Goal: Task Accomplishment & Management: Manage account settings

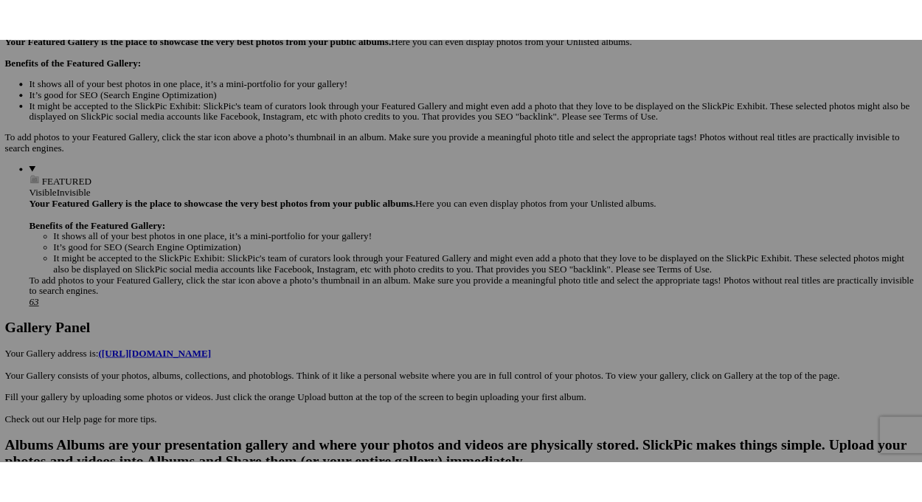
scroll to position [590, 0]
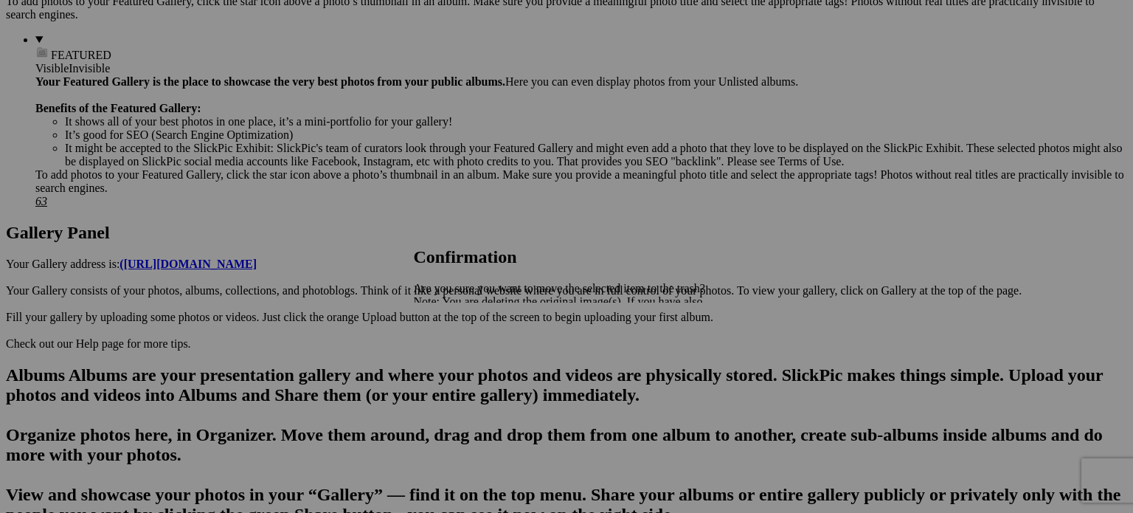
click at [463, 358] on span "Yes" at bounding box center [454, 353] width 17 height 13
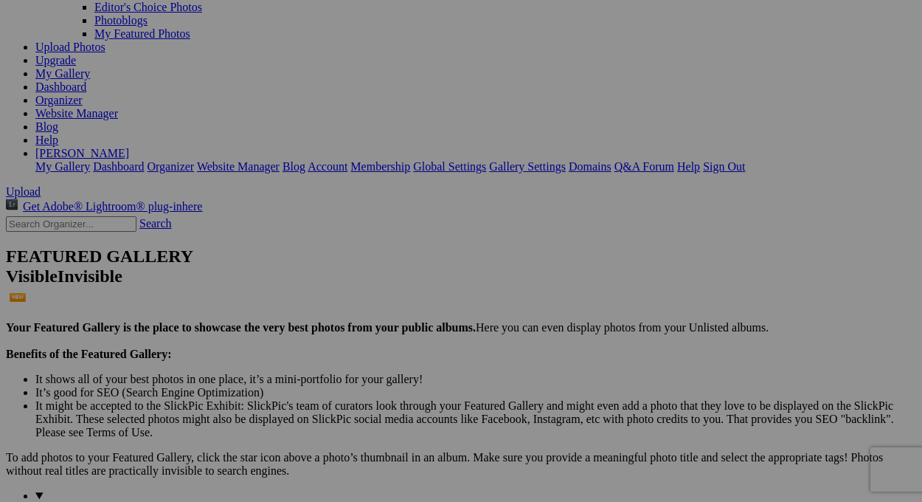
scroll to position [0, 0]
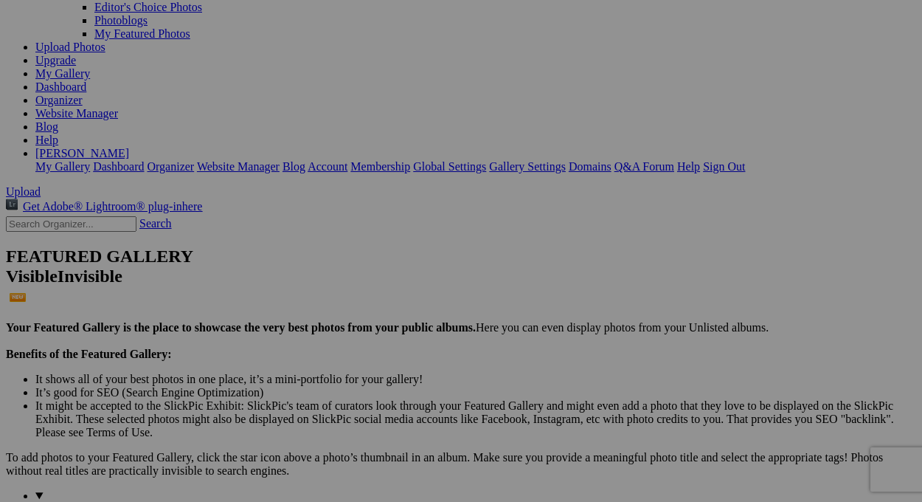
scroll to position [74, 0]
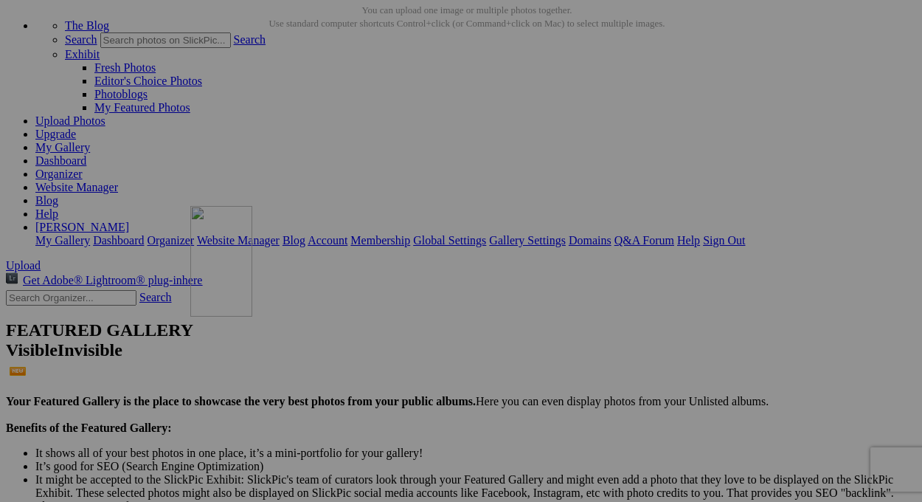
drag, startPoint x: 422, startPoint y: 180, endPoint x: 403, endPoint y: 334, distance: 155.4
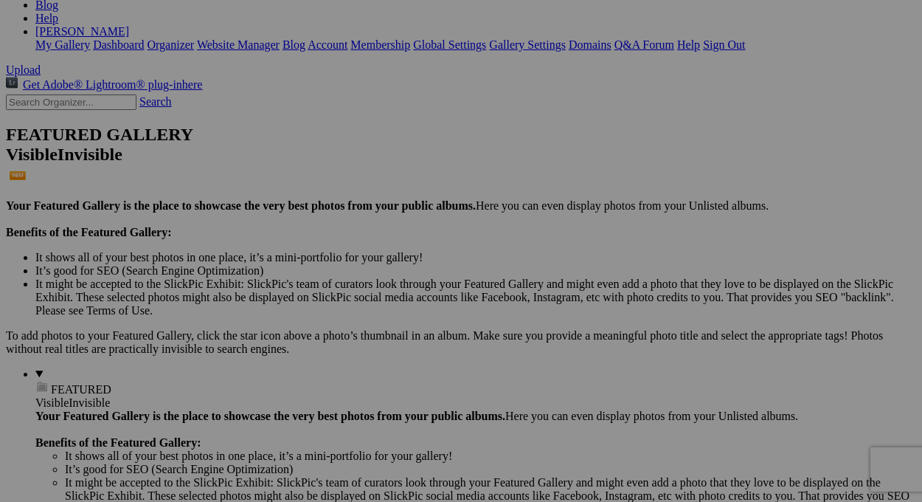
scroll to position [295, 0]
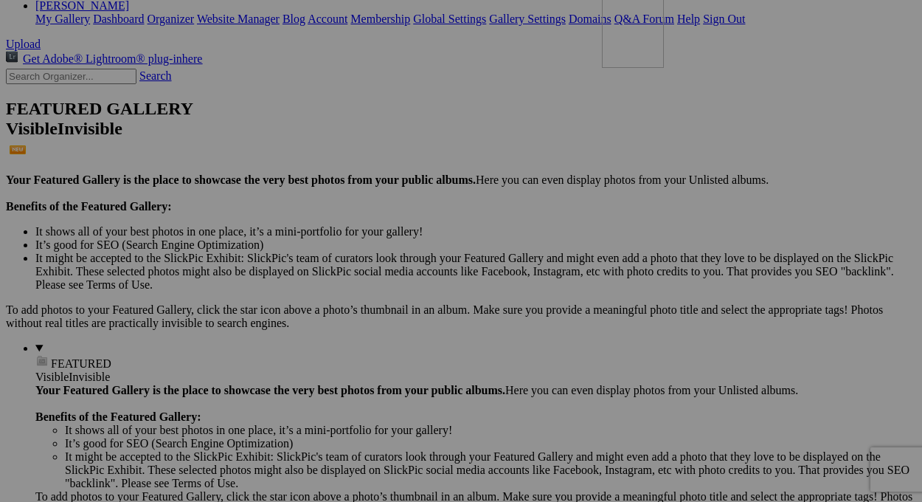
drag, startPoint x: 427, startPoint y: 145, endPoint x: 813, endPoint y: 113, distance: 387.2
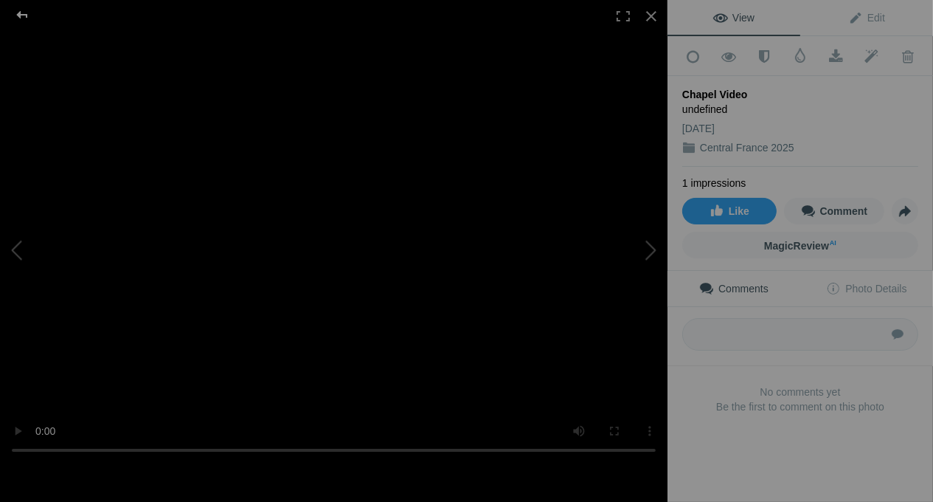
click at [21, 15] on div at bounding box center [22, 15] width 53 height 30
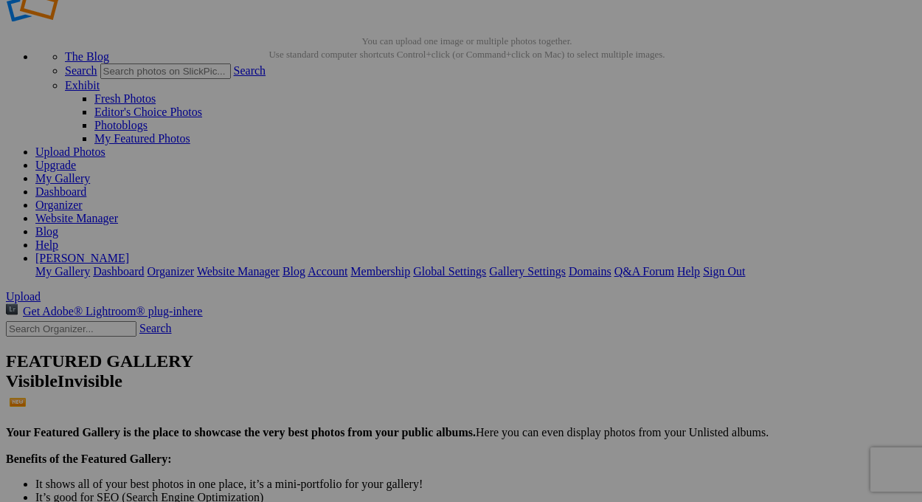
scroll to position [0, 0]
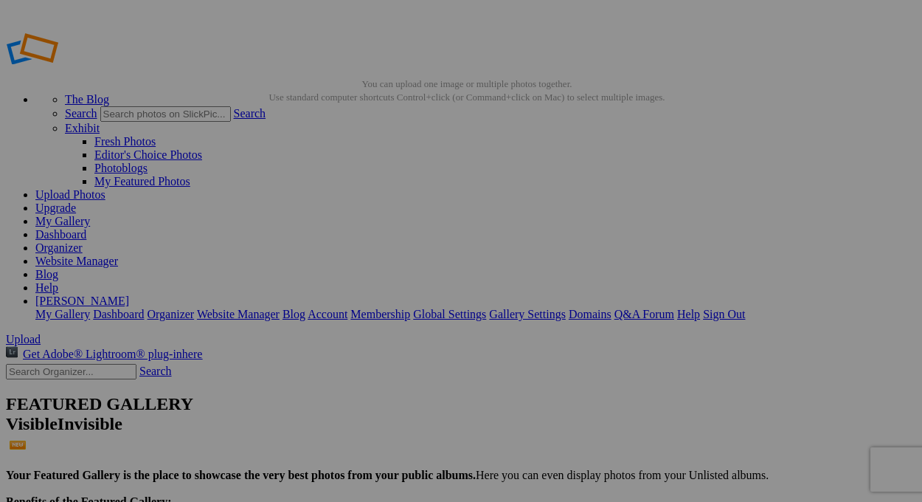
type input "Chapel video (renovation in progres)"
click at [90, 215] on link "My Gallery" at bounding box center [62, 221] width 55 height 13
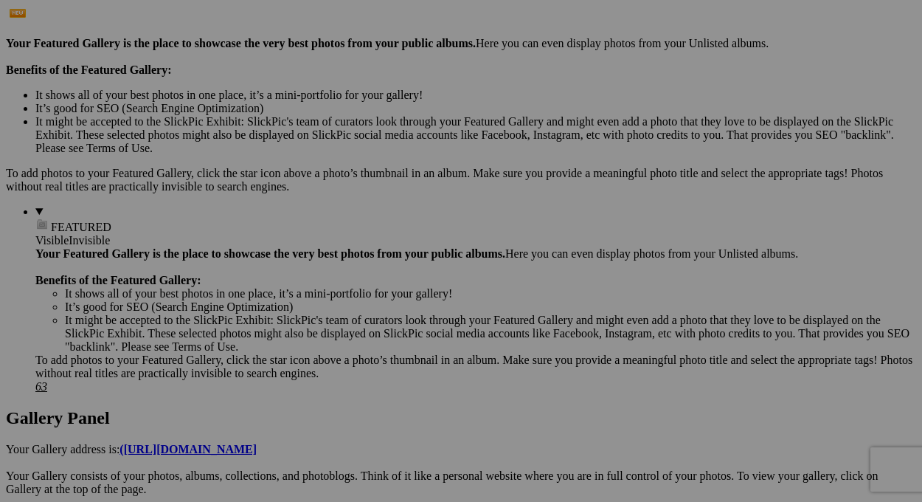
scroll to position [443, 0]
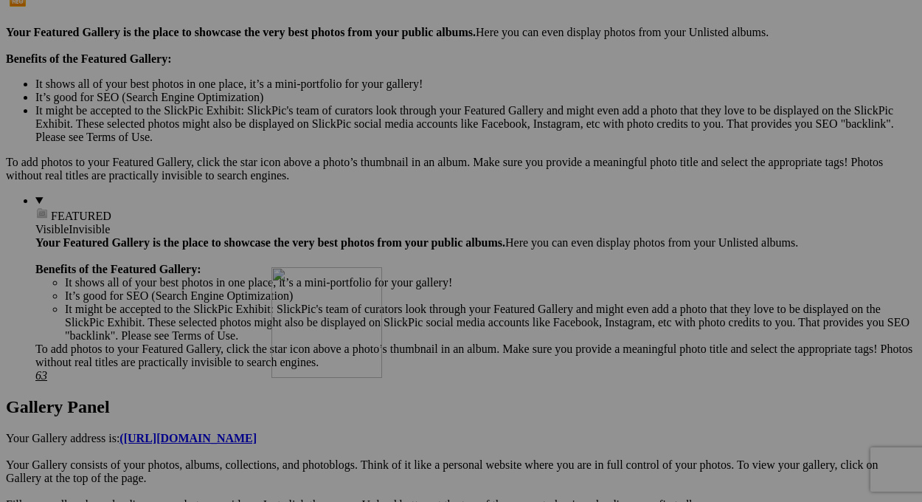
drag, startPoint x: 839, startPoint y: 201, endPoint x: 496, endPoint y: 392, distance: 393.0
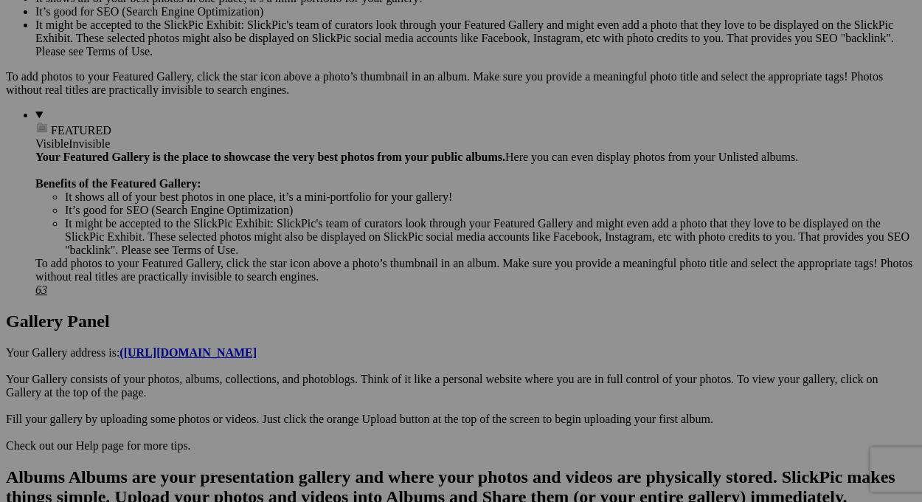
scroll to position [590, 0]
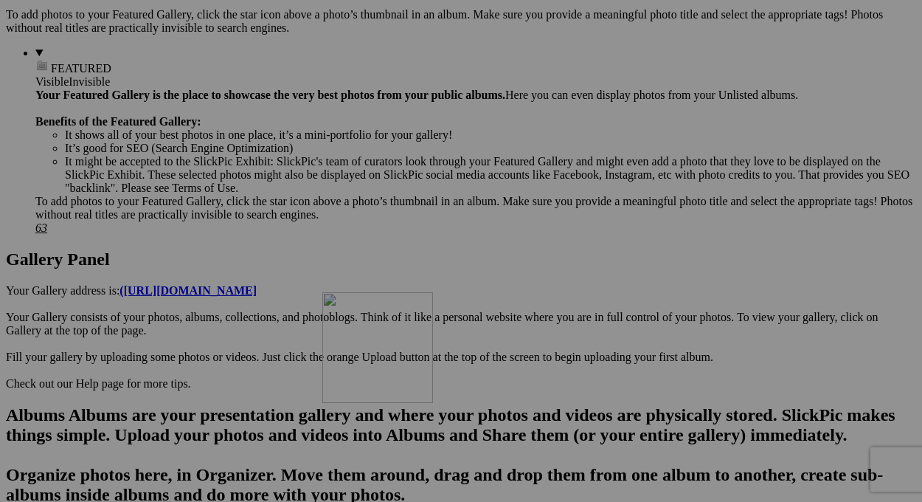
drag, startPoint x: 591, startPoint y: 229, endPoint x: 534, endPoint y: 421, distance: 200.7
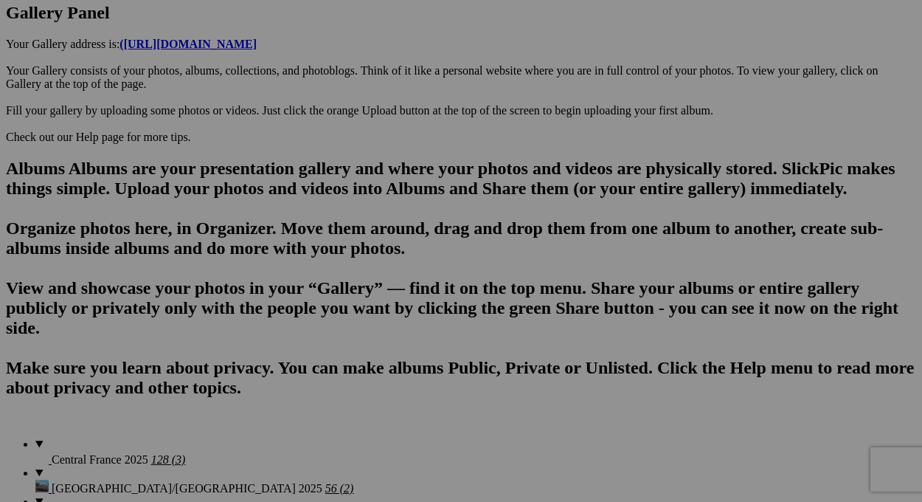
scroll to position [885, 0]
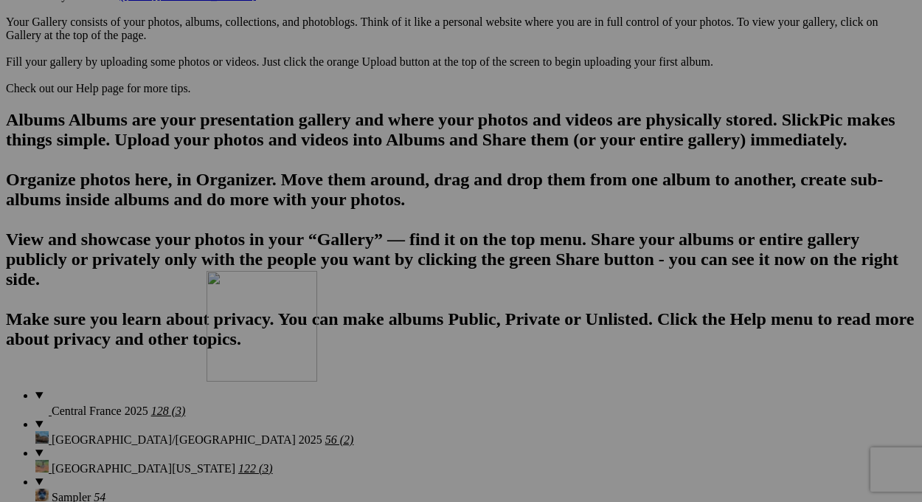
drag, startPoint x: 571, startPoint y: 120, endPoint x: 419, endPoint y: 399, distance: 317.6
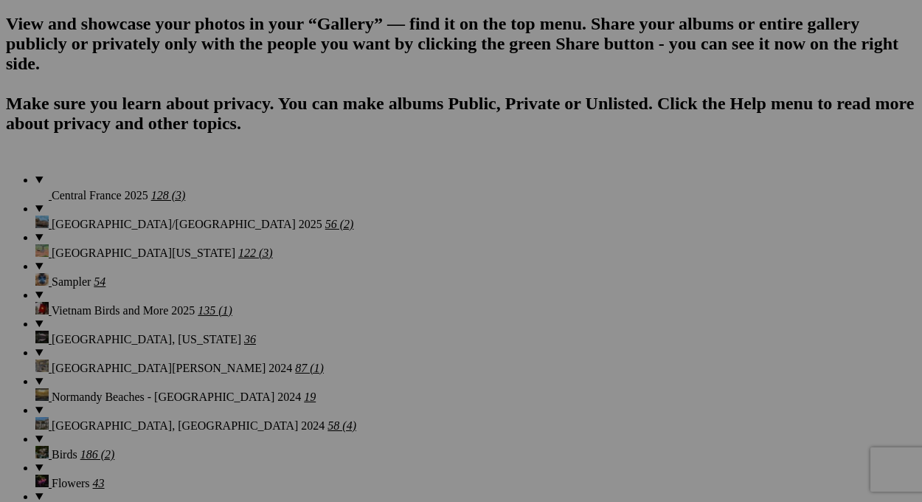
scroll to position [1107, 0]
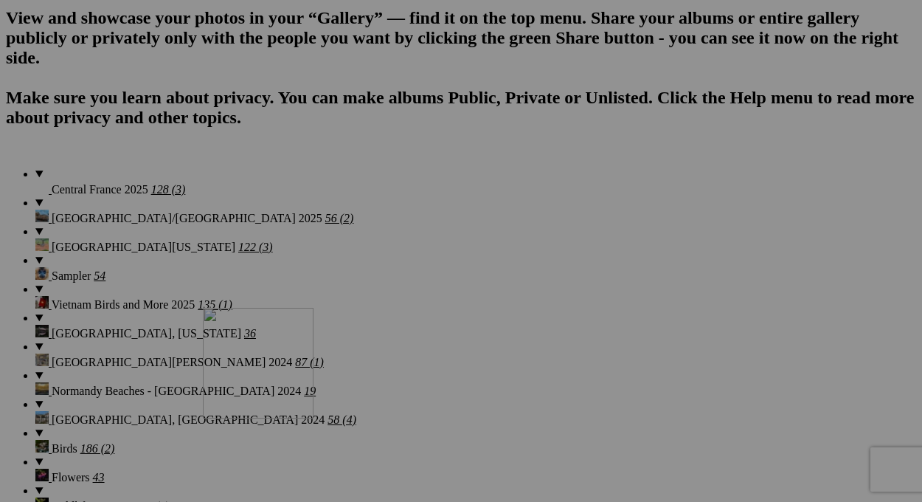
drag, startPoint x: 418, startPoint y: 252, endPoint x: 418, endPoint y: 437, distance: 185.2
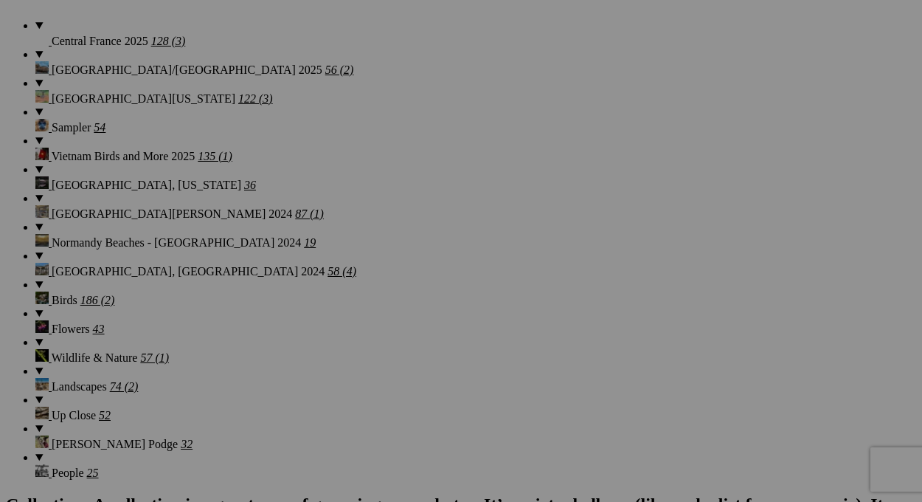
scroll to position [1254, 0]
drag, startPoint x: 411, startPoint y: 126, endPoint x: 431, endPoint y: 439, distance: 313.4
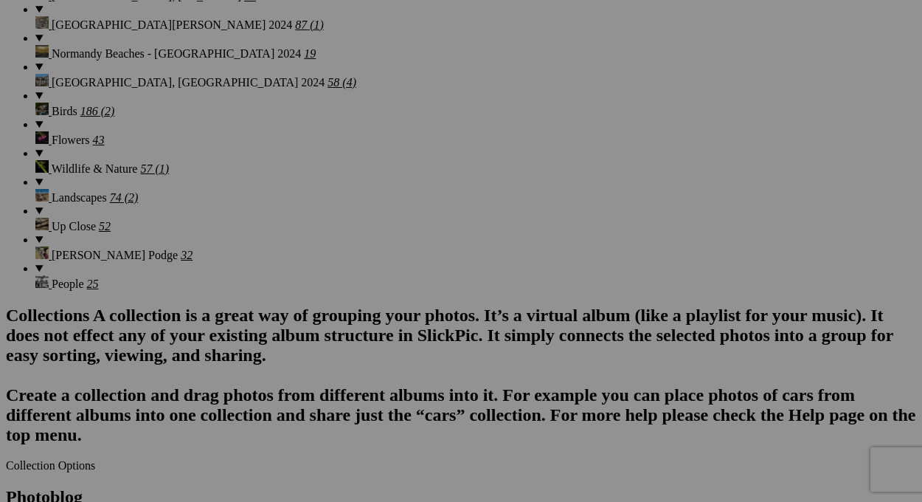
scroll to position [1475, 0]
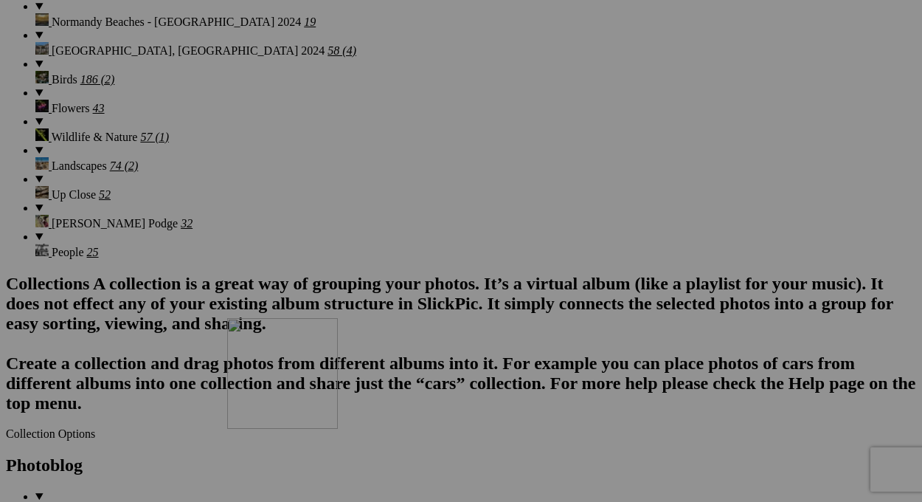
drag, startPoint x: 432, startPoint y: 302, endPoint x: 442, endPoint y: 447, distance: 145.7
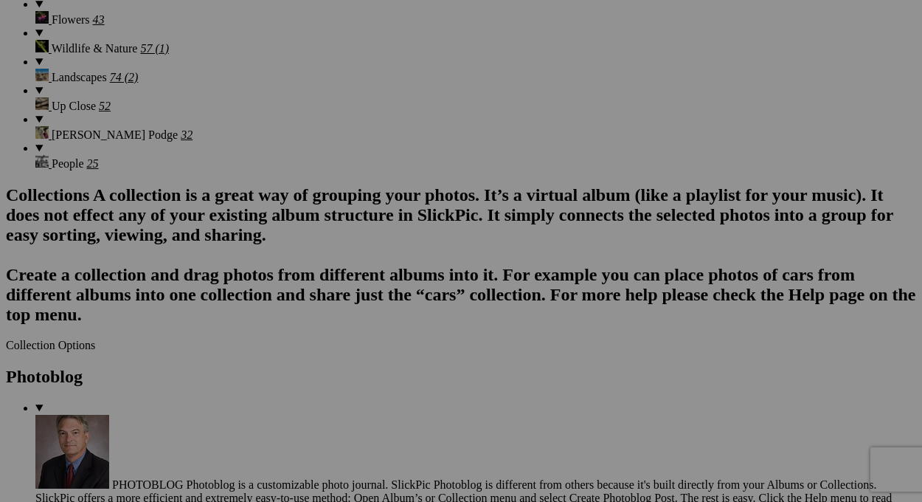
scroll to position [1623, 0]
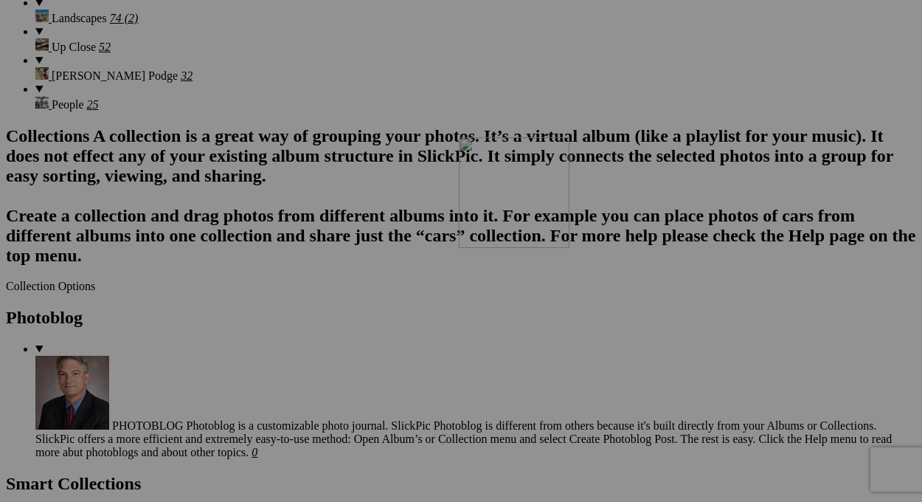
drag, startPoint x: 393, startPoint y: 309, endPoint x: 666, endPoint y: 262, distance: 277.0
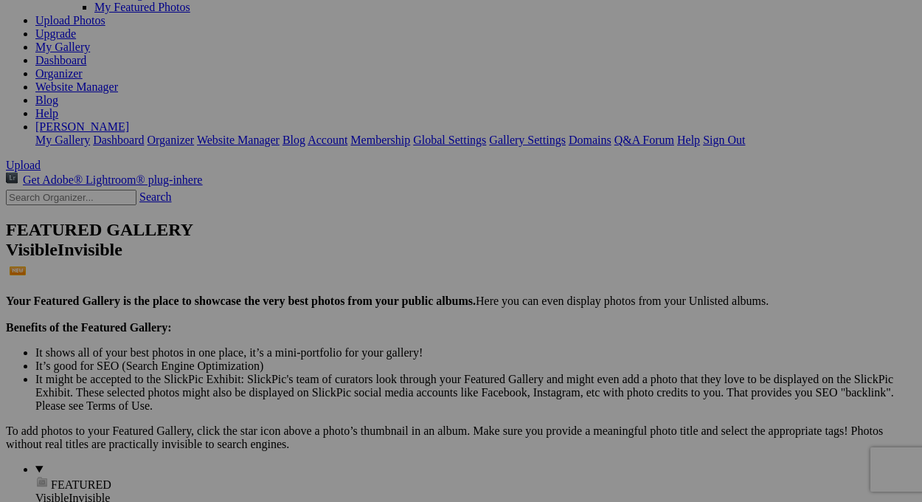
scroll to position [0, 0]
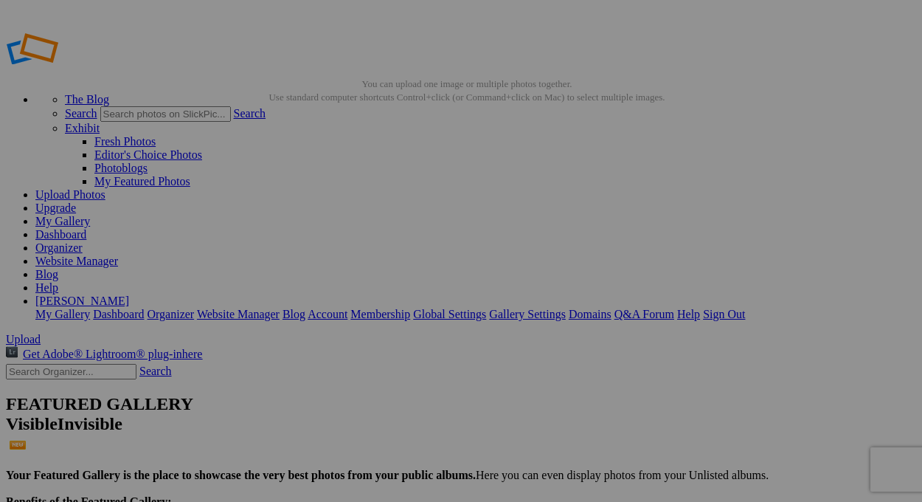
drag, startPoint x: 558, startPoint y: 211, endPoint x: 528, endPoint y: 397, distance: 188.2
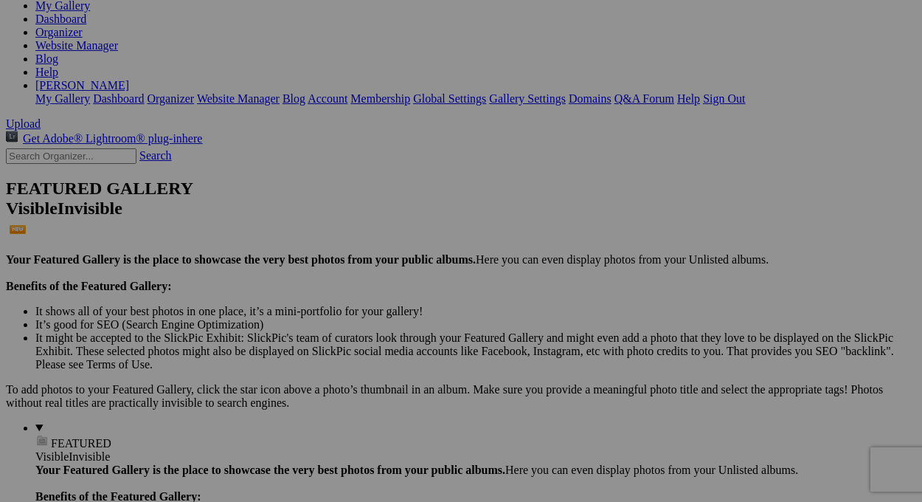
scroll to position [221, 0]
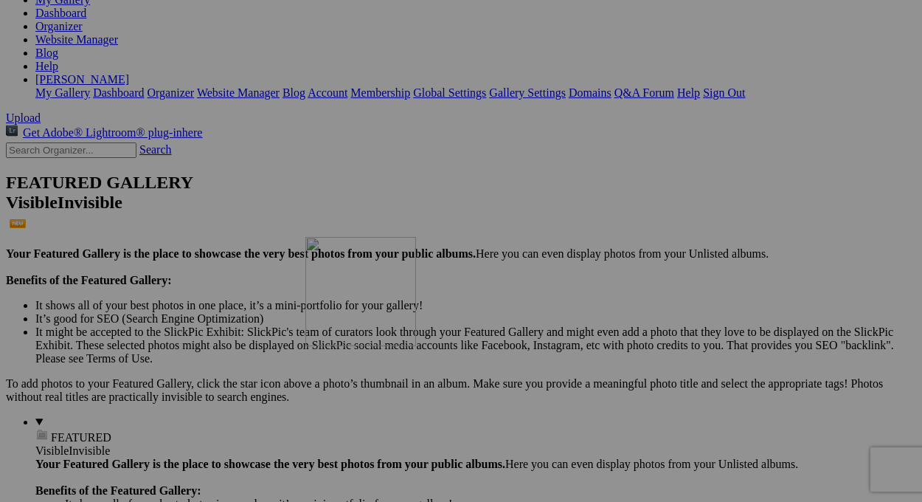
drag, startPoint x: 578, startPoint y: 187, endPoint x: 516, endPoint y: 361, distance: 184.3
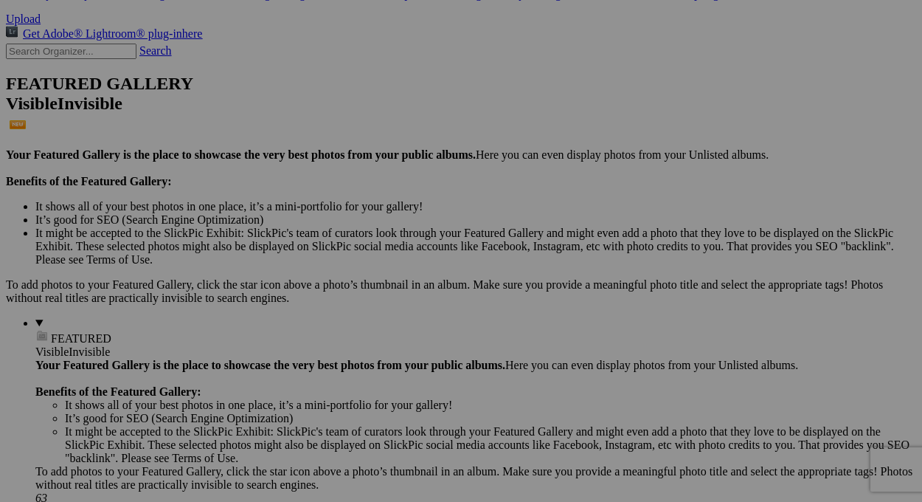
scroll to position [443, 0]
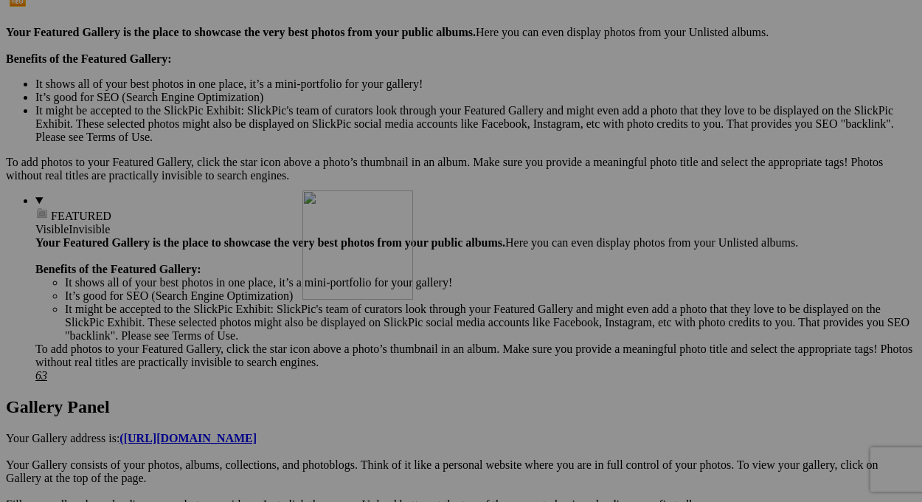
drag, startPoint x: 550, startPoint y: 154, endPoint x: 515, endPoint y: 319, distance: 168.3
drag, startPoint x: 509, startPoint y: 429, endPoint x: 650, endPoint y: 433, distance: 141.0
type input "F"
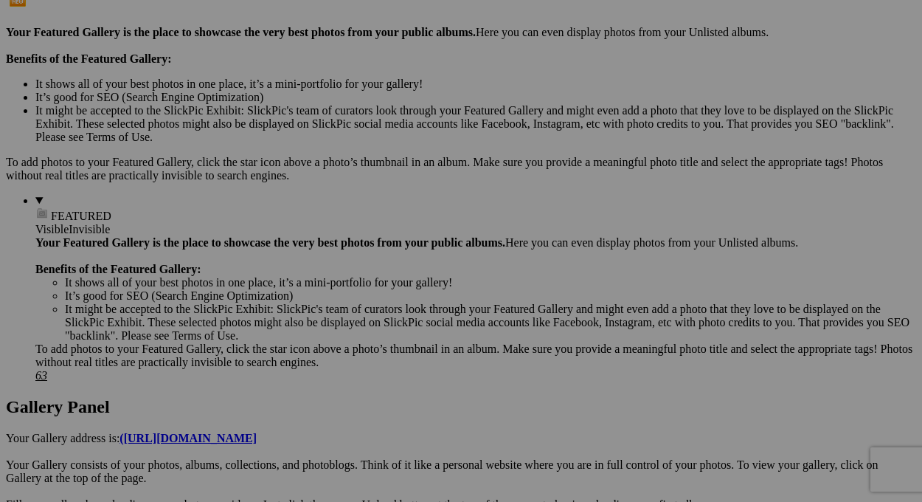
drag, startPoint x: 581, startPoint y: 241, endPoint x: 645, endPoint y: 240, distance: 63.4
drag, startPoint x: 578, startPoint y: 428, endPoint x: 599, endPoint y: 424, distance: 21.0
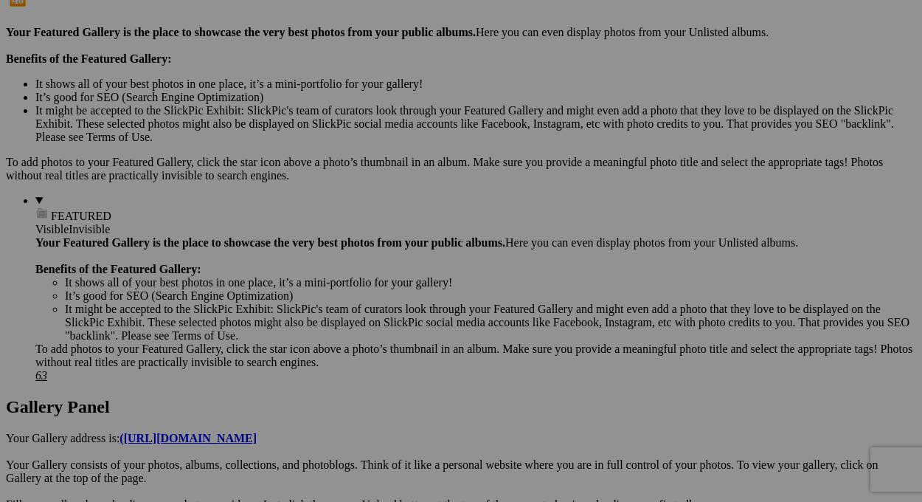
paste input "Château de Lalande"
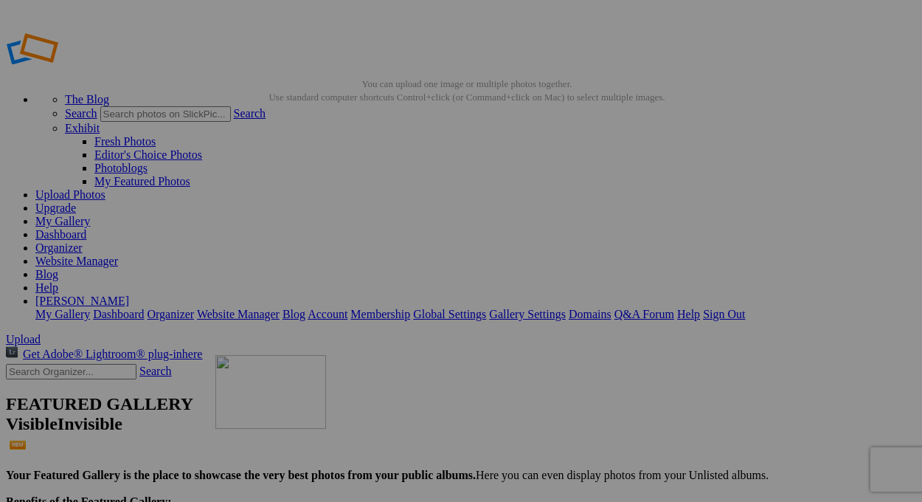
drag, startPoint x: 436, startPoint y: 222, endPoint x: 427, endPoint y: 456, distance: 234.0
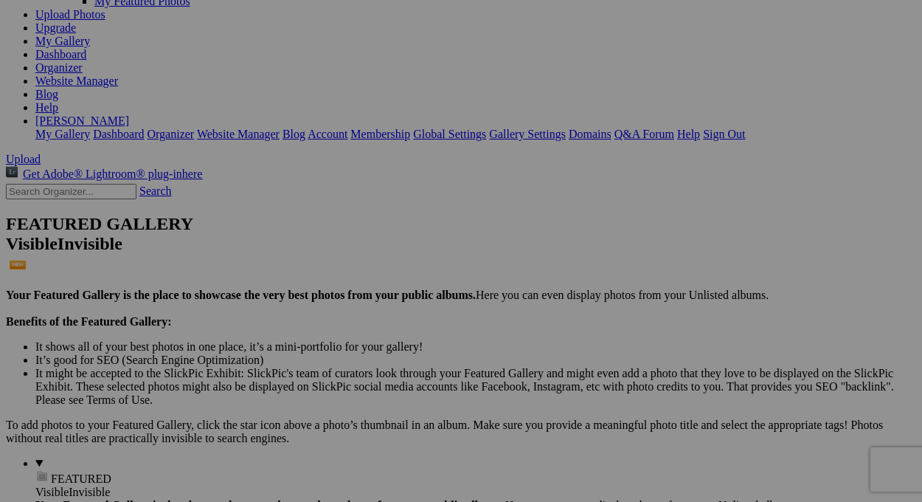
scroll to position [295, 0]
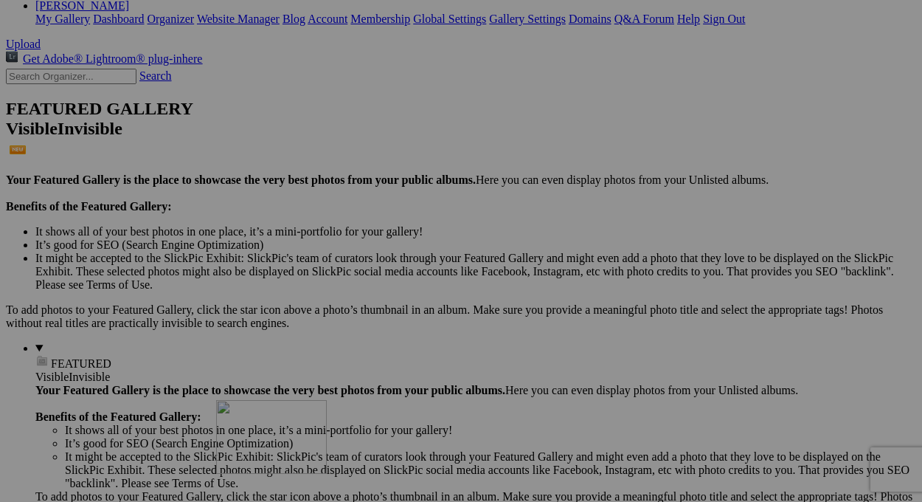
drag, startPoint x: 397, startPoint y: 131, endPoint x: 431, endPoint y: 525, distance: 395.4
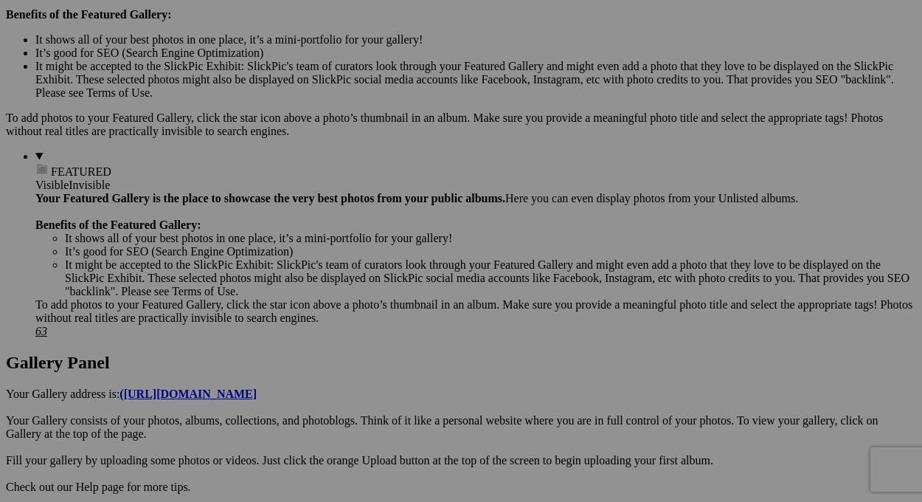
scroll to position [590, 0]
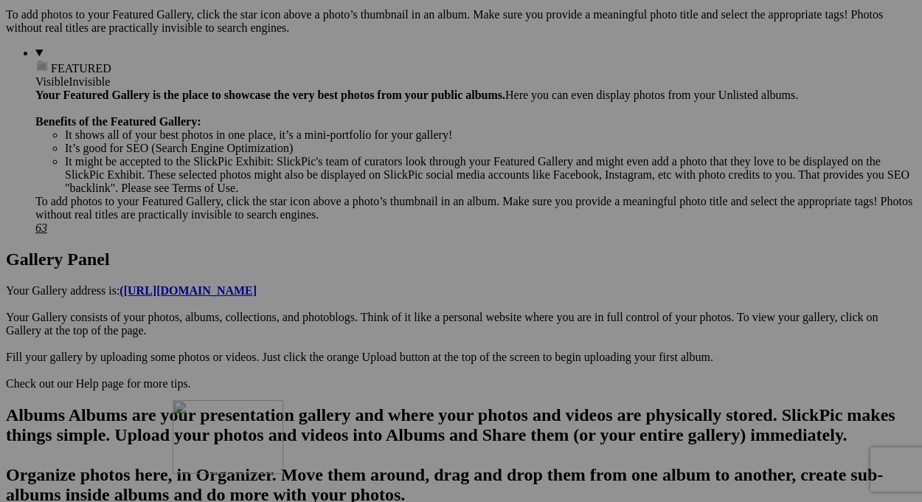
drag, startPoint x: 398, startPoint y: 223, endPoint x: 415, endPoint y: 460, distance: 237.4
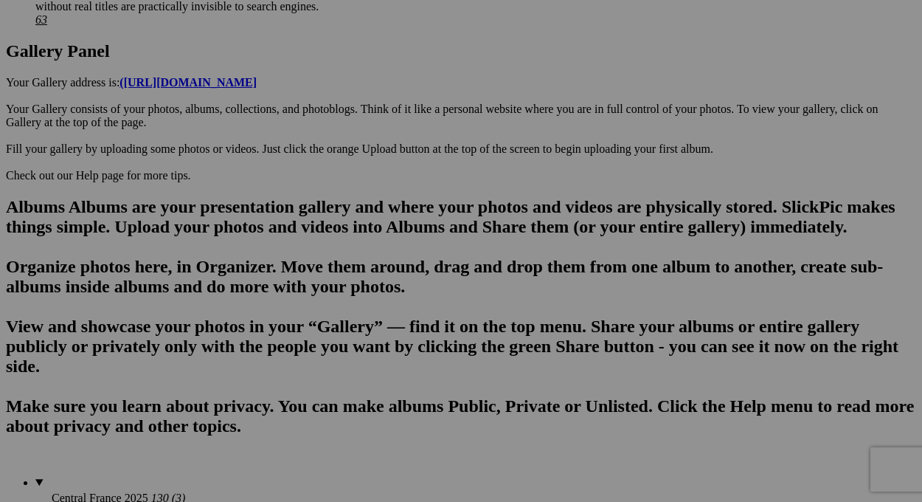
scroll to position [811, 0]
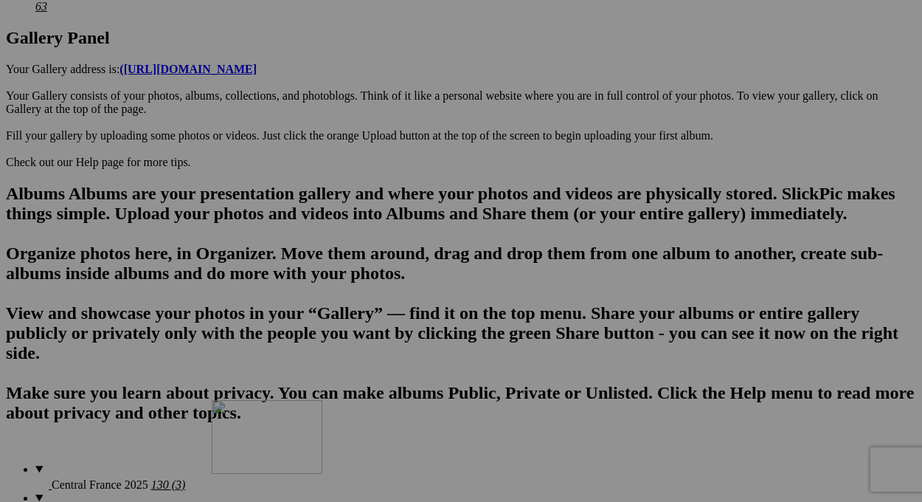
drag, startPoint x: 410, startPoint y: 367, endPoint x: 424, endPoint y: 528, distance: 162.2
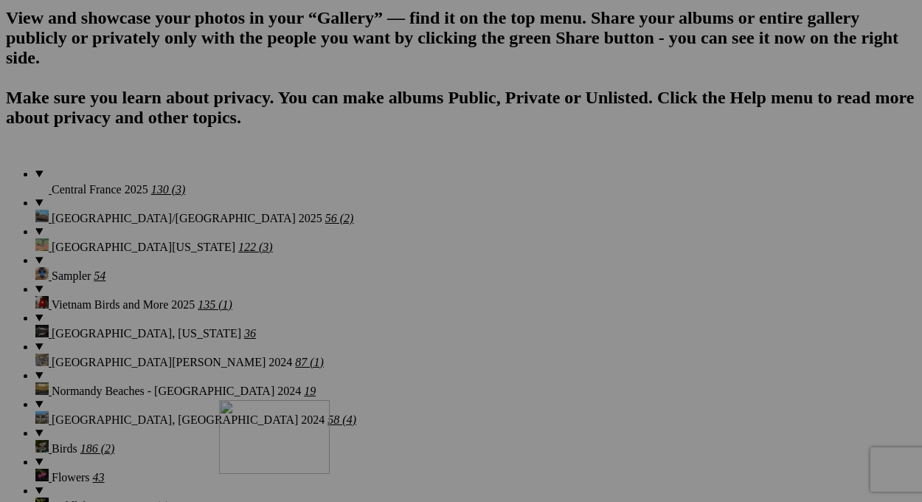
drag, startPoint x: 429, startPoint y: 90, endPoint x: 433, endPoint y: 527, distance: 437.5
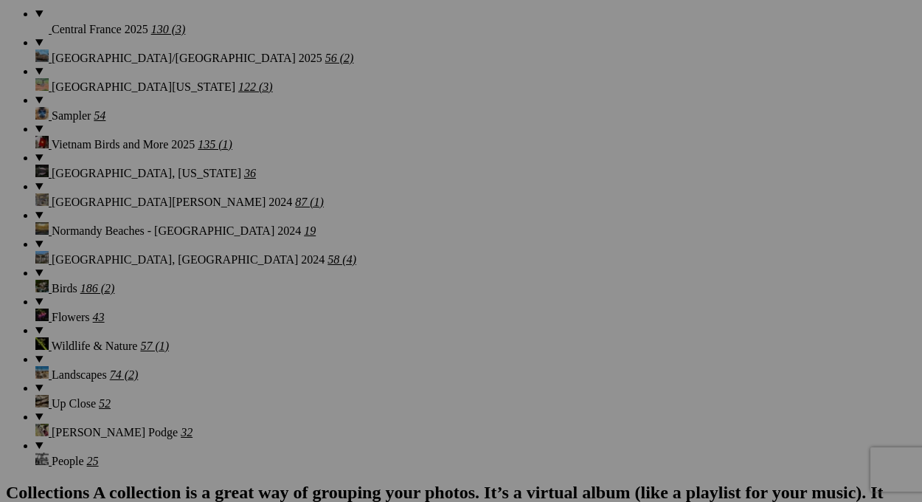
scroll to position [1402, 0]
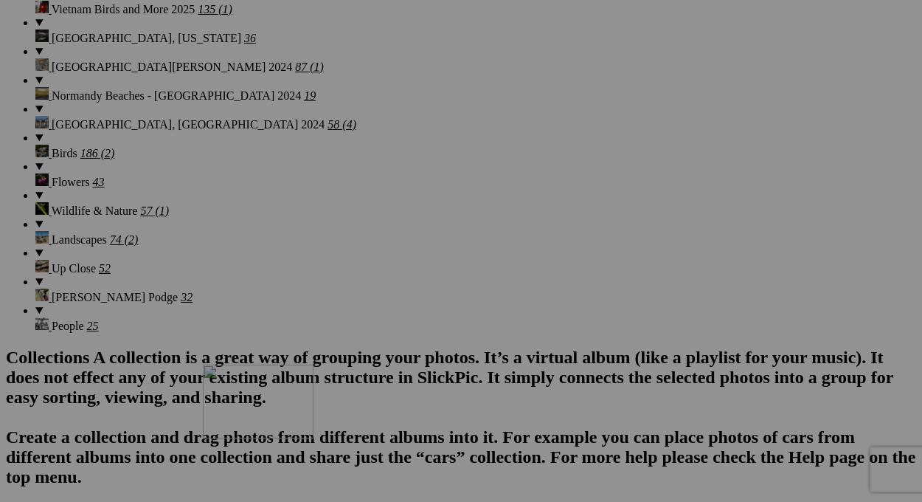
drag, startPoint x: 388, startPoint y: 141, endPoint x: 420, endPoint y: 494, distance: 354.8
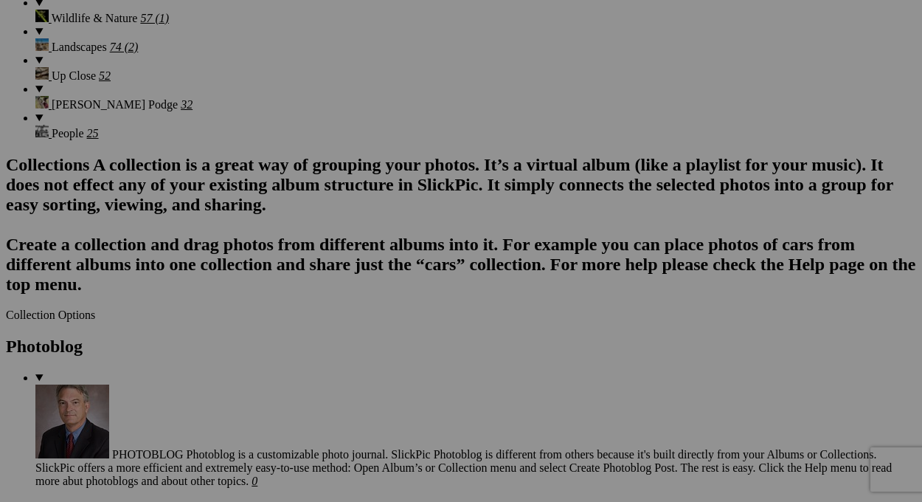
scroll to position [1549, 0]
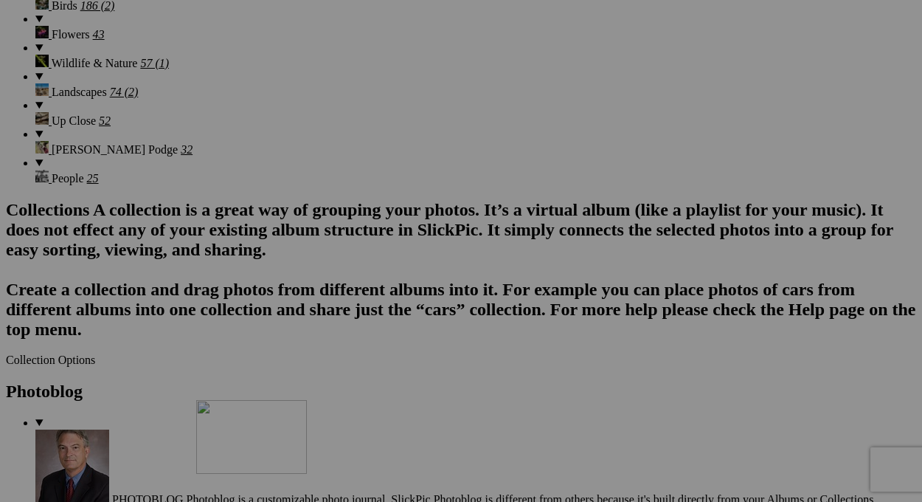
drag, startPoint x: 450, startPoint y: 178, endPoint x: 409, endPoint y: 528, distance: 352.8
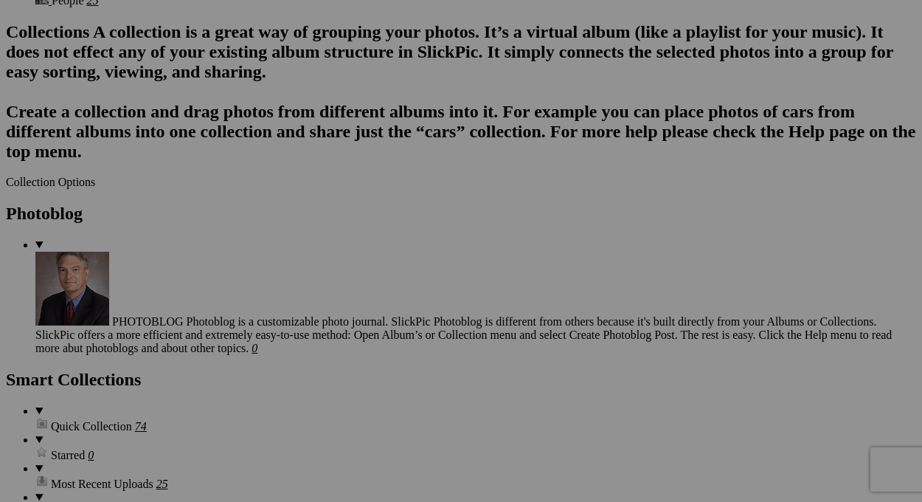
scroll to position [1770, 0]
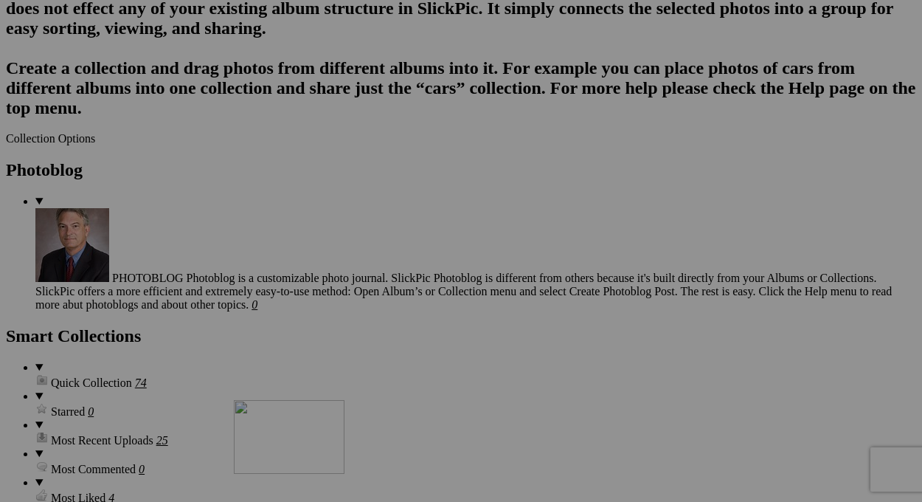
drag, startPoint x: 453, startPoint y: 363, endPoint x: 446, endPoint y: 528, distance: 165.4
drag, startPoint x: 439, startPoint y: 336, endPoint x: 432, endPoint y: 519, distance: 183.1
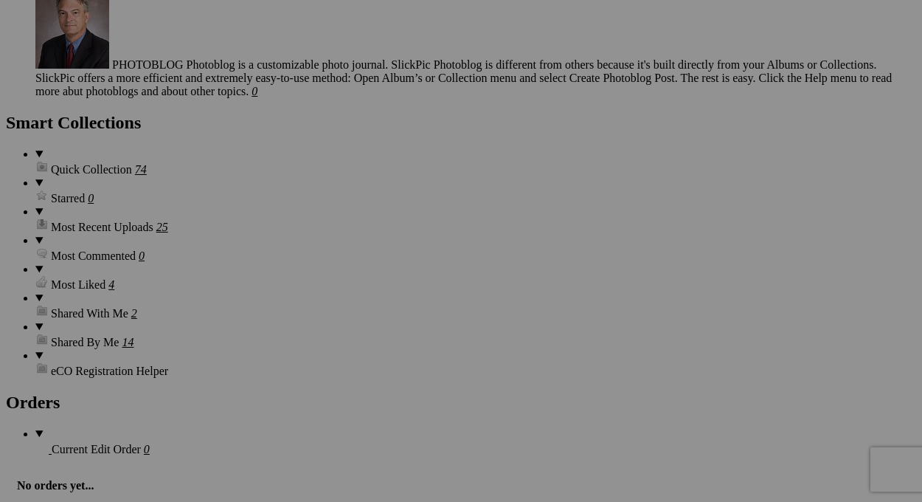
scroll to position [1992, 0]
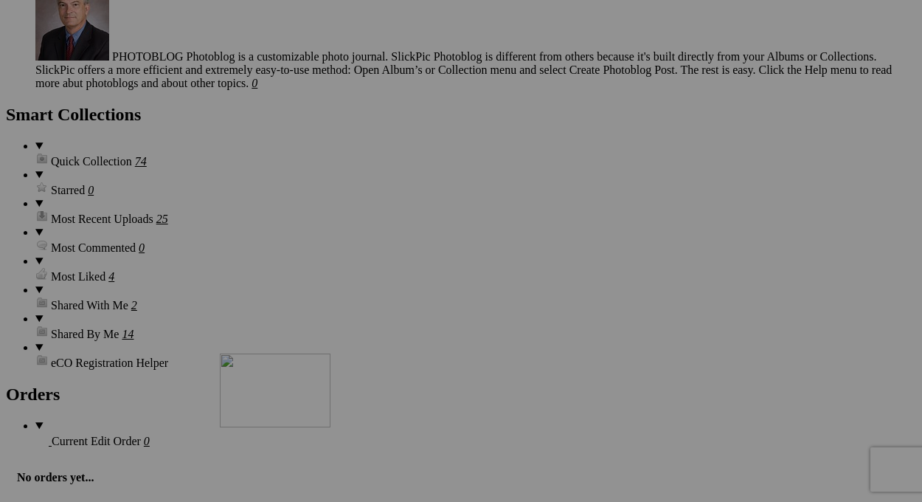
drag, startPoint x: 435, startPoint y: 137, endPoint x: 432, endPoint y: 482, distance: 344.5
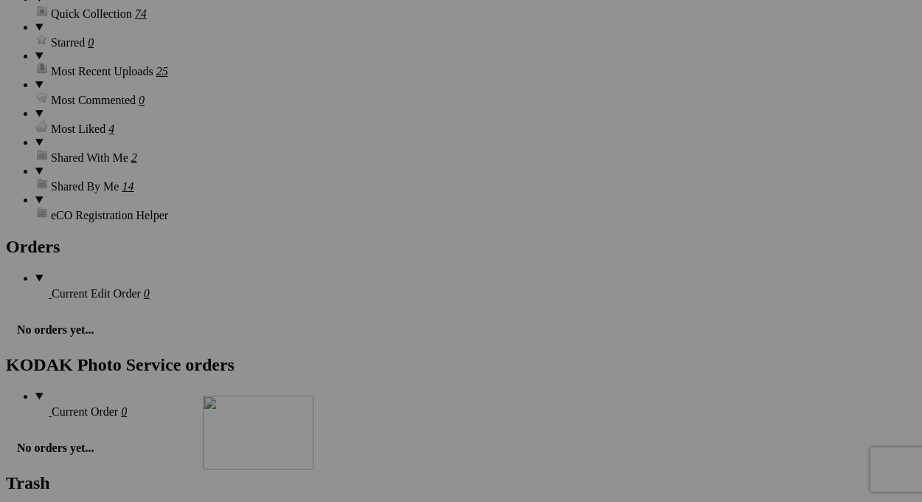
drag, startPoint x: 424, startPoint y: 190, endPoint x: 415, endPoint y: 524, distance: 334.3
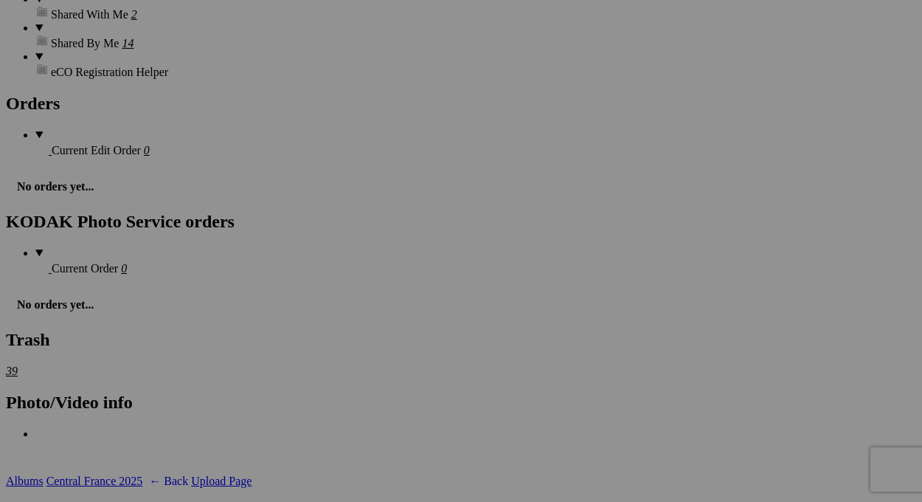
scroll to position [2434, 0]
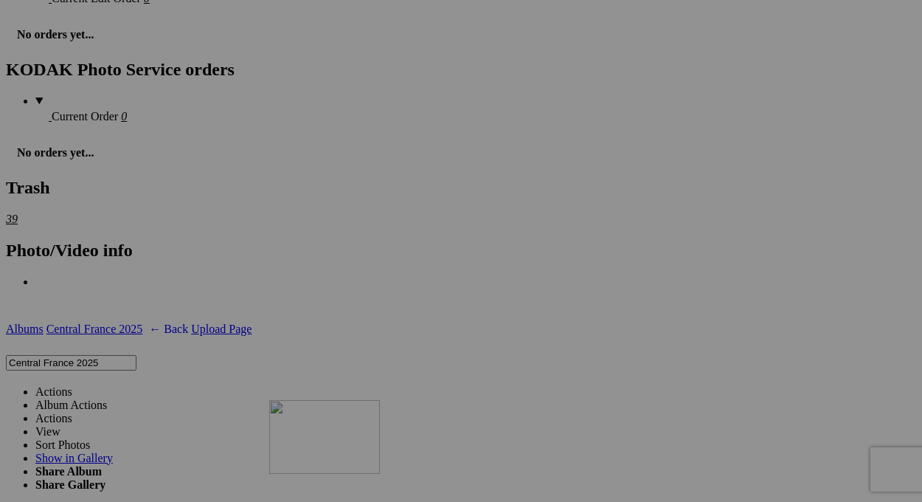
drag, startPoint x: 412, startPoint y: 273, endPoint x: 483, endPoint y: 528, distance: 265.1
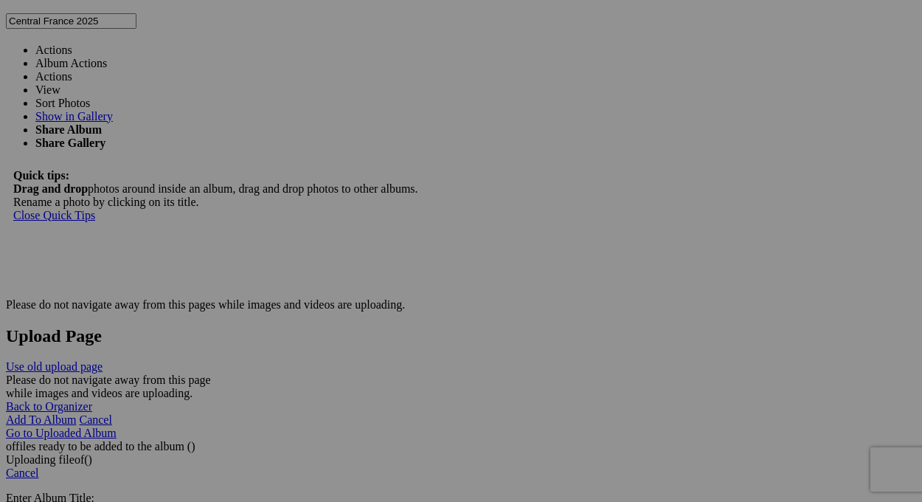
scroll to position [2803, 0]
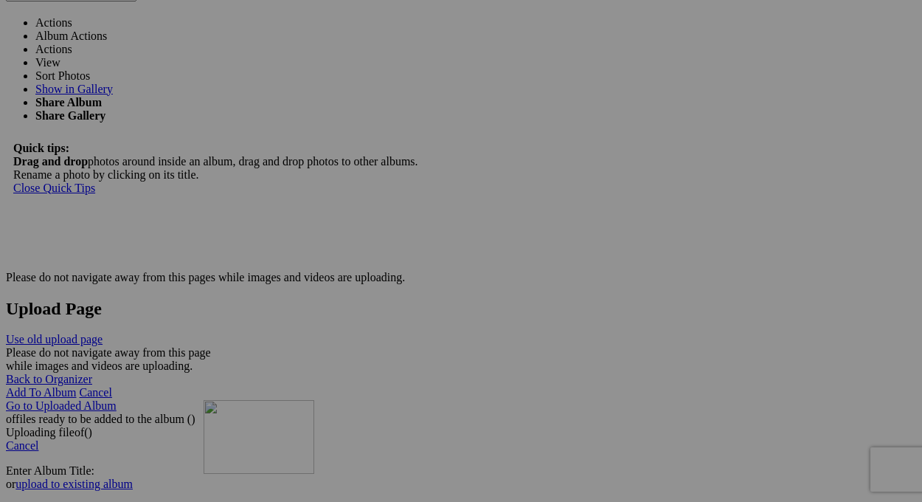
drag, startPoint x: 426, startPoint y: 74, endPoint x: 416, endPoint y: 528, distance: 454.5
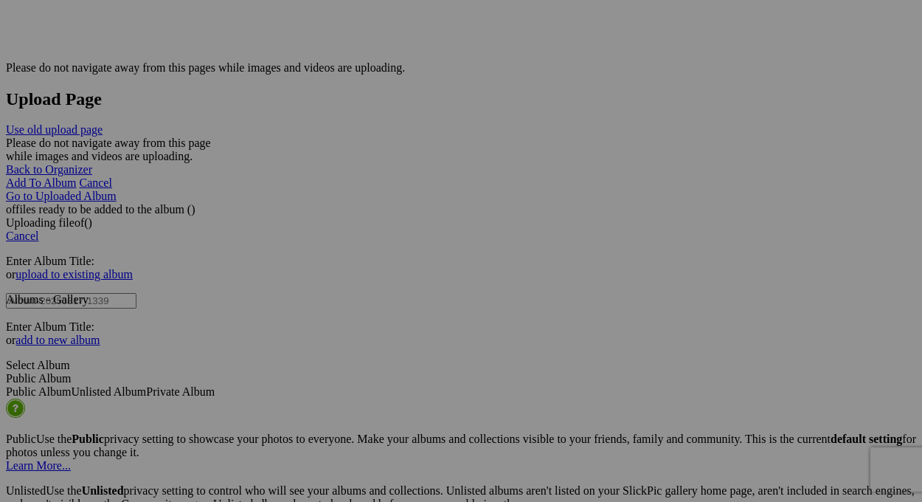
scroll to position [3098, 0]
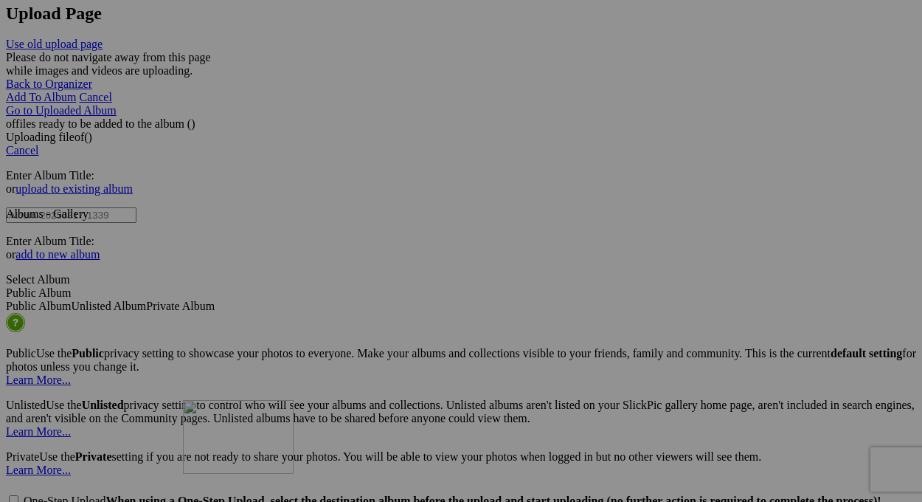
drag, startPoint x: 406, startPoint y: 246, endPoint x: 398, endPoint y: 524, distance: 278.2
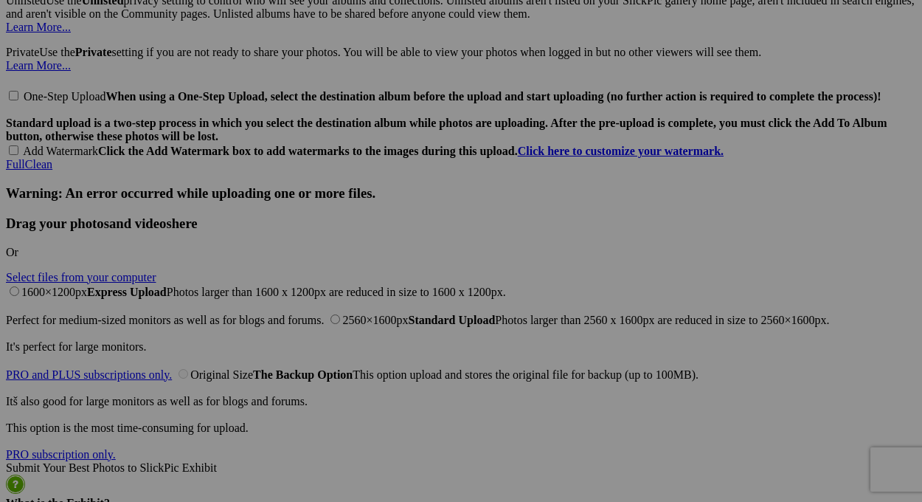
scroll to position [3541, 0]
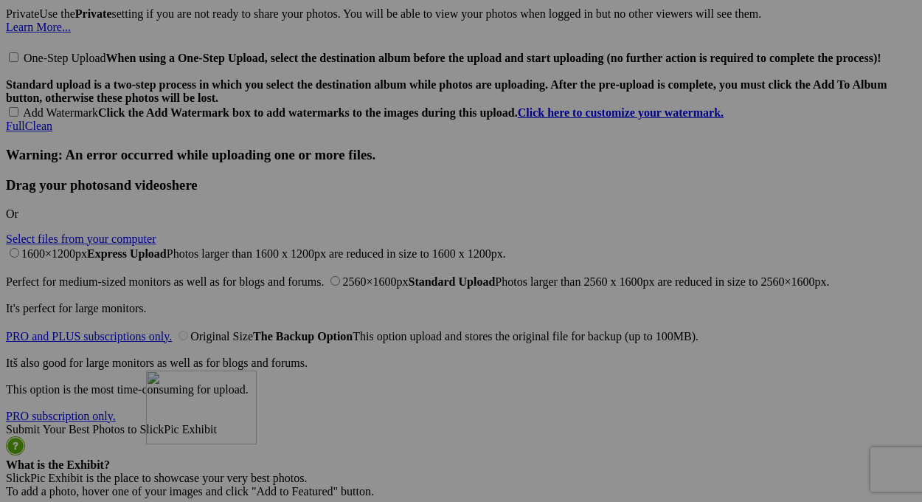
drag, startPoint x: 446, startPoint y: 81, endPoint x: 359, endPoint y: 499, distance: 426.5
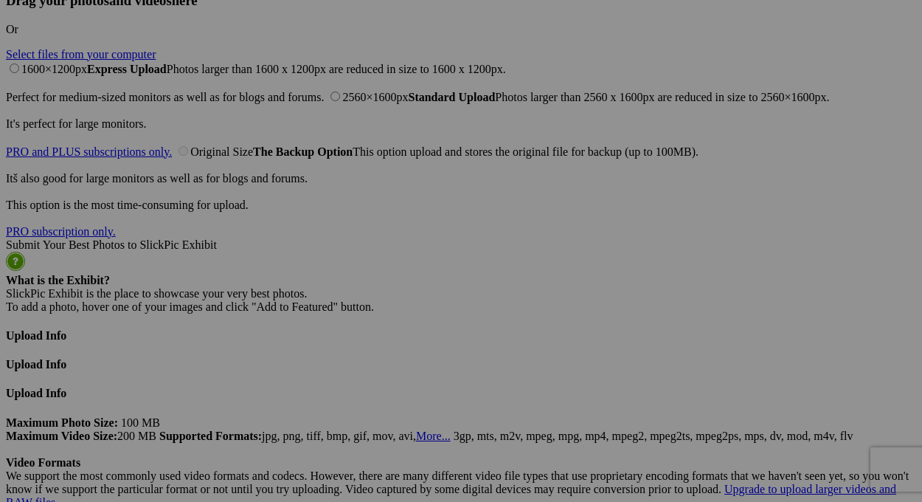
scroll to position [3762, 0]
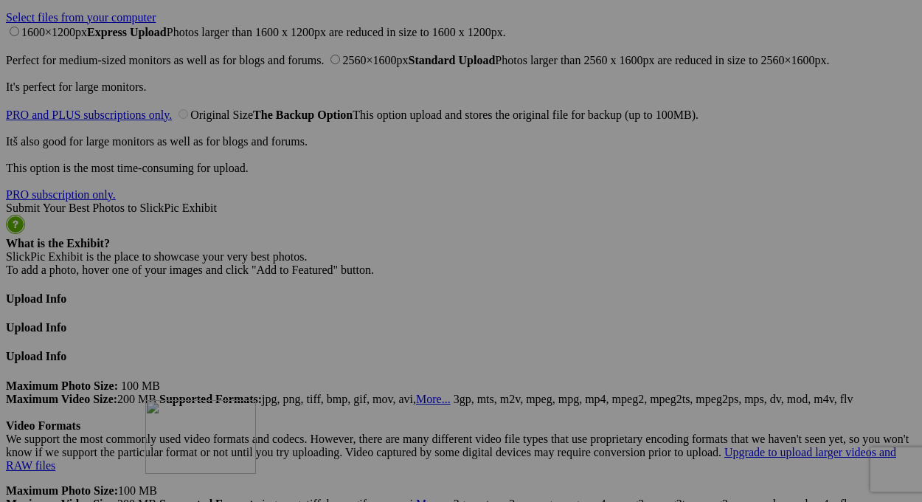
drag, startPoint x: 388, startPoint y: 383, endPoint x: 358, endPoint y: 527, distance: 147.7
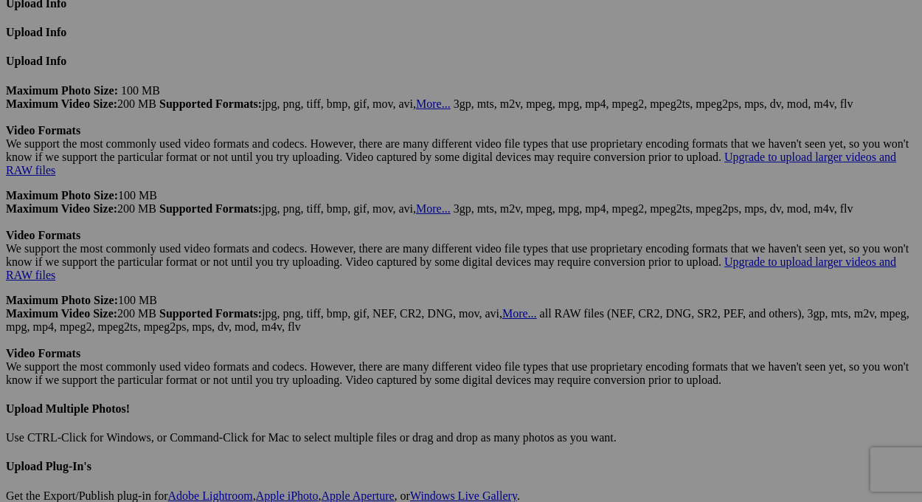
scroll to position [4205, 0]
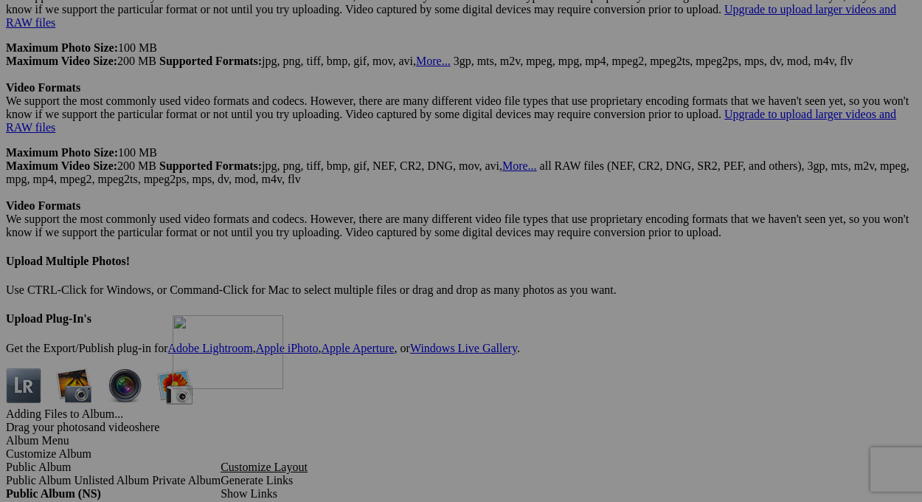
drag, startPoint x: 399, startPoint y: 170, endPoint x: 385, endPoint y: 443, distance: 273.3
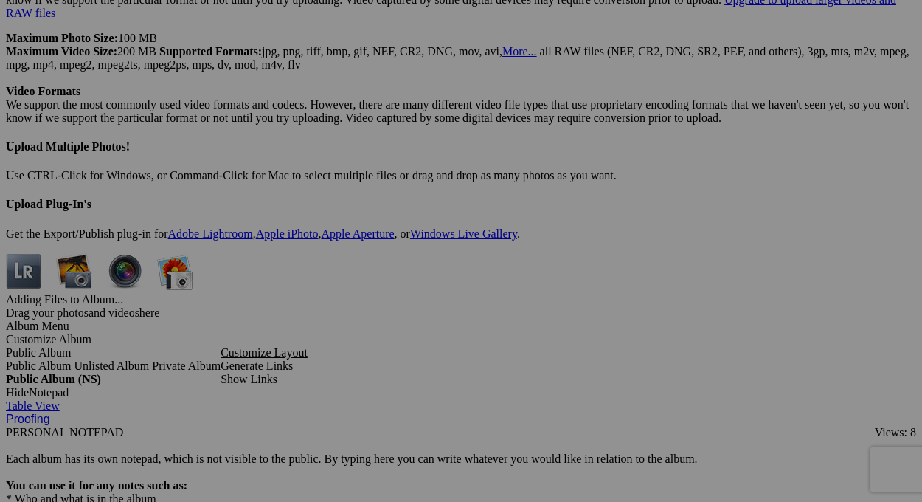
scroll to position [4352, 0]
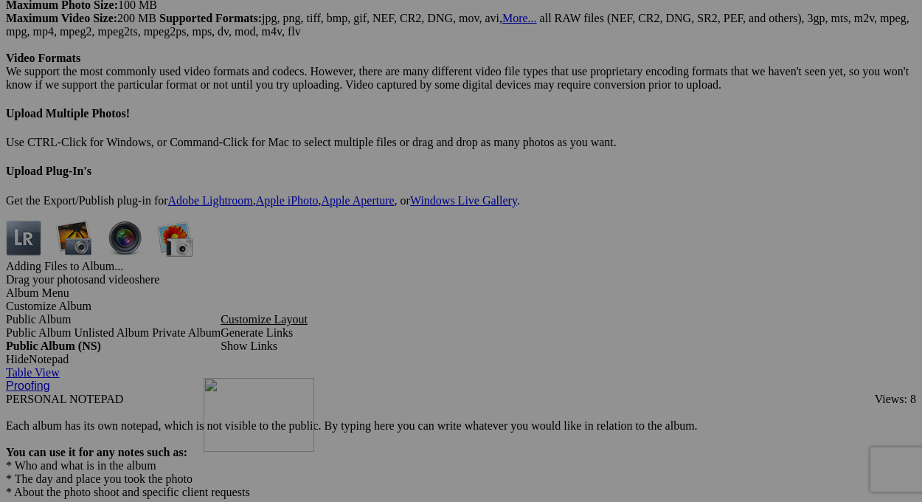
drag, startPoint x: 429, startPoint y: 397, endPoint x: 416, endPoint y: 506, distance: 109.9
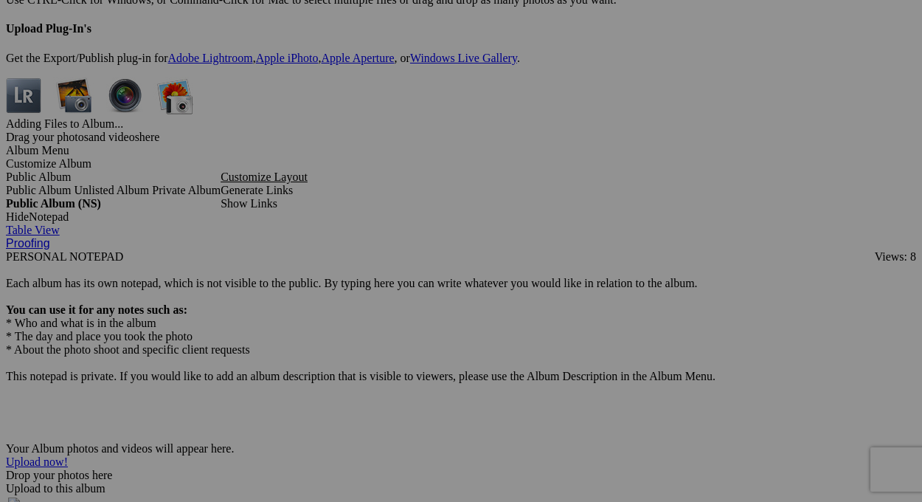
scroll to position [4574, 0]
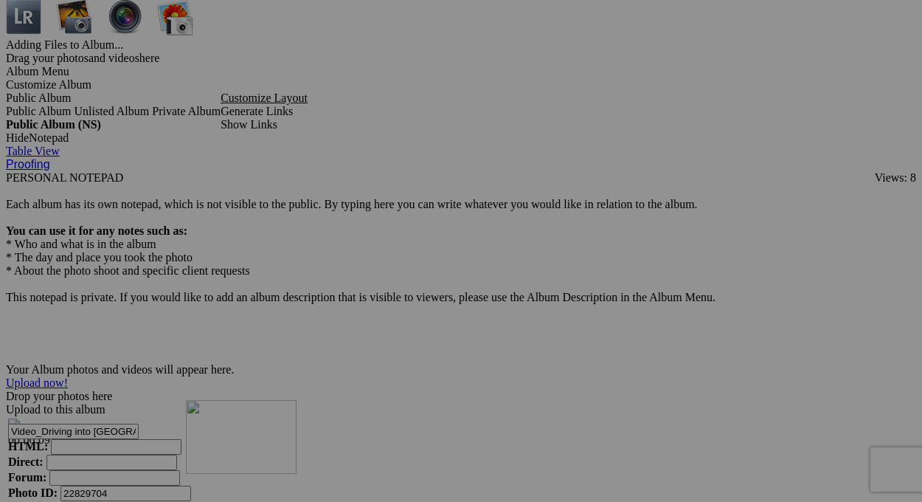
drag, startPoint x: 421, startPoint y: 345, endPoint x: 398, endPoint y: 527, distance: 183.6
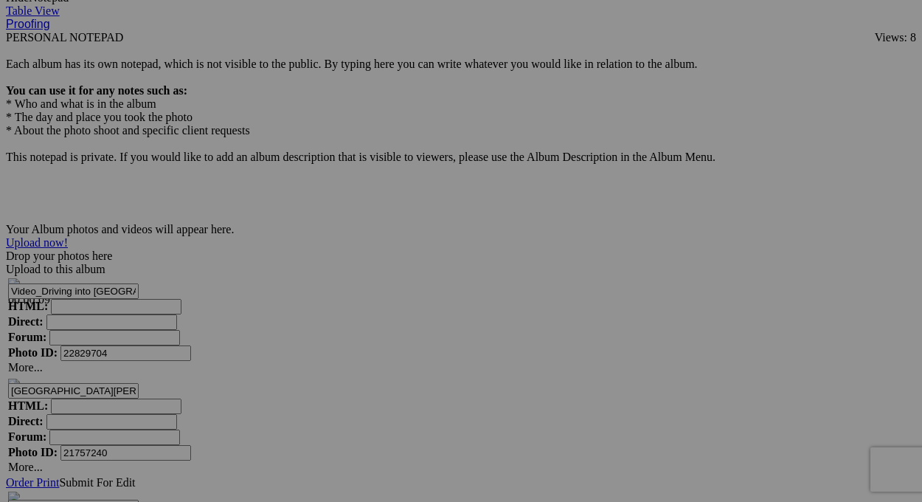
scroll to position [4781, 0]
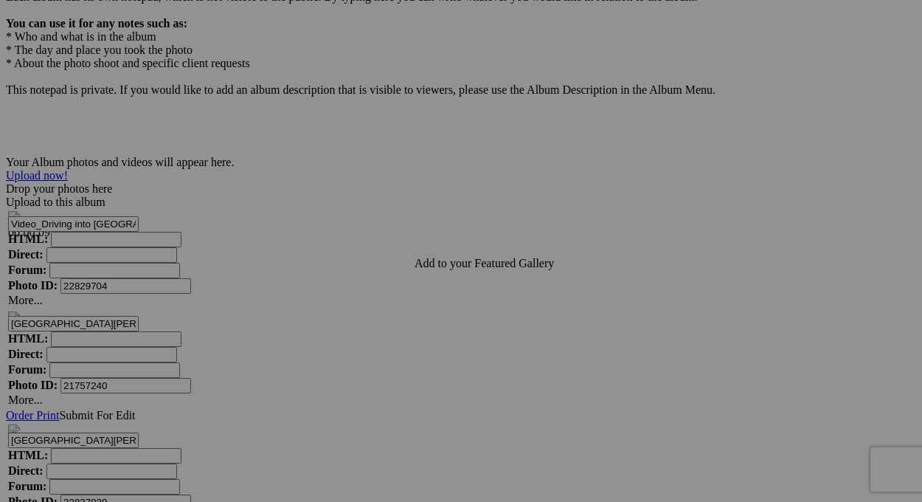
type input "Moon over [GEOGRAPHIC_DATA][PERSON_NAME]"
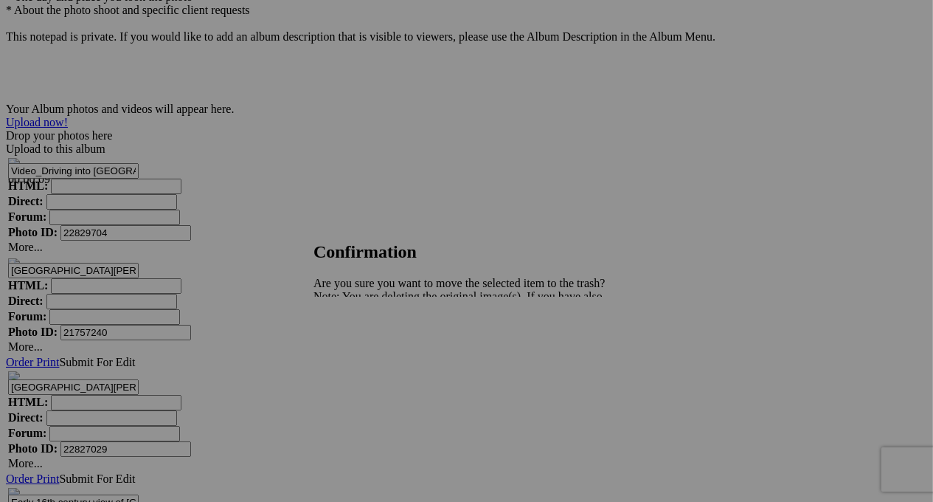
click at [363, 347] on span "Yes" at bounding box center [354, 348] width 17 height 13
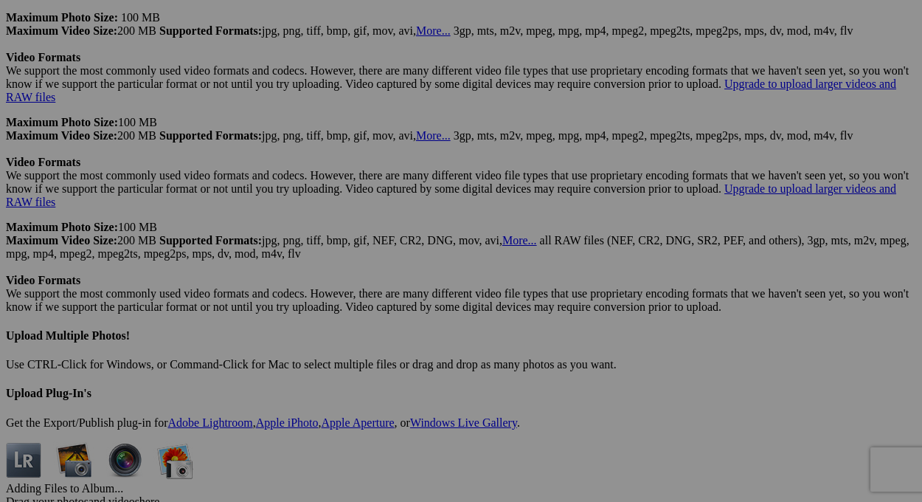
scroll to position [3896, 0]
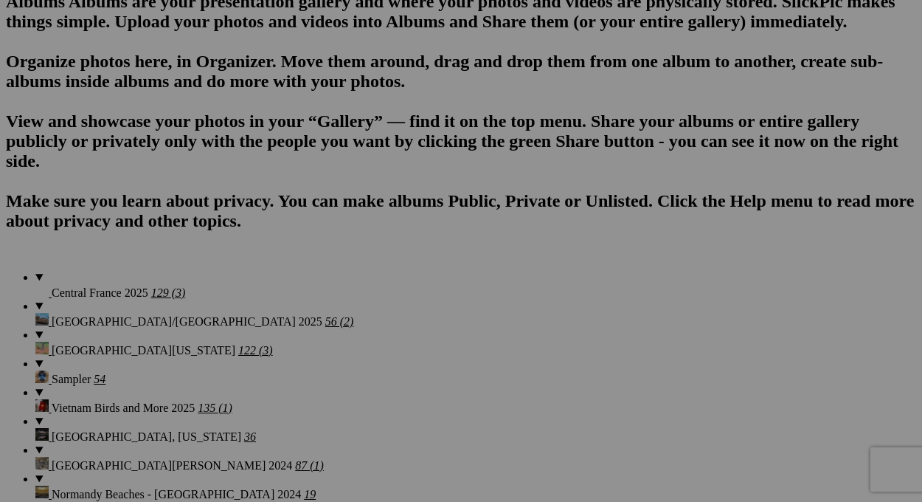
scroll to position [1033, 0]
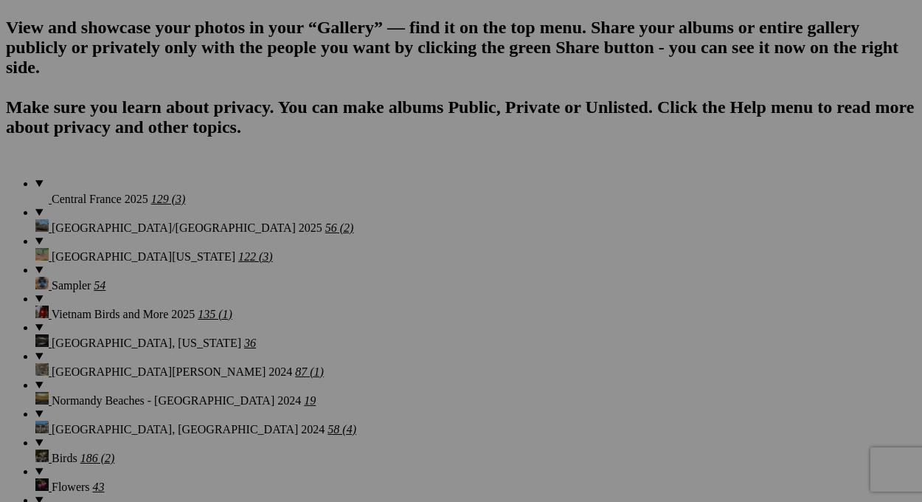
scroll to position [1107, 0]
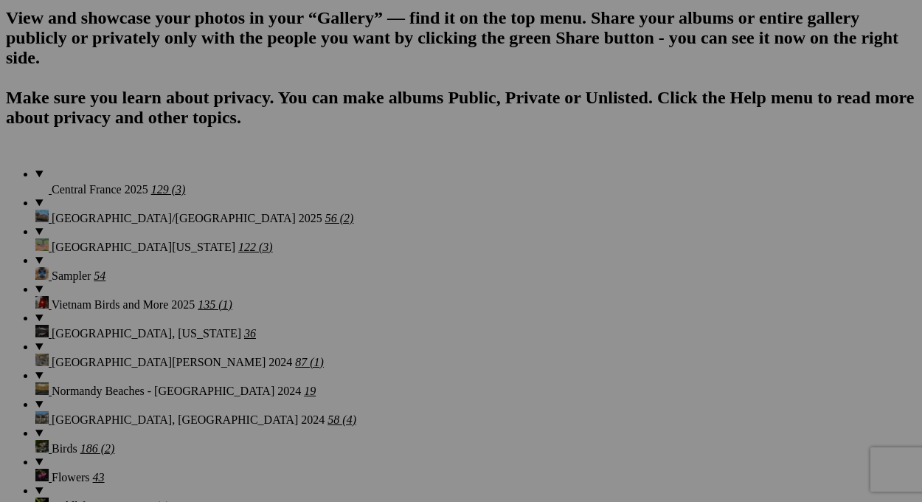
drag, startPoint x: 721, startPoint y: 311, endPoint x: 743, endPoint y: 307, distance: 22.4
paste input "Fiancé"
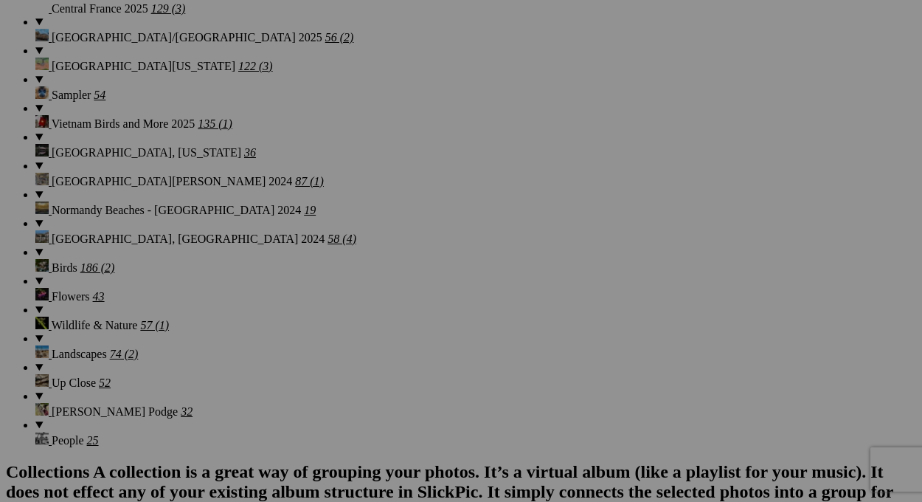
scroll to position [1180, 0]
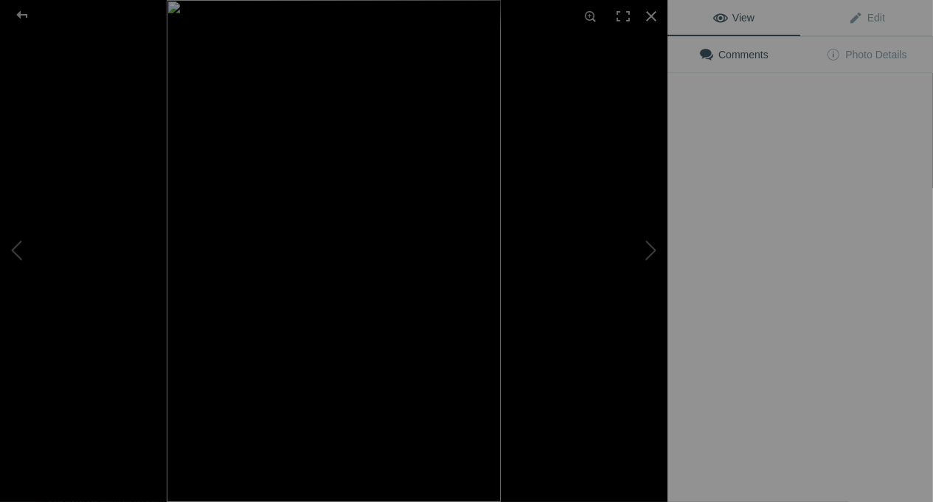
type input "[PERSON_NAME] ([PERSON_NAME]'s fiancé) planning new porcelain display"
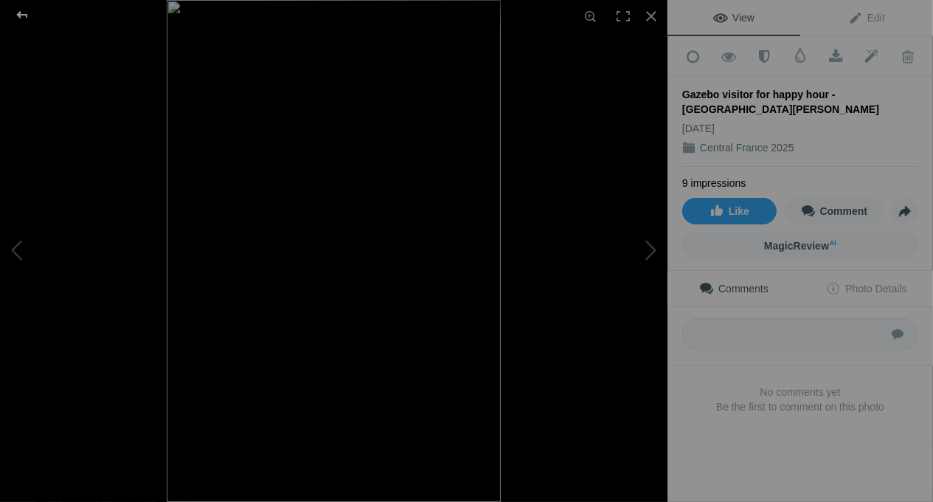
click at [19, 17] on div at bounding box center [22, 15] width 53 height 30
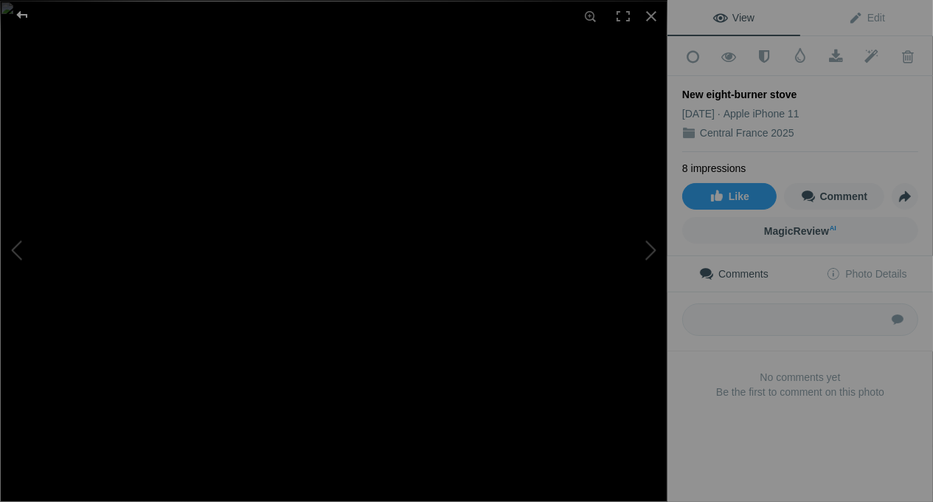
click at [25, 16] on div at bounding box center [22, 15] width 53 height 30
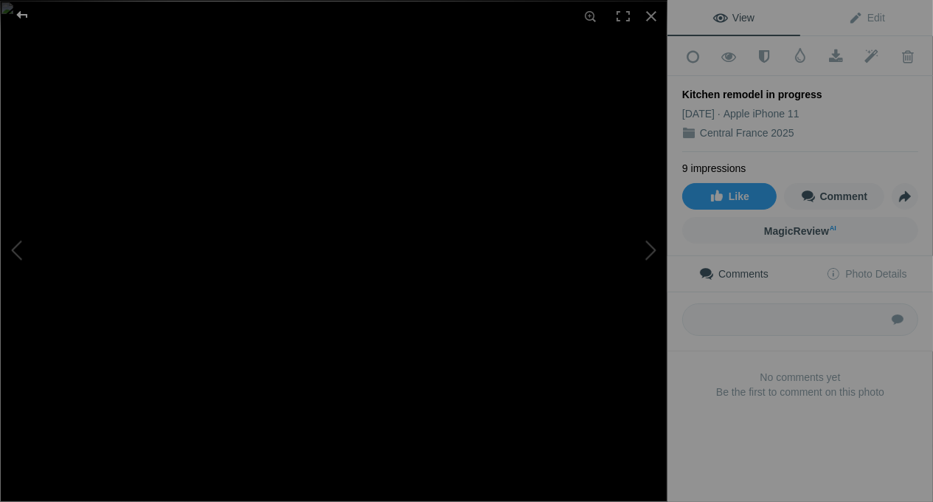
click at [13, 14] on div at bounding box center [22, 15] width 53 height 30
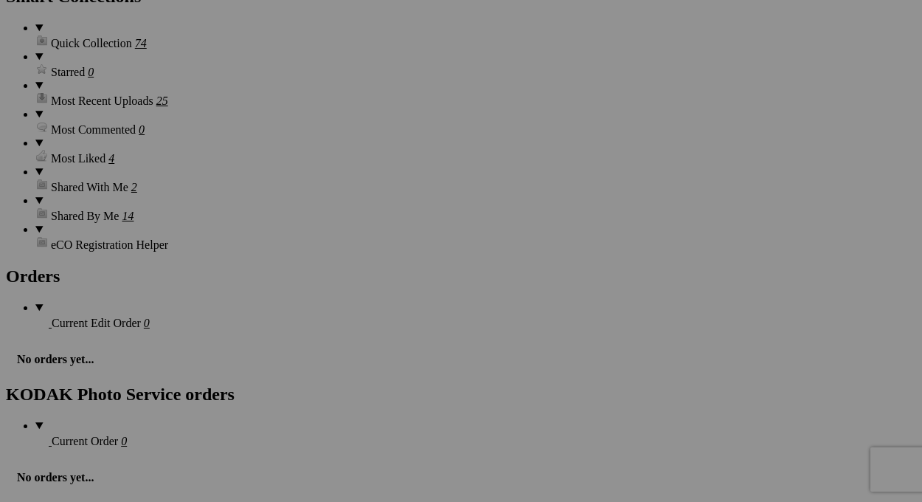
scroll to position [1918, 0]
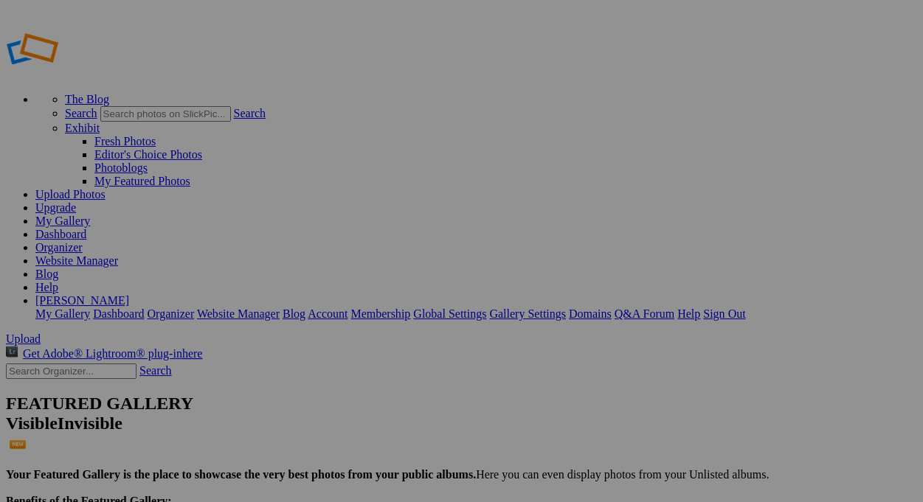
drag, startPoint x: 510, startPoint y: 253, endPoint x: 581, endPoint y: 258, distance: 71.7
drag, startPoint x: 438, startPoint y: 258, endPoint x: 409, endPoint y: 263, distance: 29.1
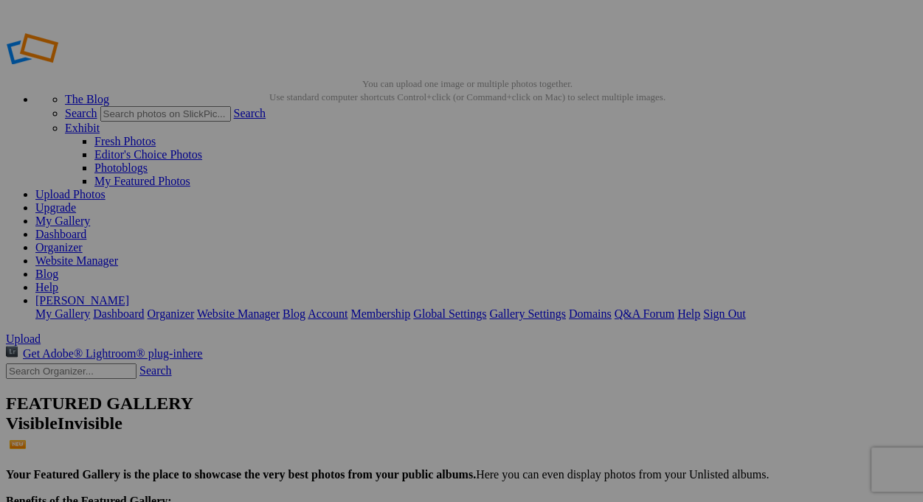
drag, startPoint x: 510, startPoint y: 252, endPoint x: 581, endPoint y: 255, distance: 70.9
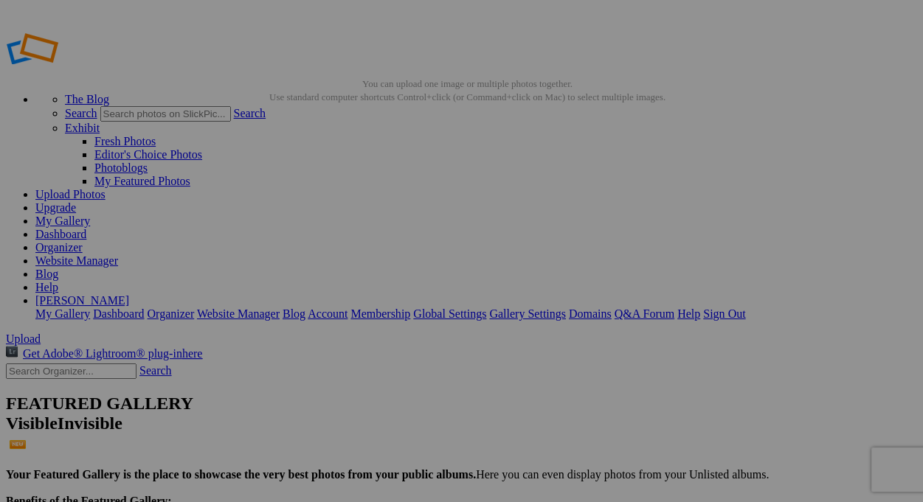
drag, startPoint x: 438, startPoint y: 257, endPoint x: 376, endPoint y: 263, distance: 62.2
paste input "â"
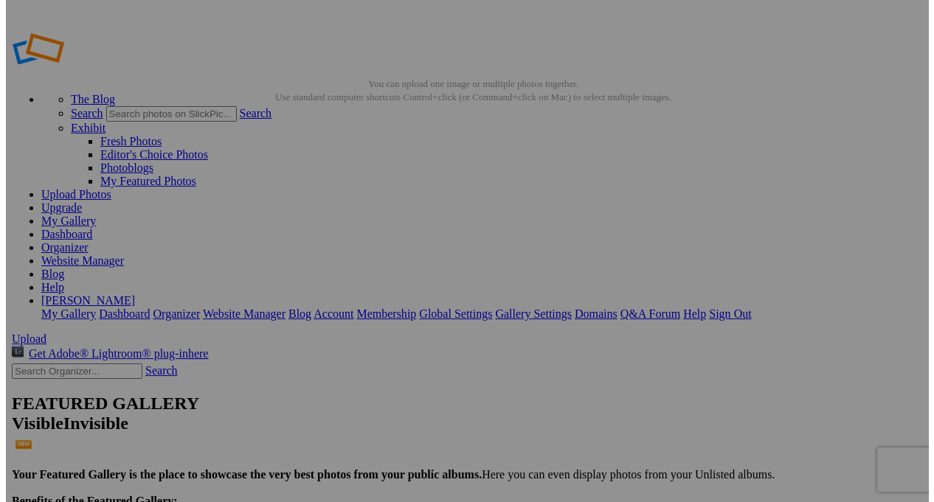
scroll to position [0, 32]
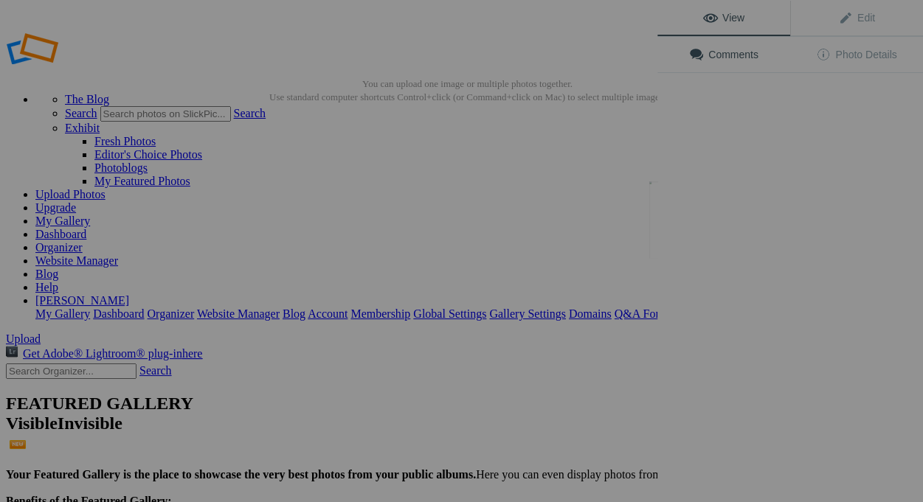
type input "Video_Driving into [GEOGRAPHIC_DATA][PERSON_NAME] ([GEOGRAPHIC_DATA] region)"
click at [709, 225] on div "View Edit Comments Photo Details" at bounding box center [801, 251] width 266 height 502
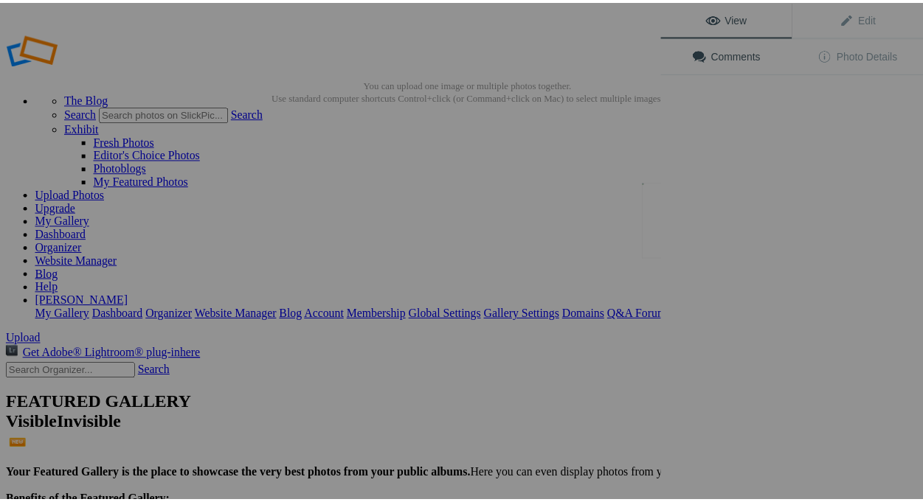
scroll to position [0, 0]
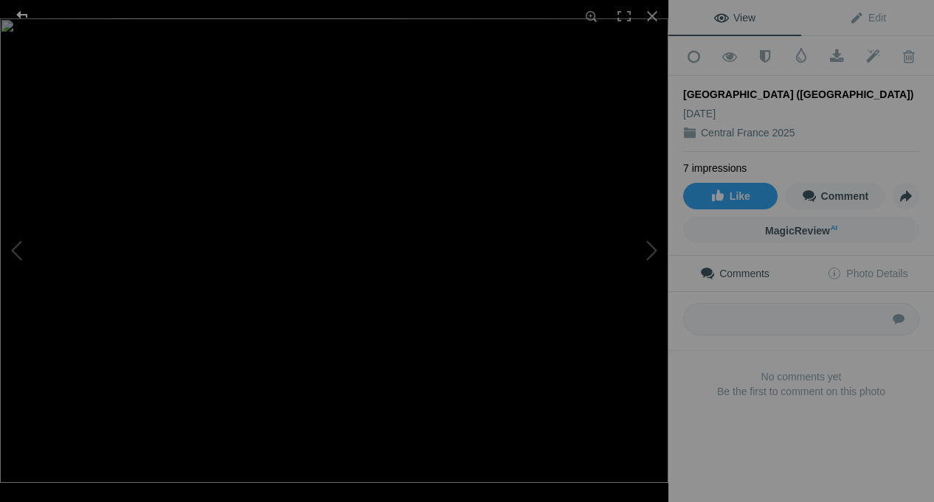
click at [26, 13] on div at bounding box center [22, 15] width 53 height 30
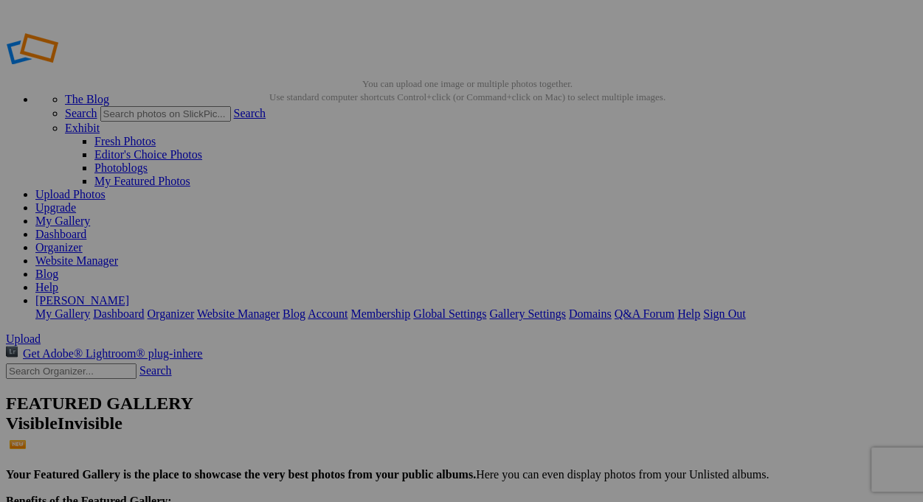
drag, startPoint x: 409, startPoint y: 233, endPoint x: 688, endPoint y: 194, distance: 280.8
drag, startPoint x: 791, startPoint y: 269, endPoint x: 913, endPoint y: 257, distance: 123.0
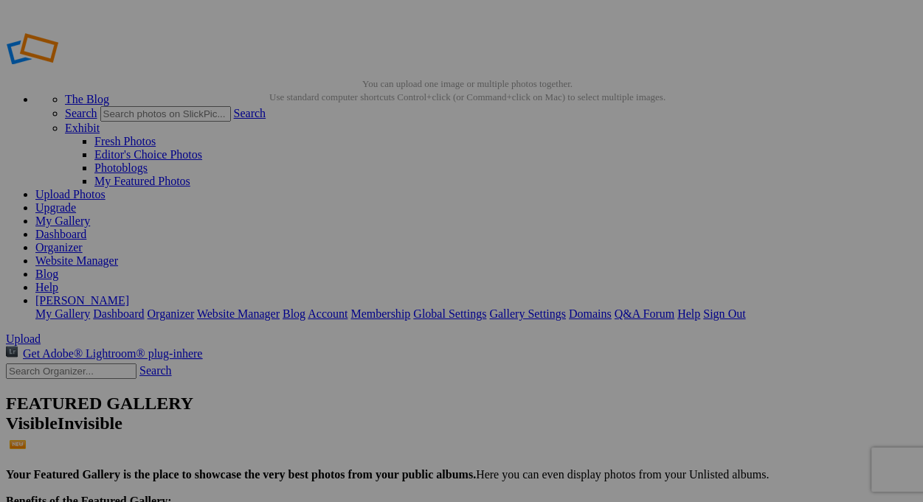
scroll to position [0, 0]
drag, startPoint x: 686, startPoint y: 269, endPoint x: 755, endPoint y: 269, distance: 68.6
paste input "[GEOGRAPHIC_DATA][PERSON_NAME] ([GEOGRAPHIC_DATA])"
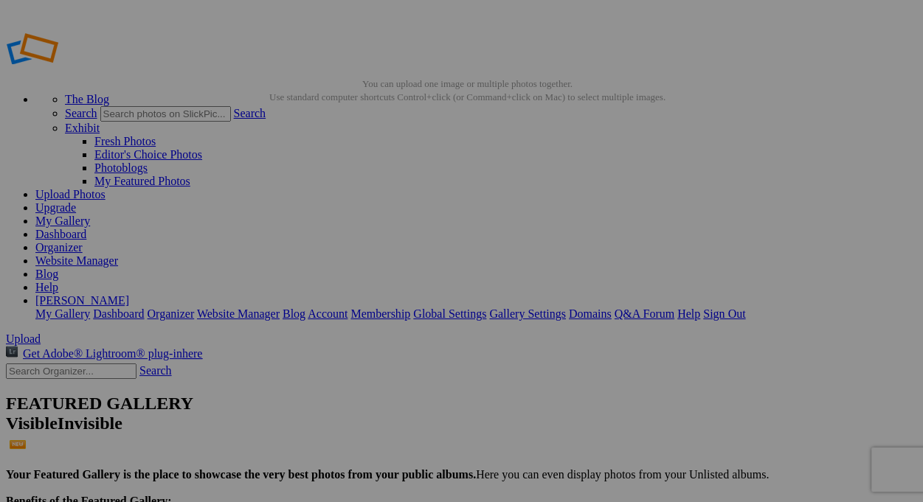
type input "[GEOGRAPHIC_DATA][PERSON_NAME] ([GEOGRAPHIC_DATA])"
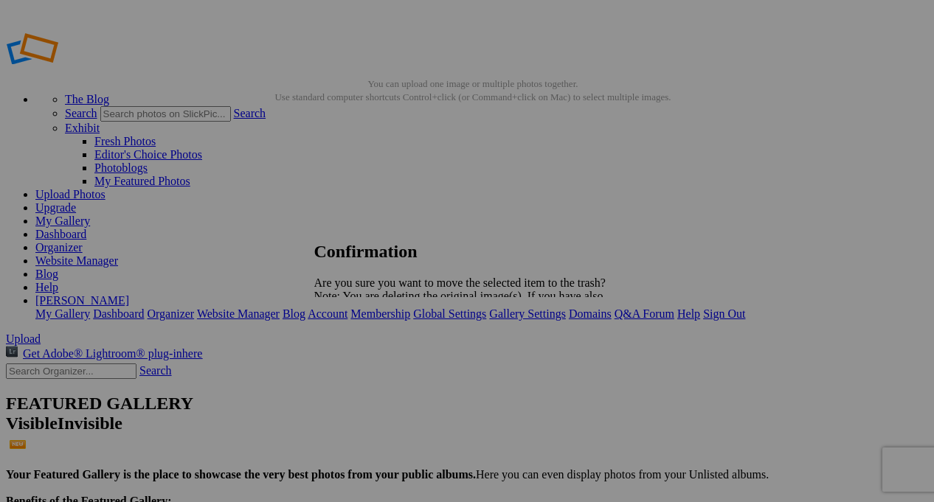
click at [364, 345] on span "Yes" at bounding box center [355, 348] width 17 height 13
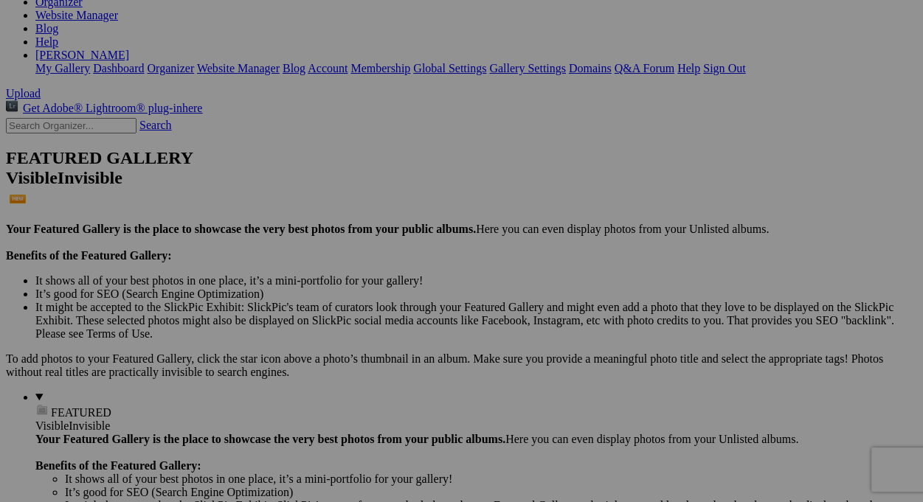
scroll to position [295, 0]
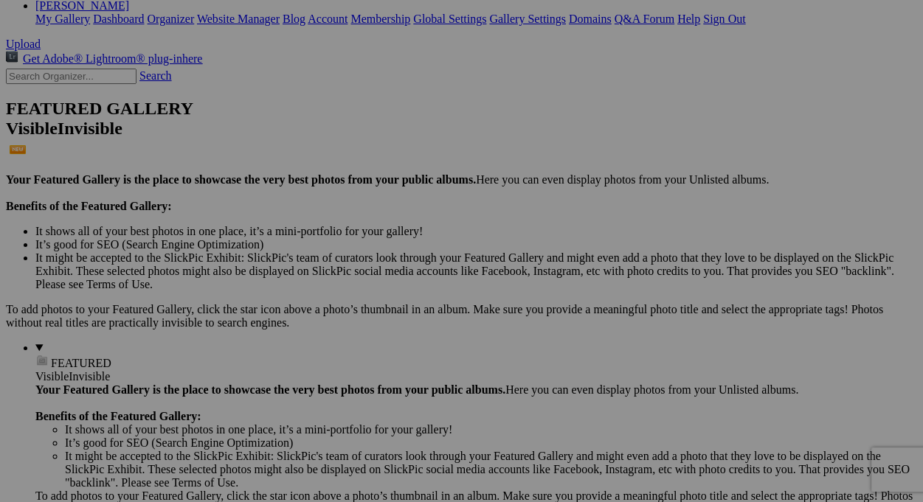
type input "Chapel video (renovation in progress)"
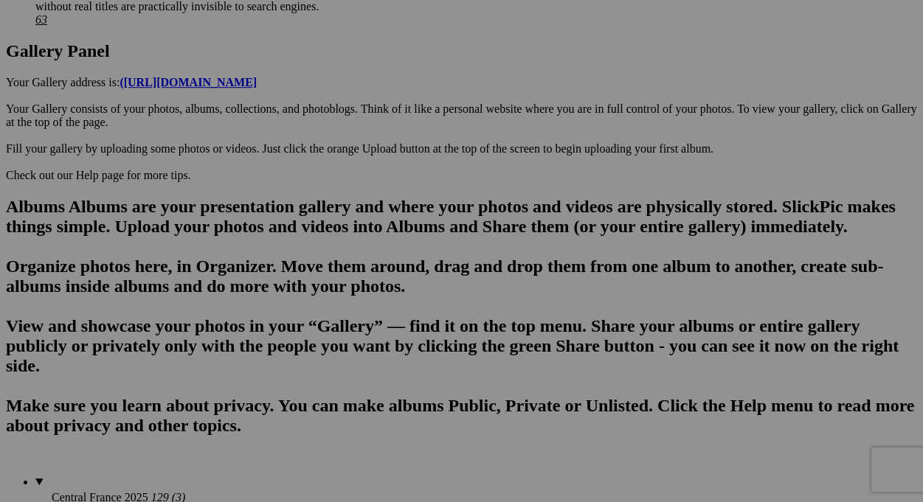
scroll to position [885, 0]
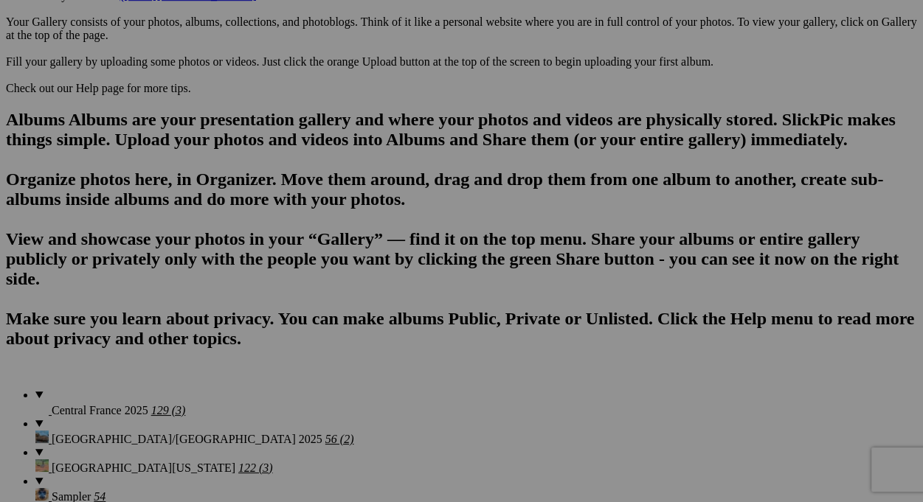
type input "Back terrace statue - [GEOGRAPHIC_DATA][PERSON_NAME]"
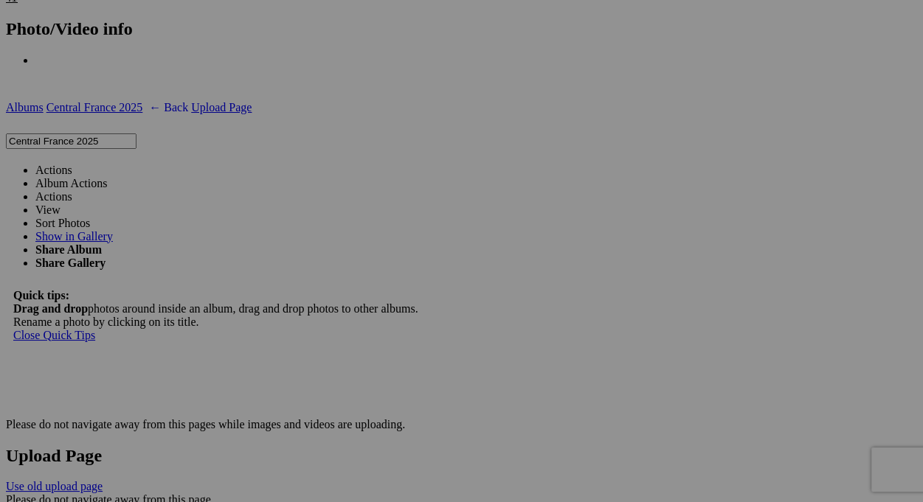
scroll to position [2656, 0]
type input "Barn Swallow (resting speed)"
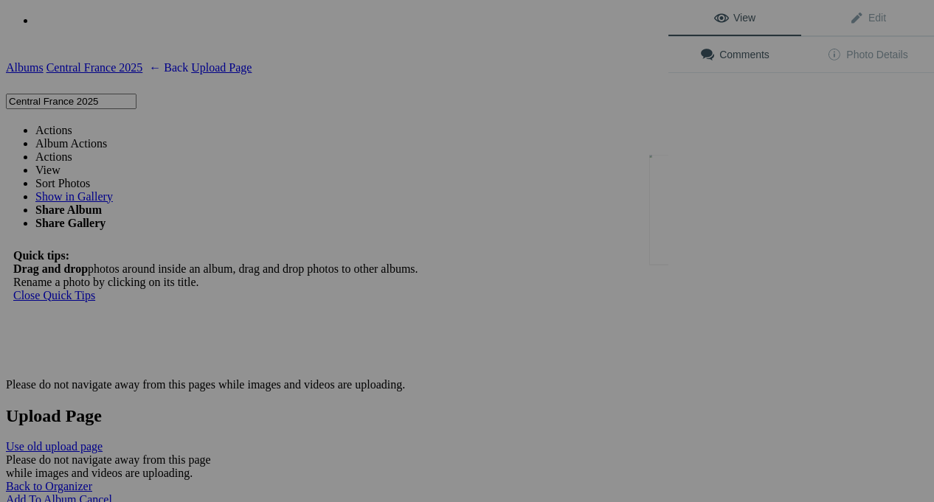
click at [690, 210] on div "View Edit Comments Photo Details" at bounding box center [801, 251] width 266 height 502
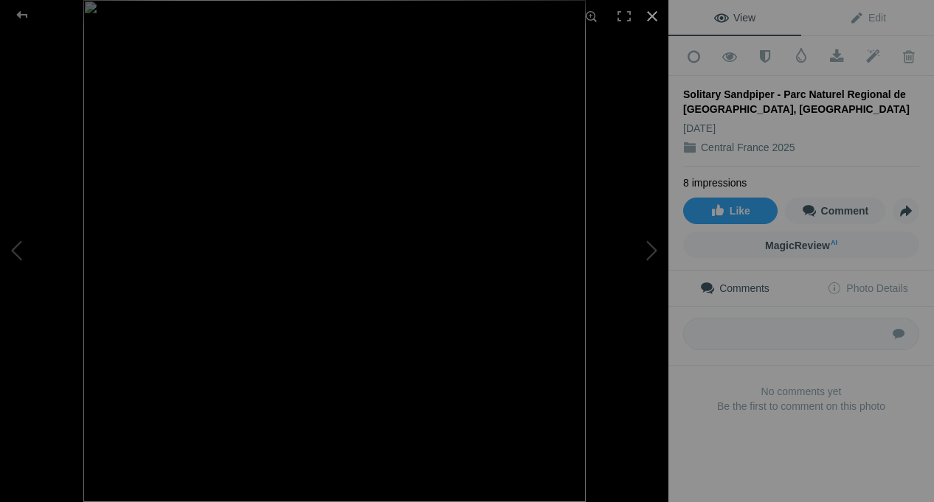
click at [652, 15] on div at bounding box center [652, 16] width 32 height 32
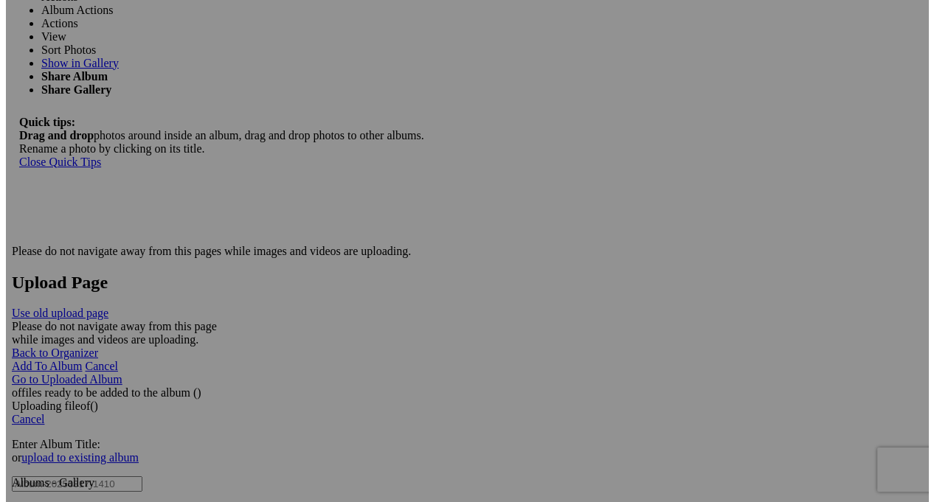
scroll to position [2951, 0]
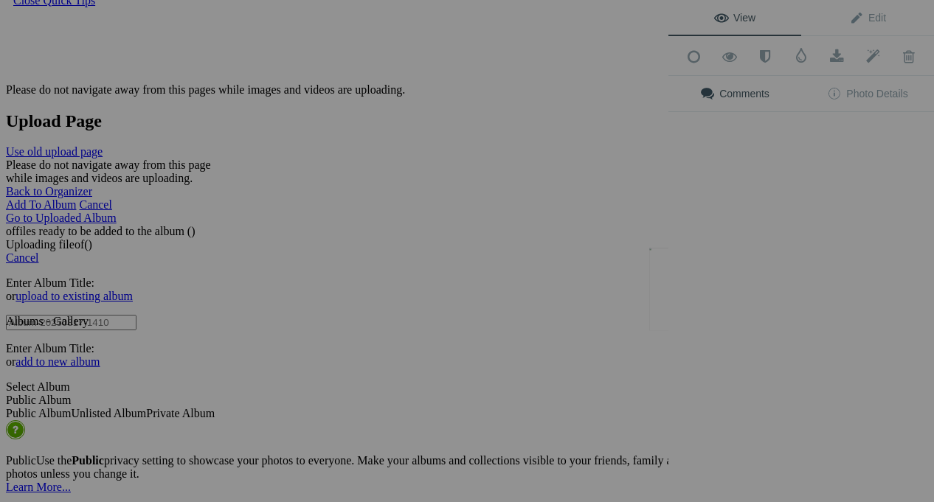
click at [683, 292] on div "View Edit Add to Quick Collection Remove from Quick Collection Hide from Public…" at bounding box center [801, 251] width 266 height 502
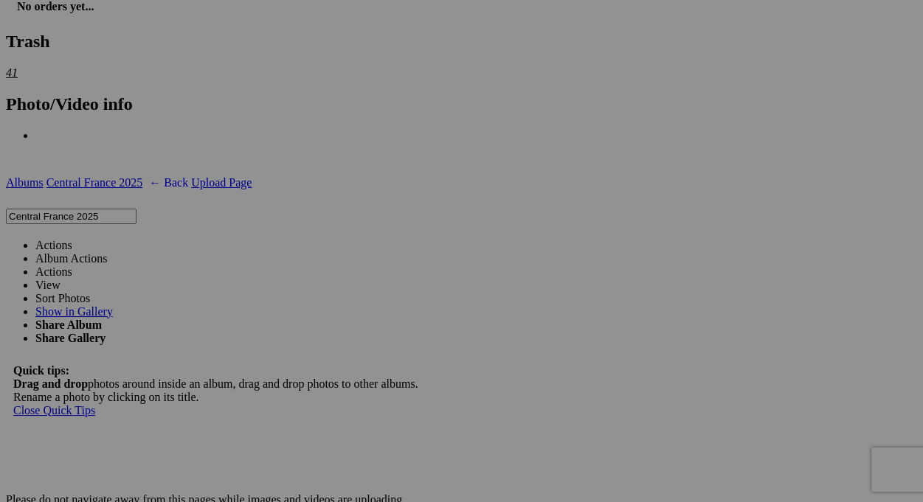
scroll to position [2582, 0]
click at [72, 238] on link "Actions" at bounding box center [53, 244] width 37 height 13
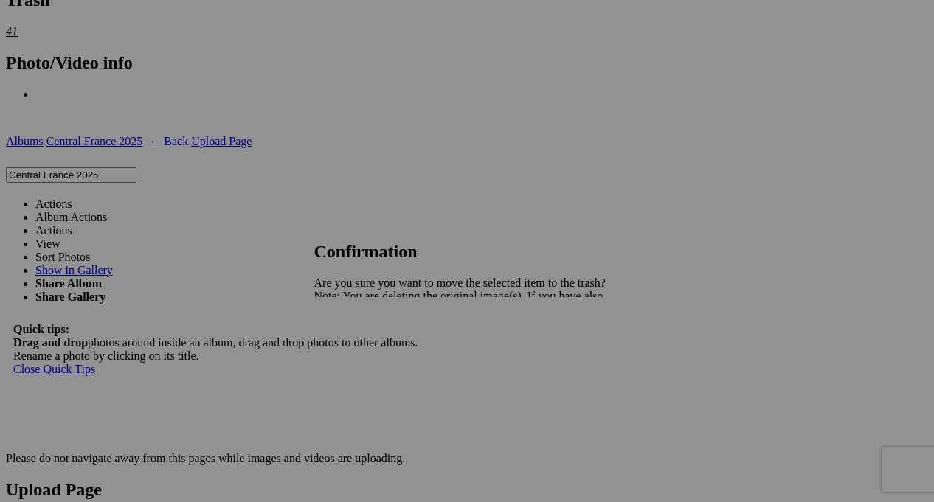
click at [364, 354] on link "Yes" at bounding box center [355, 348] width 17 height 13
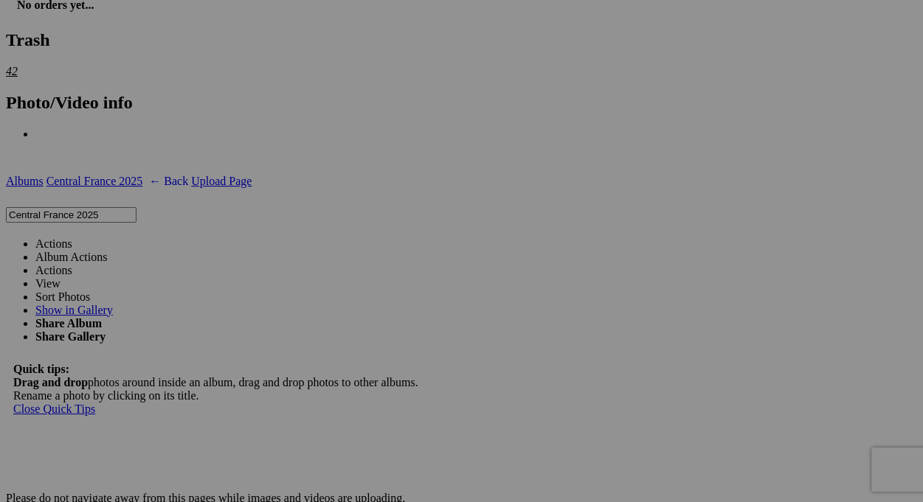
click at [60, 277] on link "View" at bounding box center [47, 283] width 25 height 13
click at [72, 238] on link "Actions" at bounding box center [53, 244] width 37 height 13
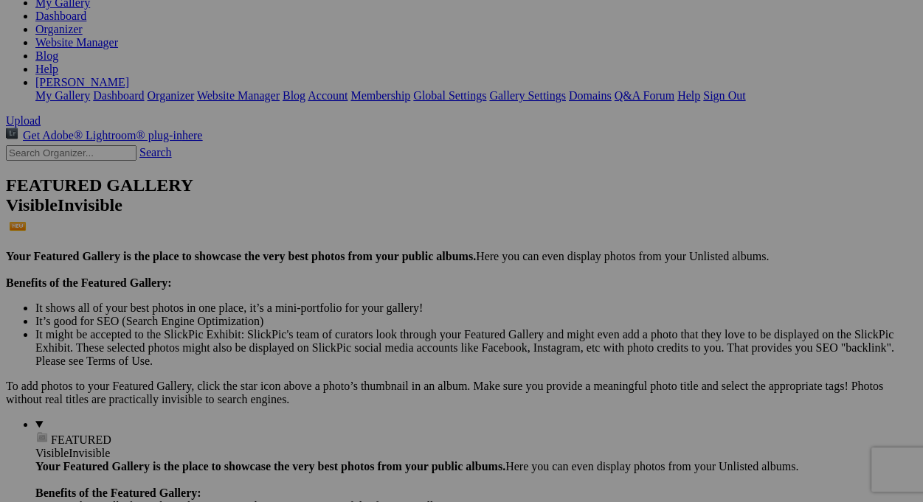
scroll to position [0, 0]
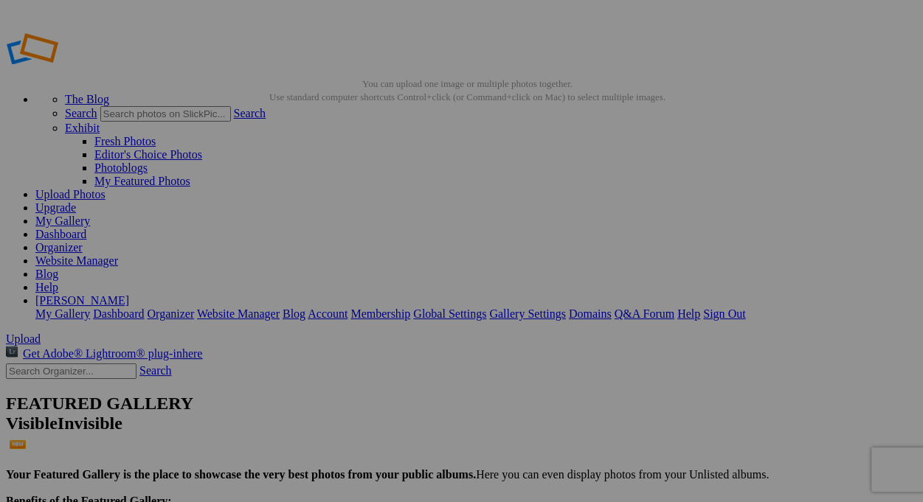
click at [90, 215] on link "My Gallery" at bounding box center [62, 221] width 55 height 13
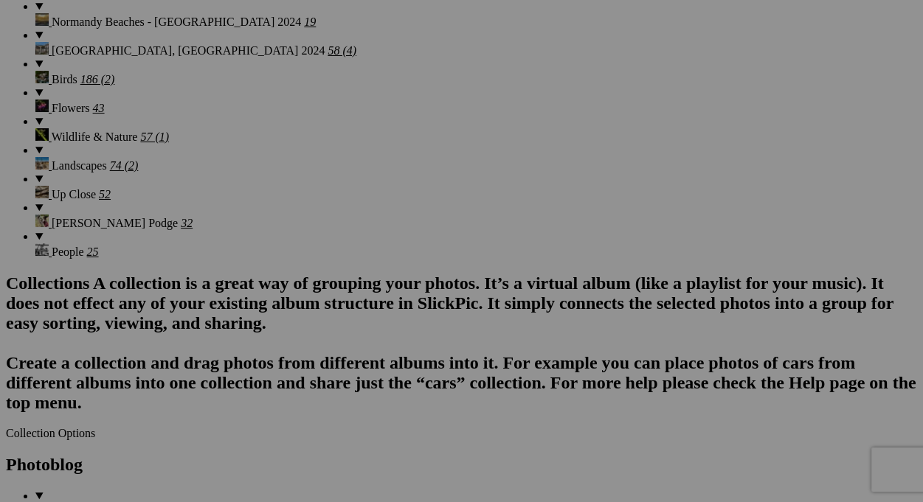
scroll to position [0, 46]
drag, startPoint x: 595, startPoint y: 131, endPoint x: 623, endPoint y: 135, distance: 28.4
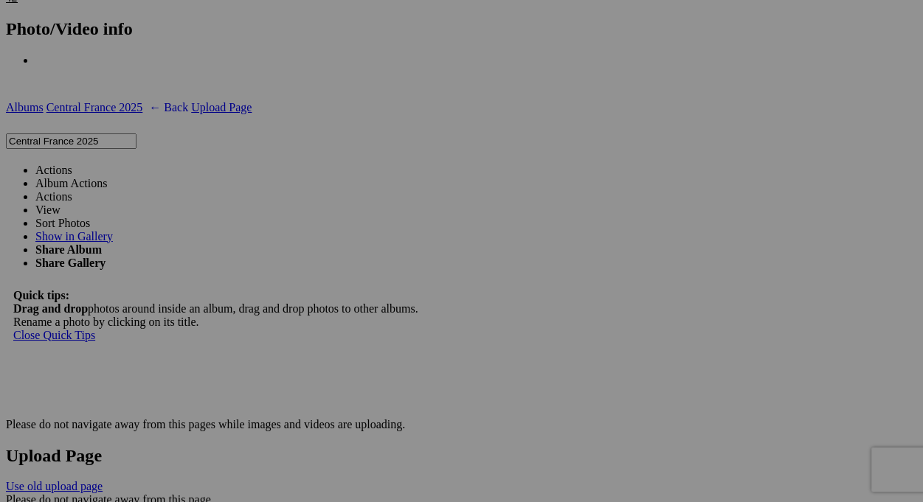
scroll to position [0, 42]
drag, startPoint x: 871, startPoint y: 280, endPoint x: 900, endPoint y: 272, distance: 29.7
paste input "â"
type input "European Goldfinch - Château de Lalande"
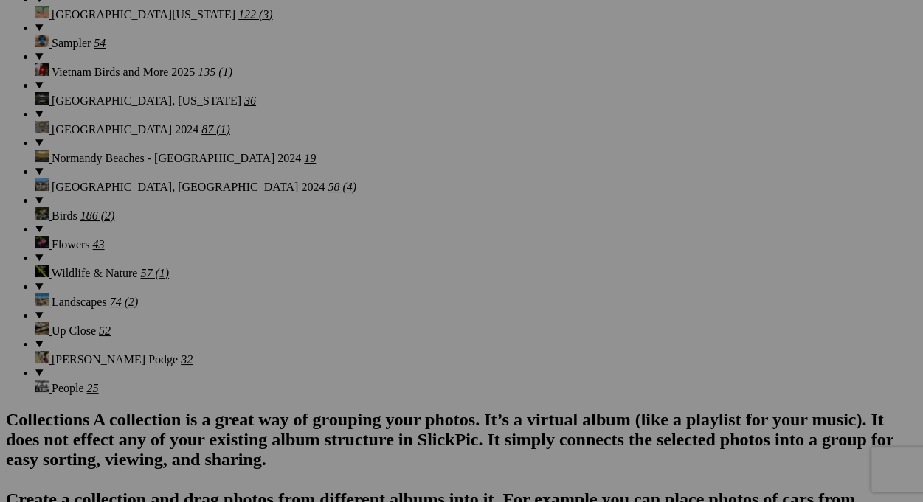
scroll to position [1254, 0]
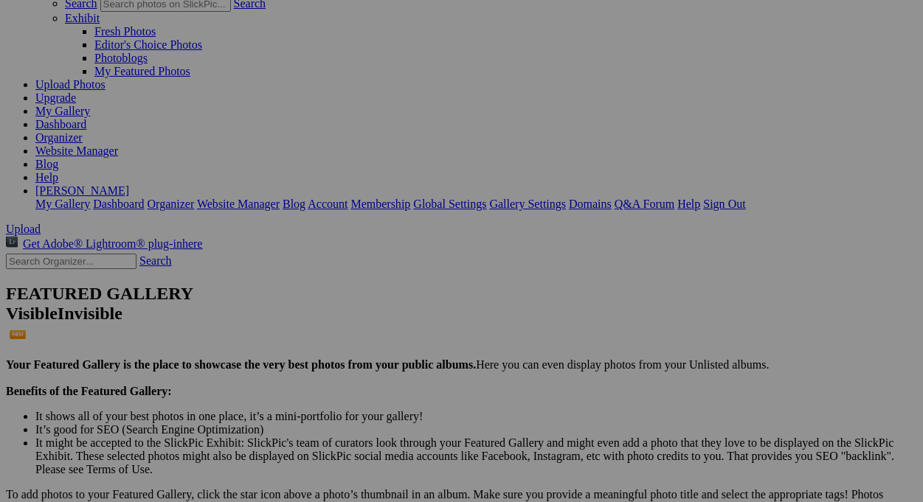
scroll to position [148, 0]
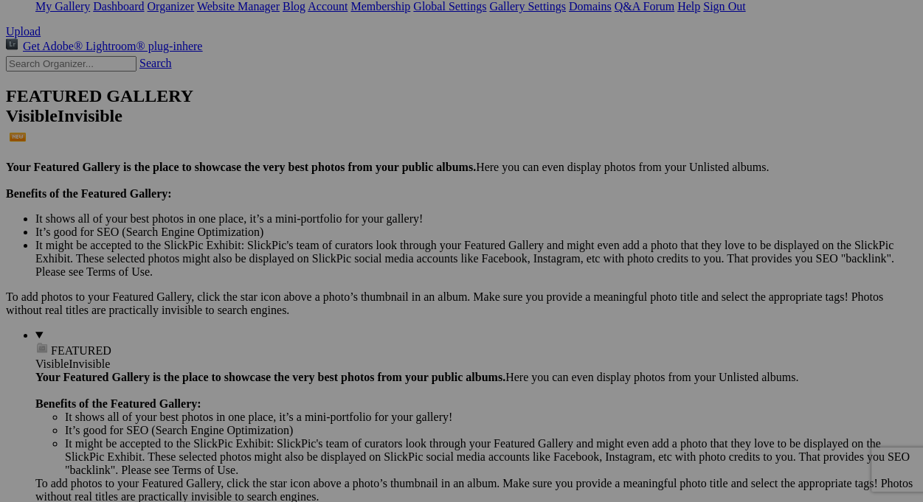
scroll to position [369, 0]
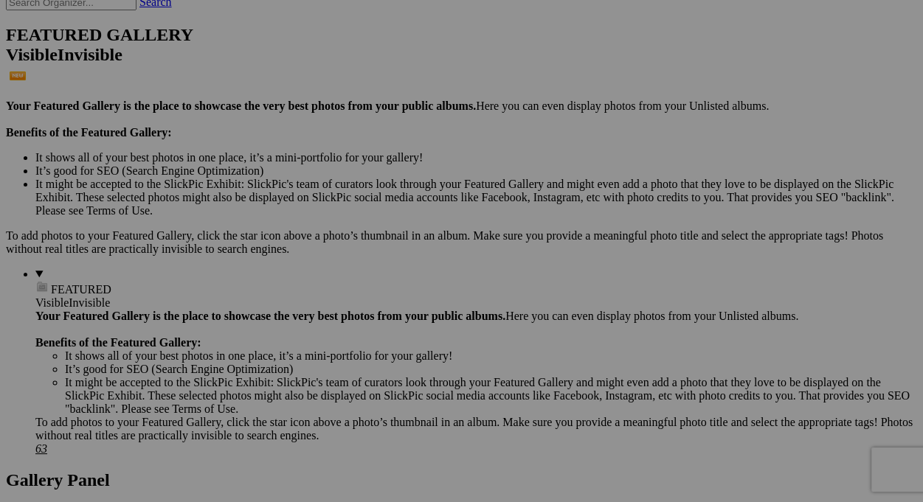
drag, startPoint x: 845, startPoint y: 260, endPoint x: 837, endPoint y: 251, distance: 12.0
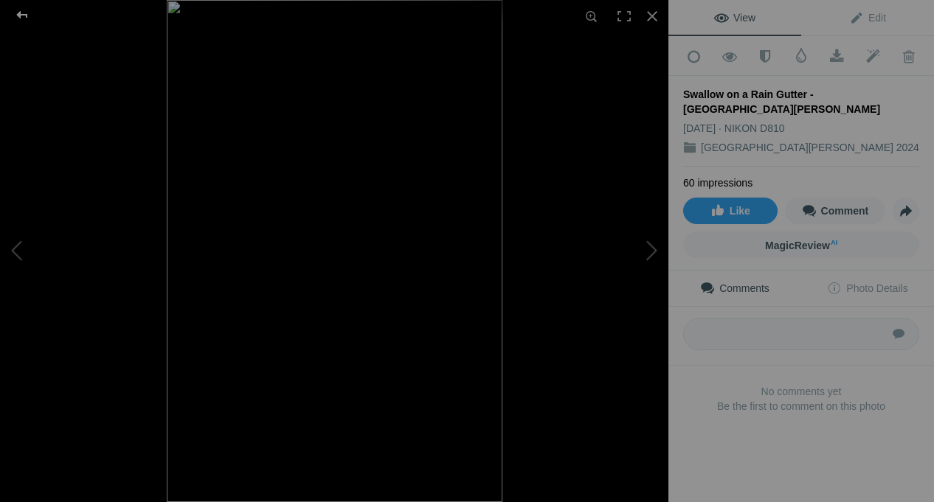
click at [15, 13] on div at bounding box center [22, 15] width 53 height 30
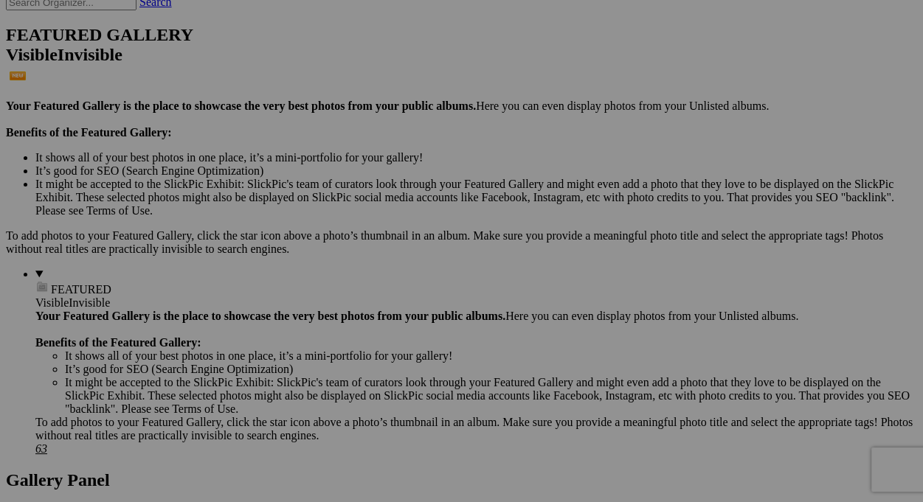
drag, startPoint x: 839, startPoint y: 232, endPoint x: 809, endPoint y: 215, distance: 34.3
drag, startPoint x: 809, startPoint y: 215, endPoint x: 857, endPoint y: 201, distance: 50.0
drag, startPoint x: 857, startPoint y: 201, endPoint x: 812, endPoint y: 184, distance: 48.4
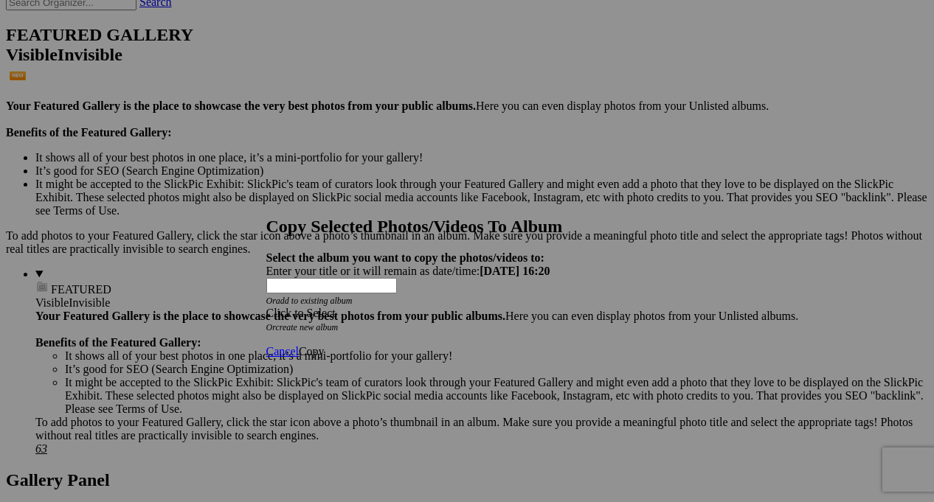
click at [266, 307] on span at bounding box center [266, 313] width 0 height 13
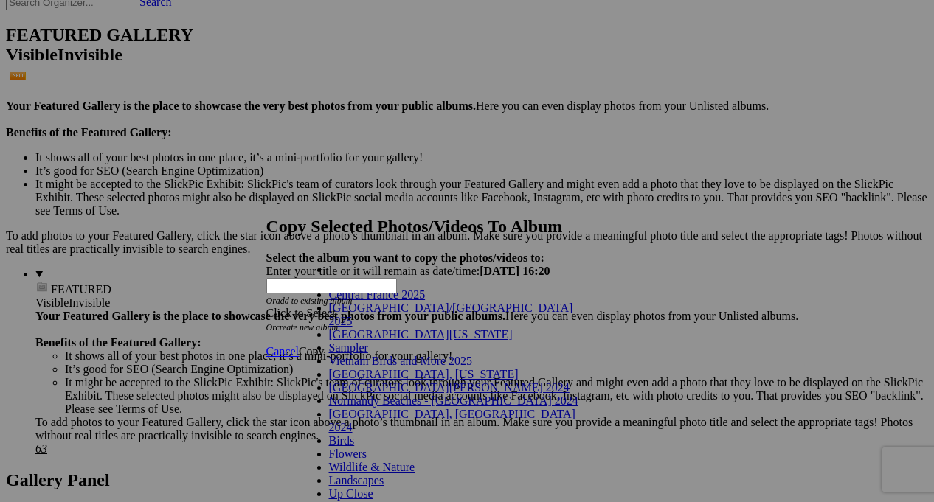
click at [358, 301] on link "Central France 2025" at bounding box center [377, 294] width 97 height 13
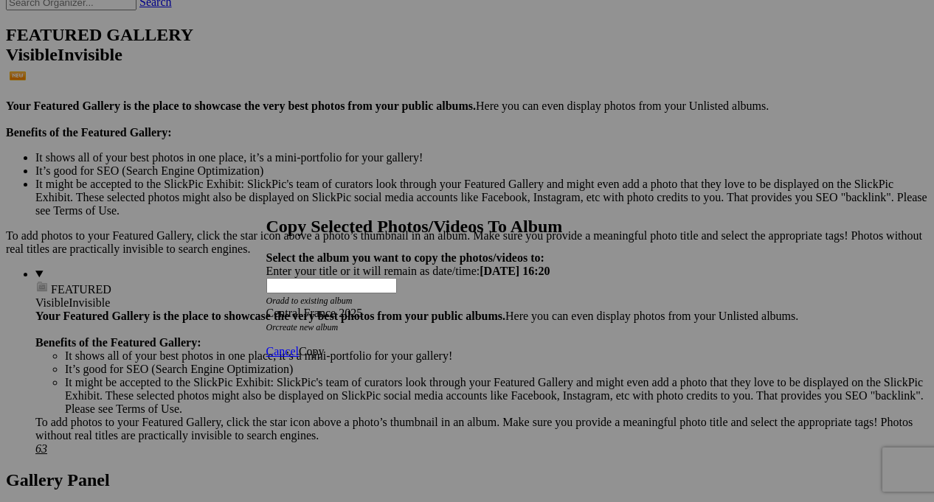
click at [325, 345] on span "Copy" at bounding box center [312, 351] width 26 height 13
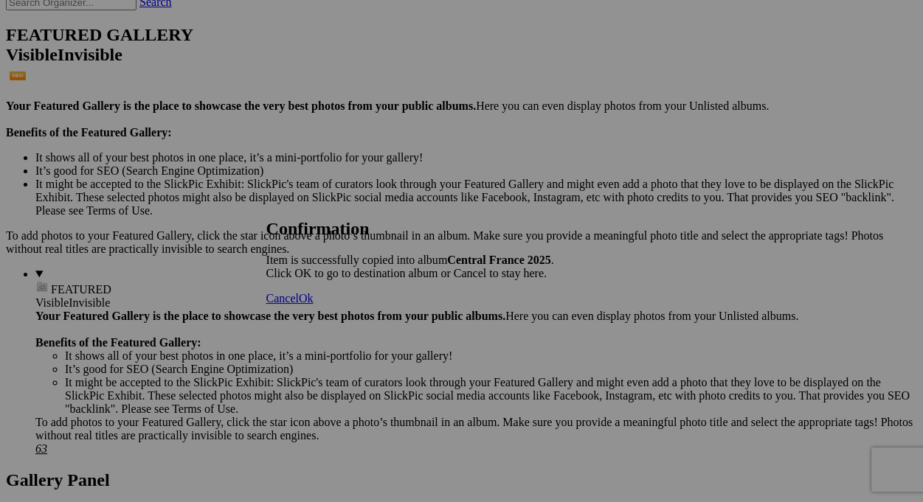
click at [314, 305] on span "Ok" at bounding box center [306, 298] width 15 height 13
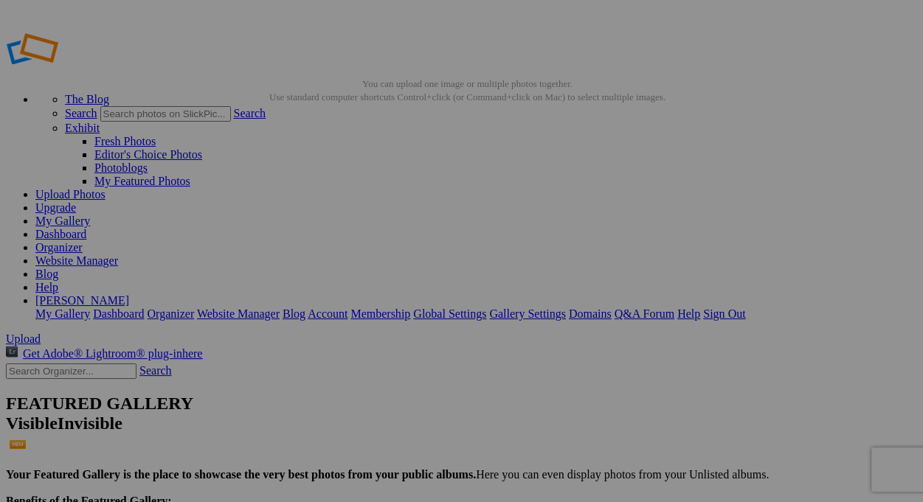
drag, startPoint x: 413, startPoint y: 286, endPoint x: 461, endPoint y: 292, distance: 48.3
drag, startPoint x: 452, startPoint y: 288, endPoint x: 471, endPoint y: 295, distance: 19.9
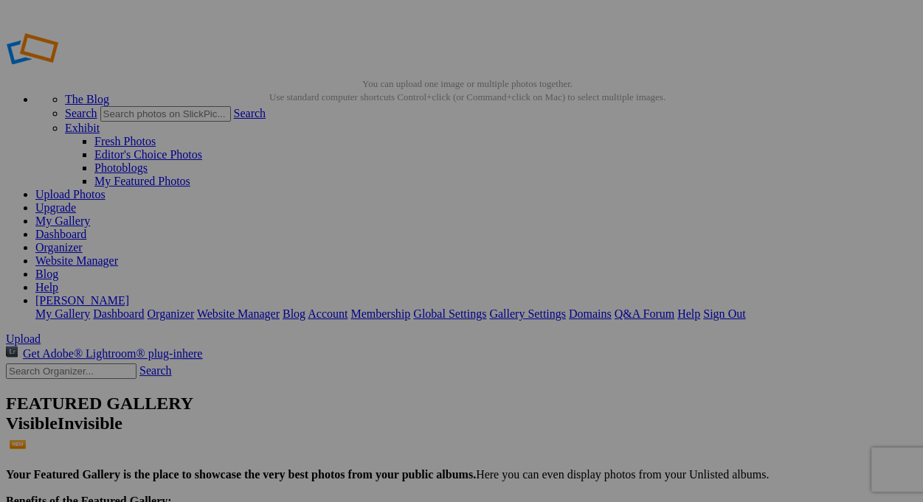
type input "Juvenile barn swallow resting on rain gutter -Château de Lalande"
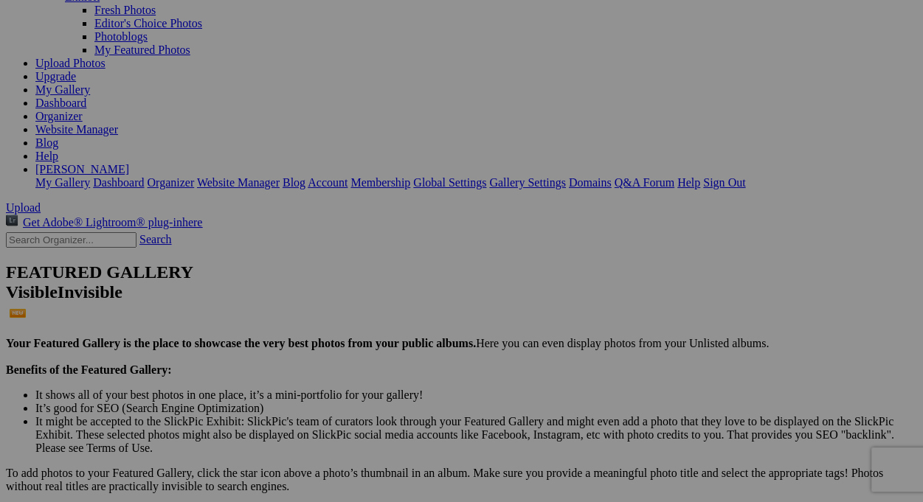
scroll to position [148, 0]
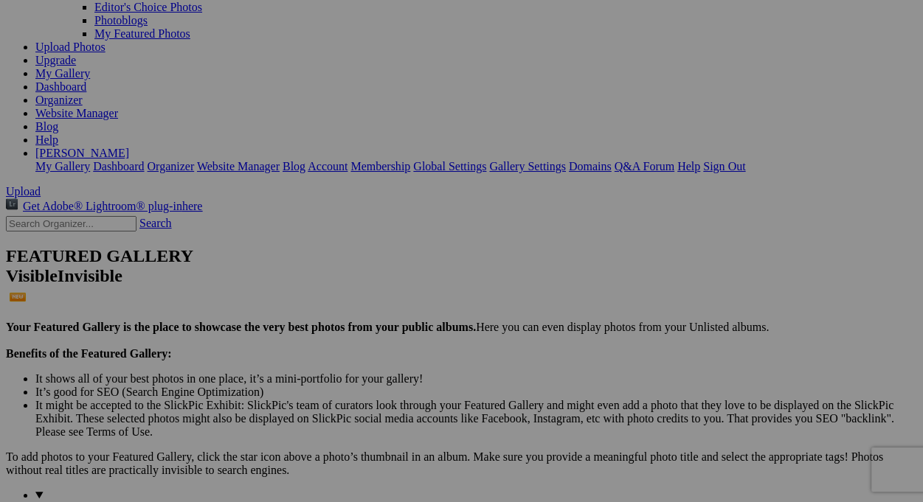
drag, startPoint x: 425, startPoint y: 94, endPoint x: 521, endPoint y: 423, distance: 342.7
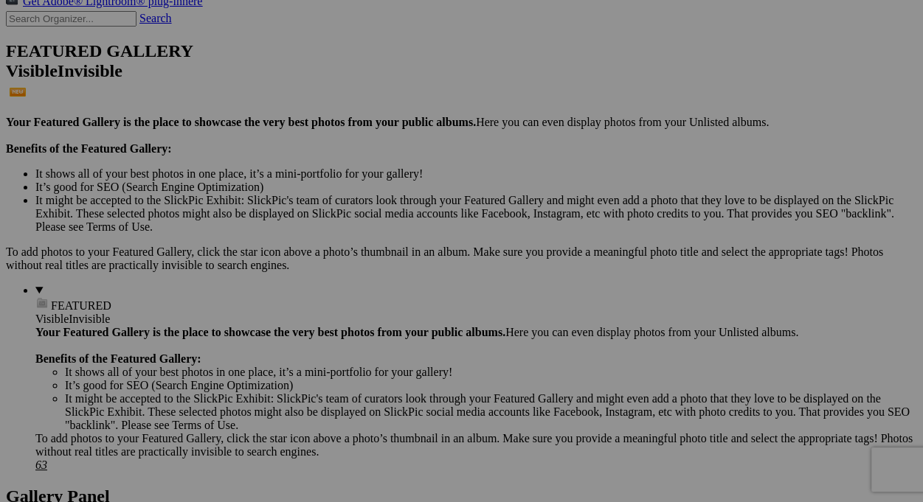
scroll to position [443, 0]
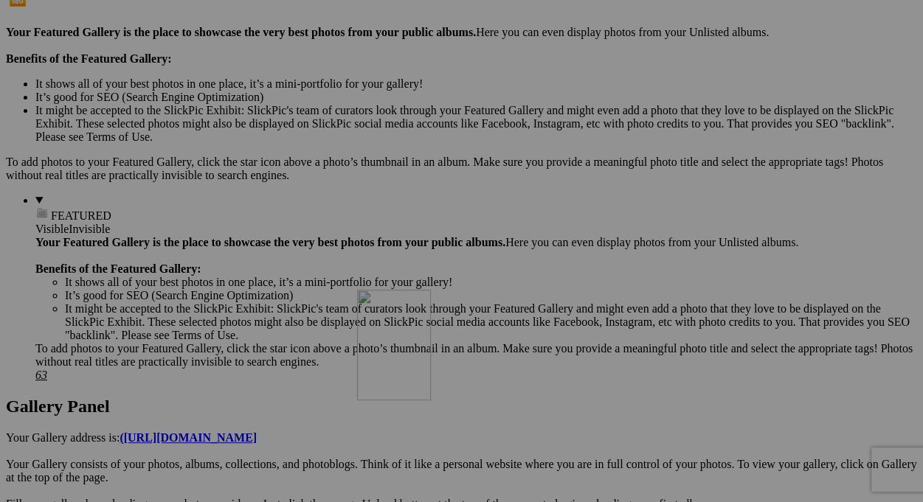
drag, startPoint x: 427, startPoint y: 170, endPoint x: 570, endPoint y: 416, distance: 283.9
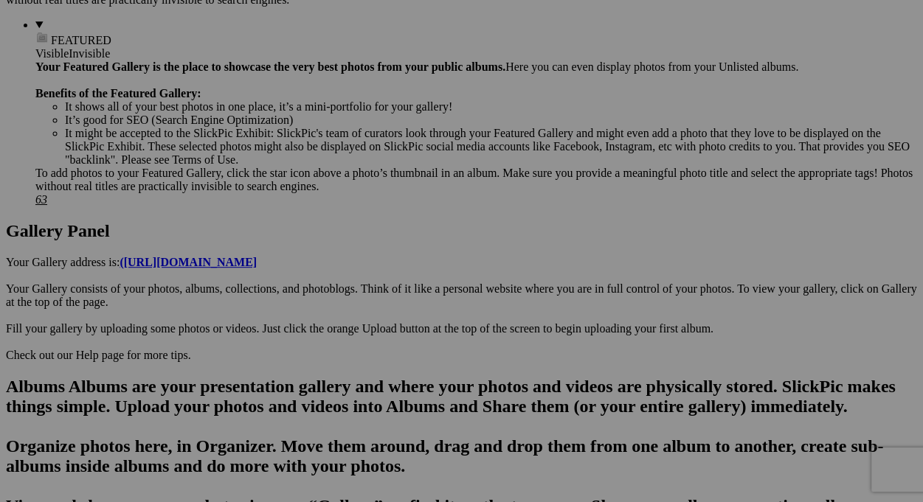
scroll to position [664, 0]
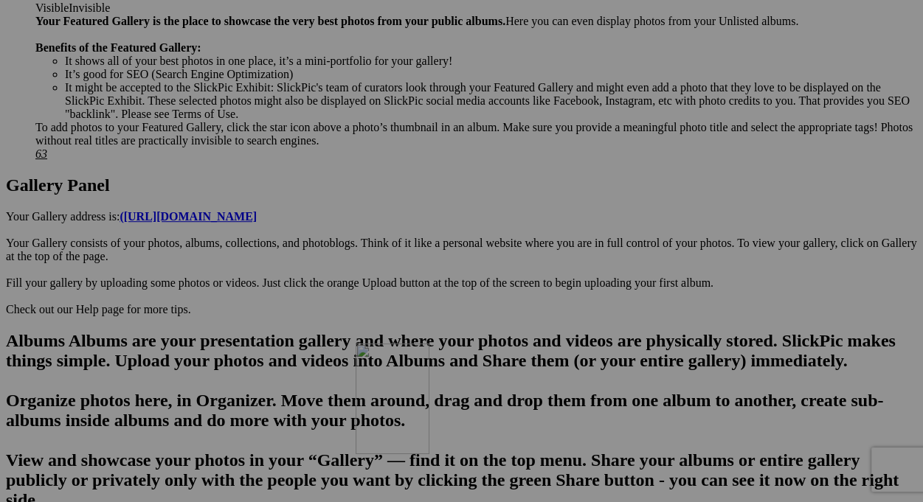
drag, startPoint x: 559, startPoint y: 143, endPoint x: 568, endPoint y: 472, distance: 329.1
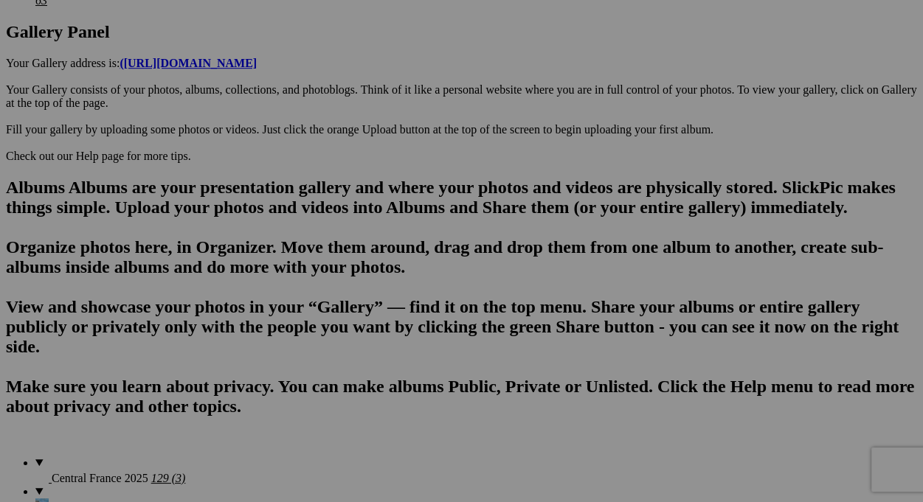
scroll to position [885, 0]
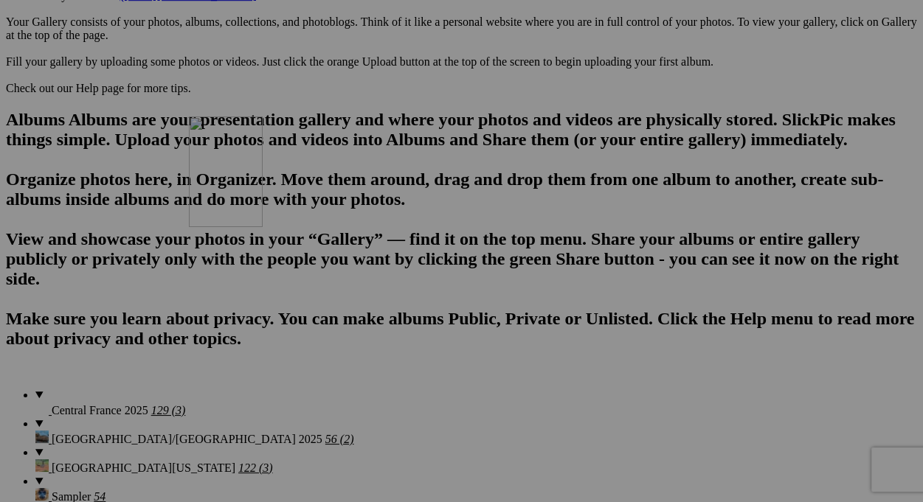
drag, startPoint x: 573, startPoint y: 300, endPoint x: 401, endPoint y: 245, distance: 180.6
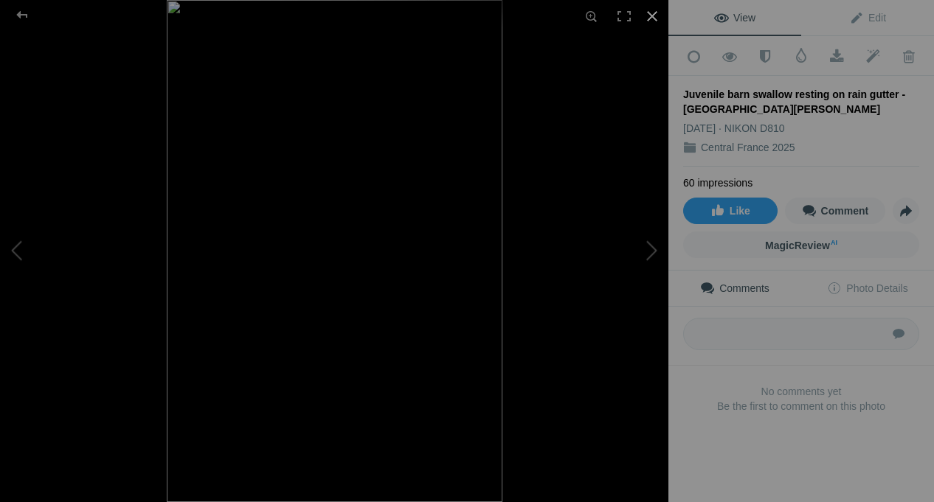
click at [652, 16] on div at bounding box center [652, 16] width 32 height 32
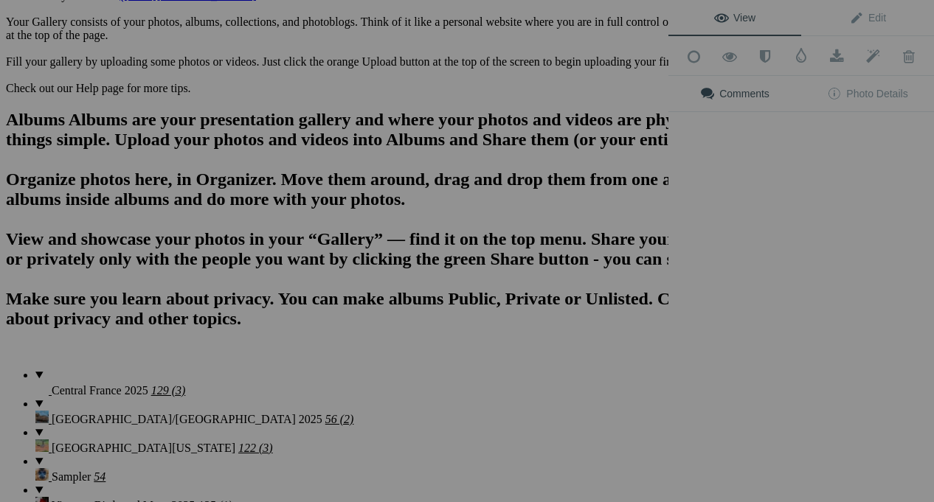
click at [842, 118] on div "Comments Photo Details" at bounding box center [801, 107] width 266 height 63
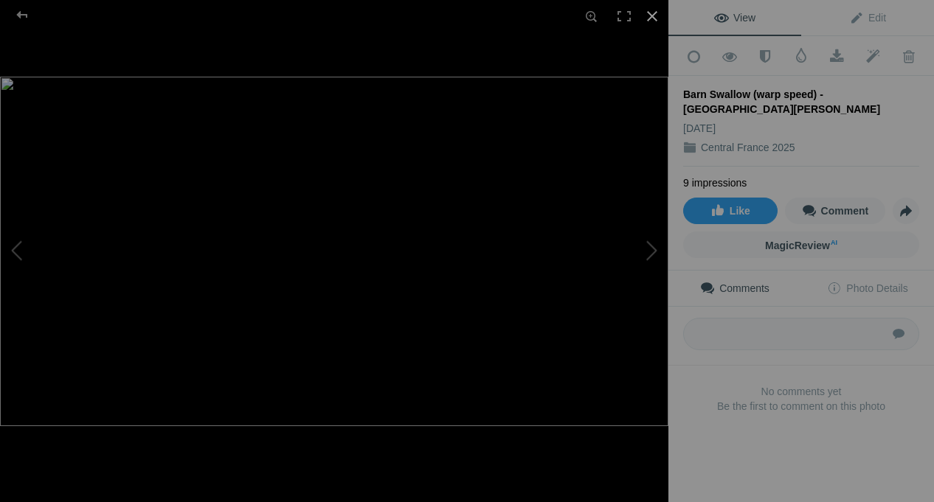
click at [654, 17] on div at bounding box center [652, 16] width 32 height 32
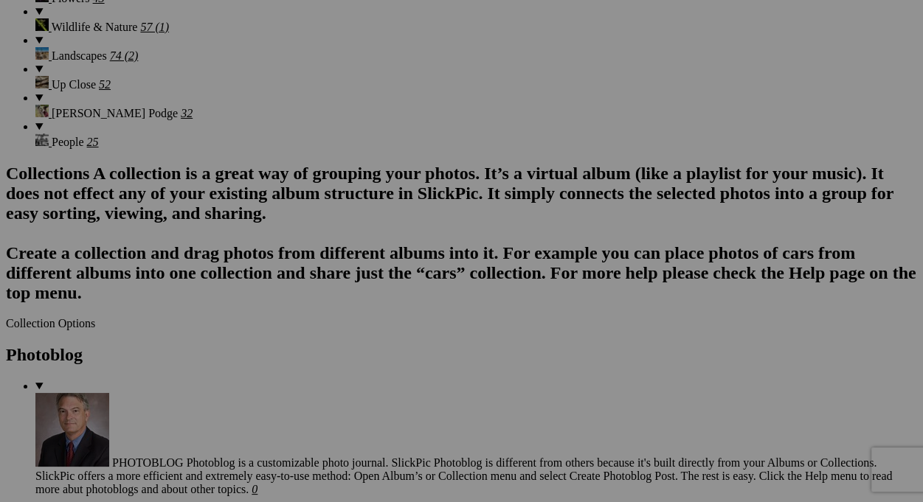
scroll to position [1549, 0]
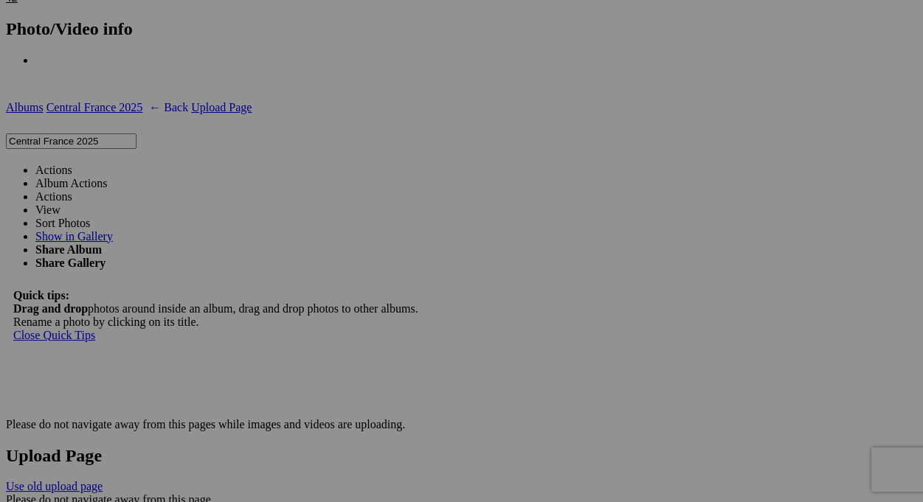
scroll to position [2729, 0]
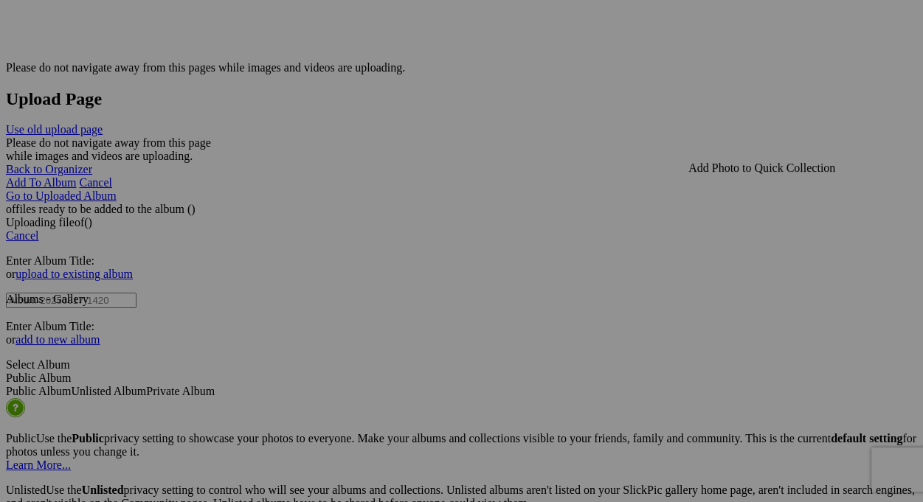
scroll to position [3025, 0]
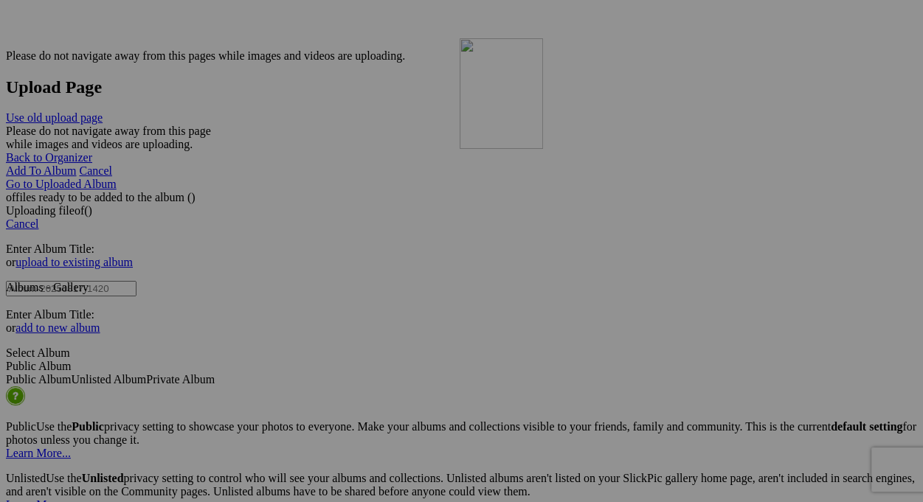
drag, startPoint x: 845, startPoint y: 222, endPoint x: 672, endPoint y: 167, distance: 182.0
drag, startPoint x: 825, startPoint y: 220, endPoint x: 665, endPoint y: 195, distance: 162.6
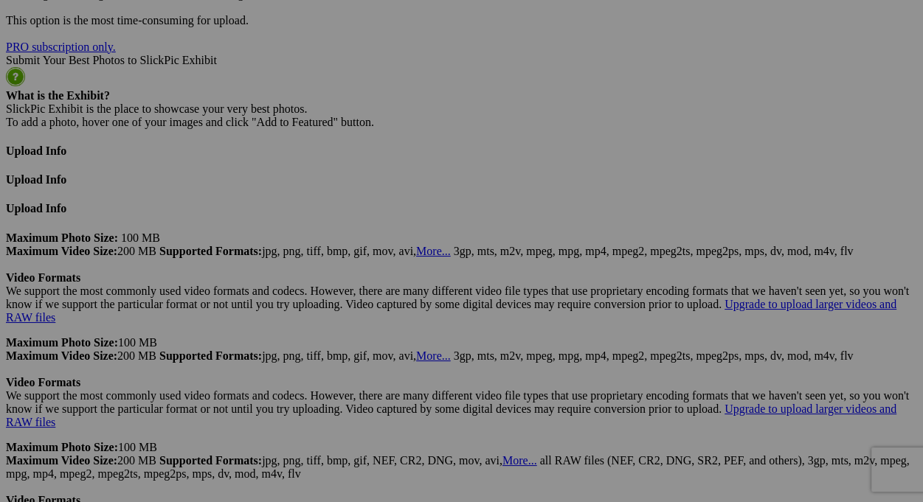
scroll to position [0, 0]
drag, startPoint x: 407, startPoint y: 313, endPoint x: 452, endPoint y: 315, distance: 45.1
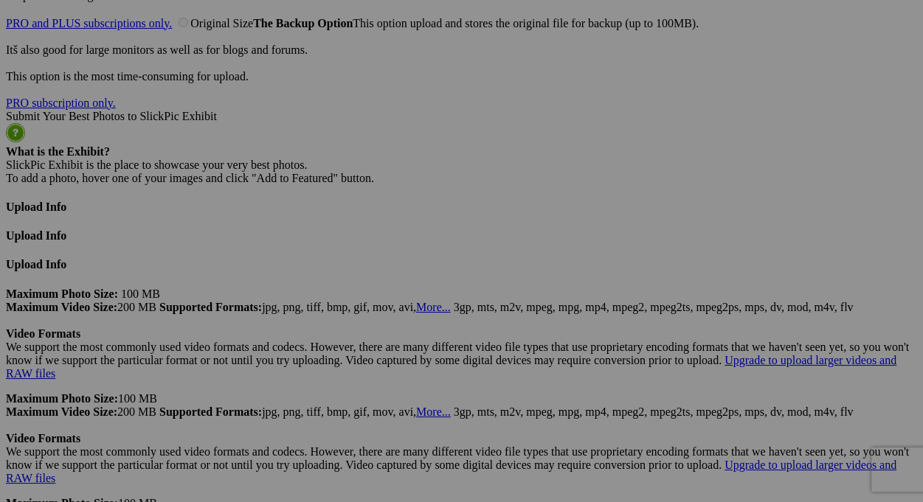
scroll to position [3836, 0]
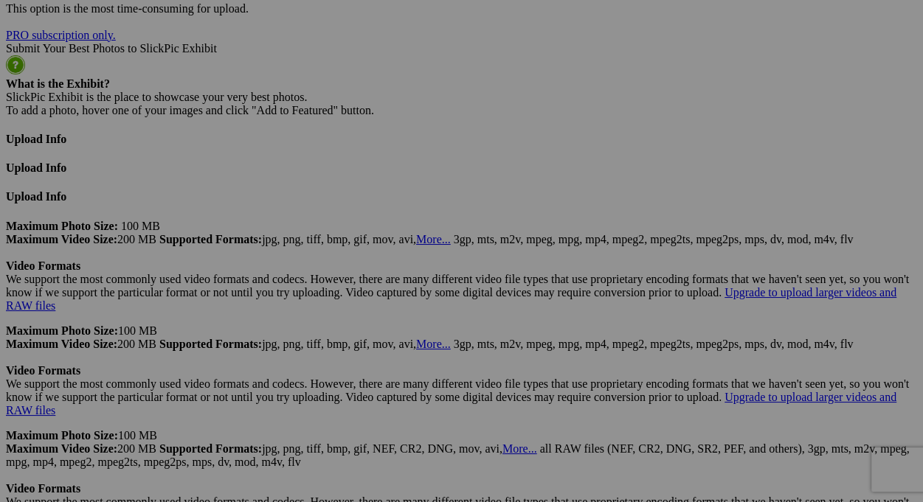
scroll to position [3910, 0]
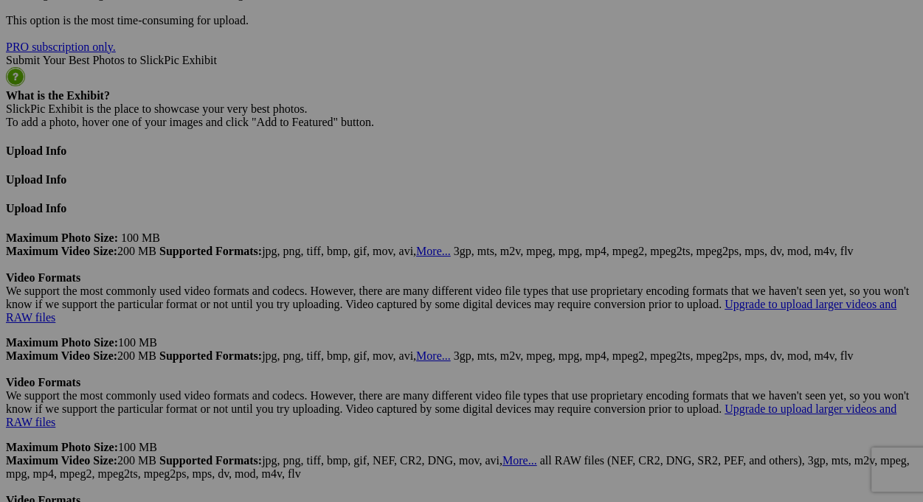
type input "Château de Chaumont (in restoration after Feb. 1986 fire)- Mainsat, France"
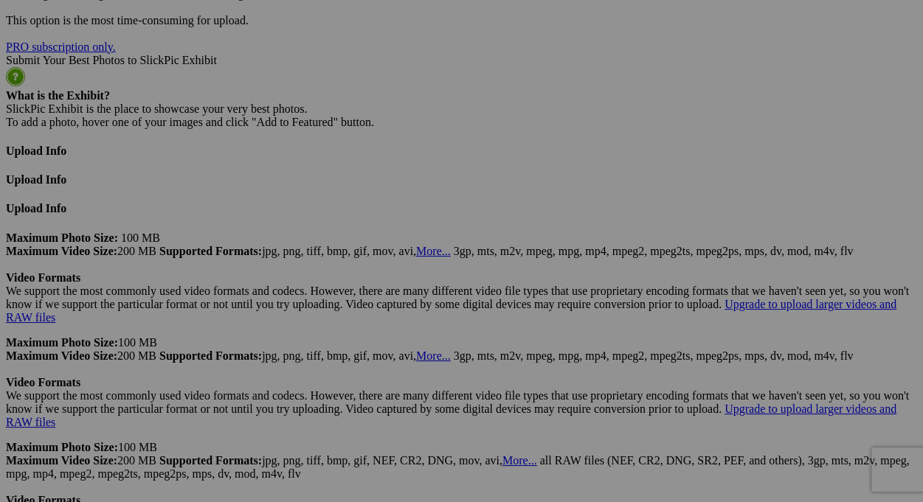
drag, startPoint x: 578, startPoint y: 333, endPoint x: 620, endPoint y: 333, distance: 42.1
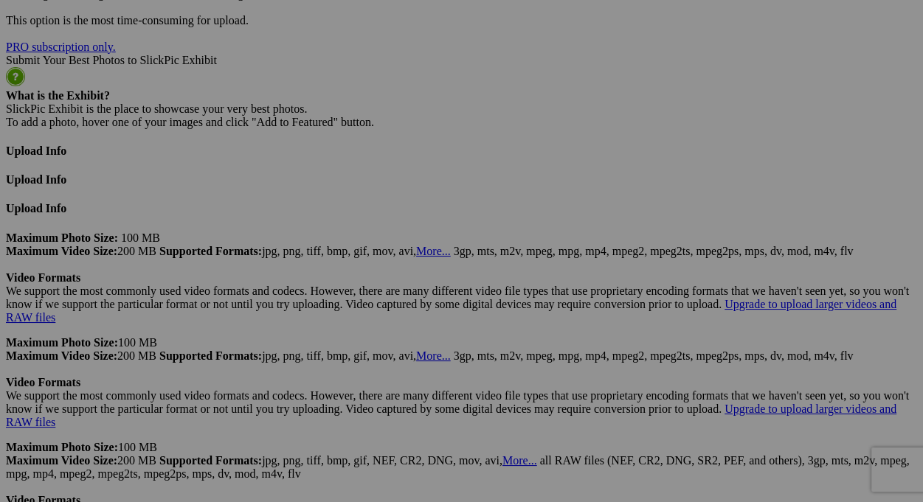
type input "Château de Chaumont view from front (built 1886)"
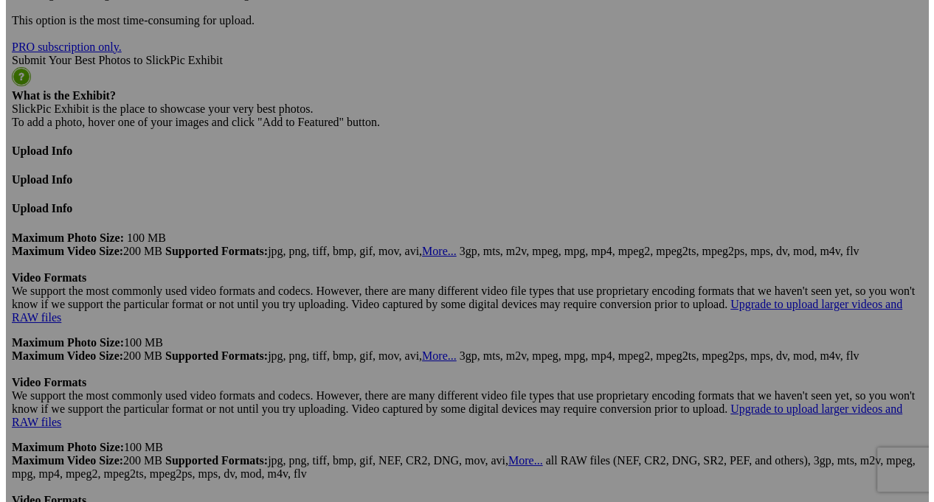
scroll to position [0, 1]
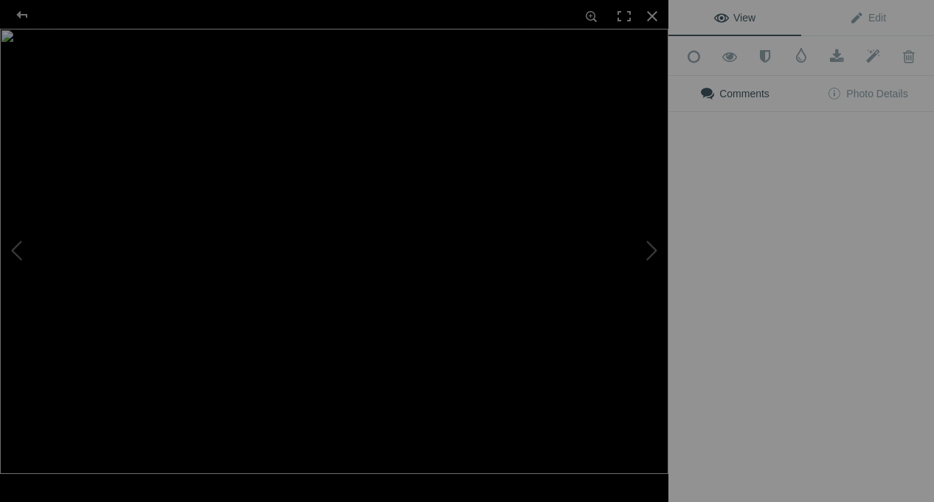
type input "Château de Chaumont (rear view)"
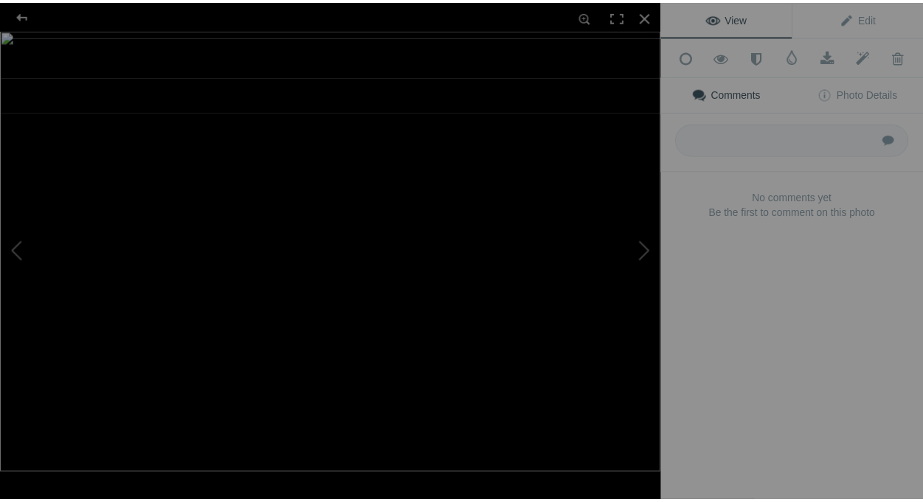
scroll to position [0, 0]
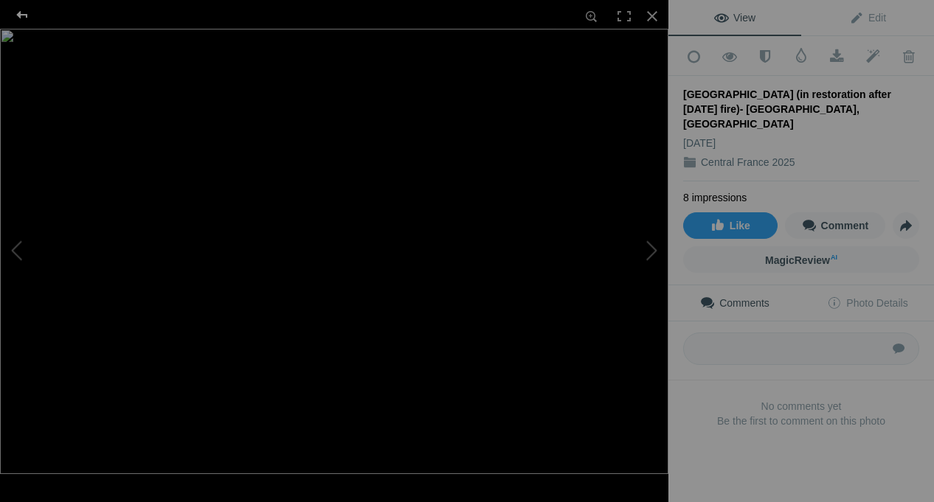
click at [18, 10] on div at bounding box center [22, 15] width 53 height 30
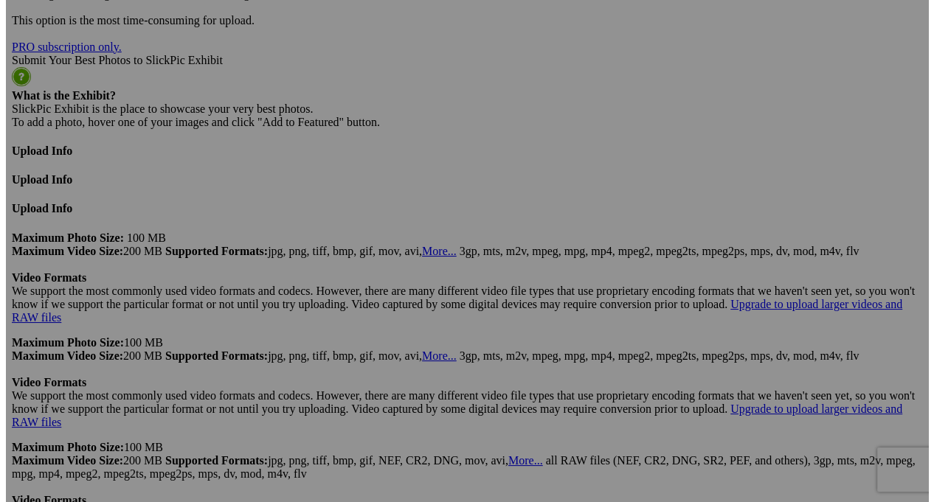
scroll to position [0, 226]
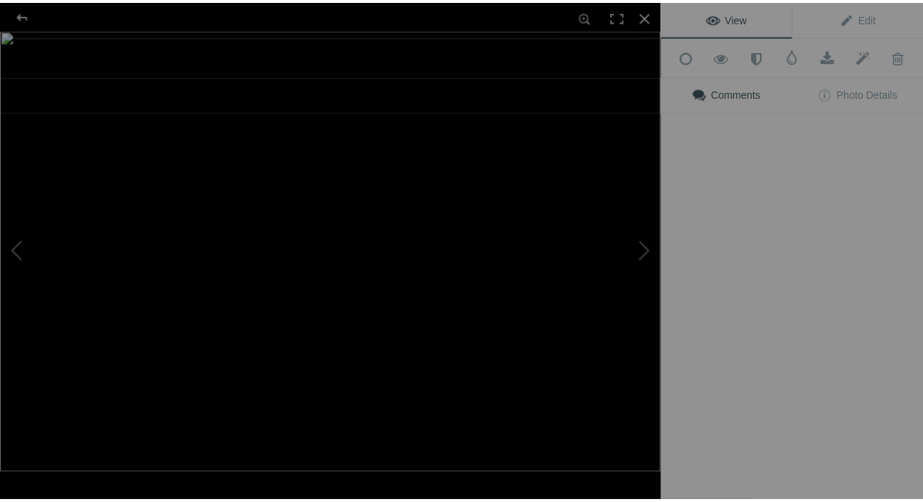
scroll to position [0, 0]
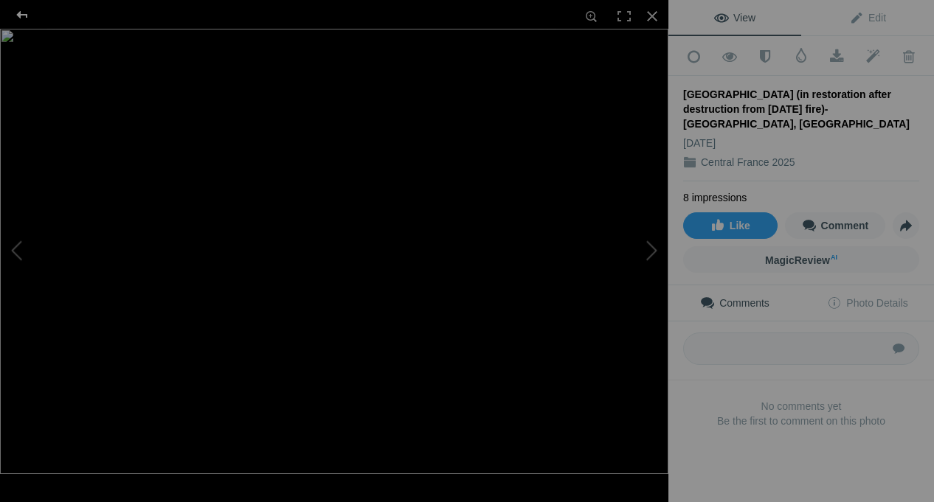
click at [21, 11] on div at bounding box center [22, 15] width 53 height 30
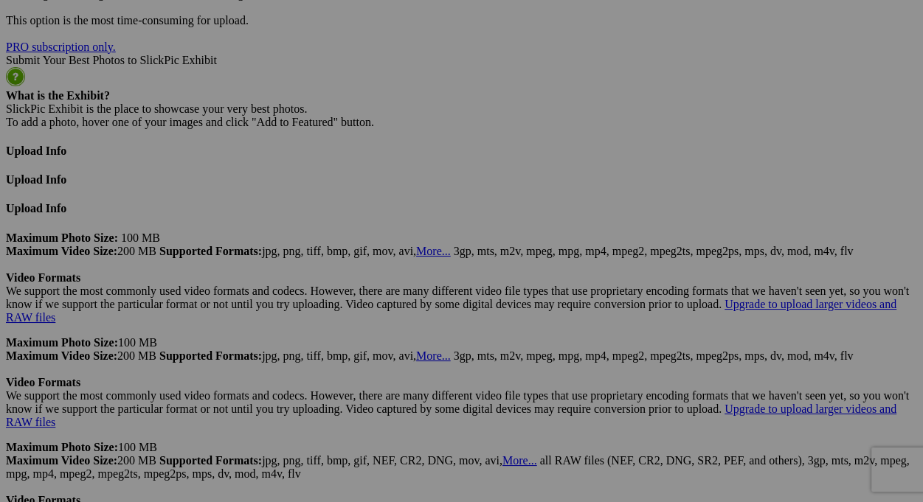
drag, startPoint x: 388, startPoint y: 314, endPoint x: 424, endPoint y: 310, distance: 36.3
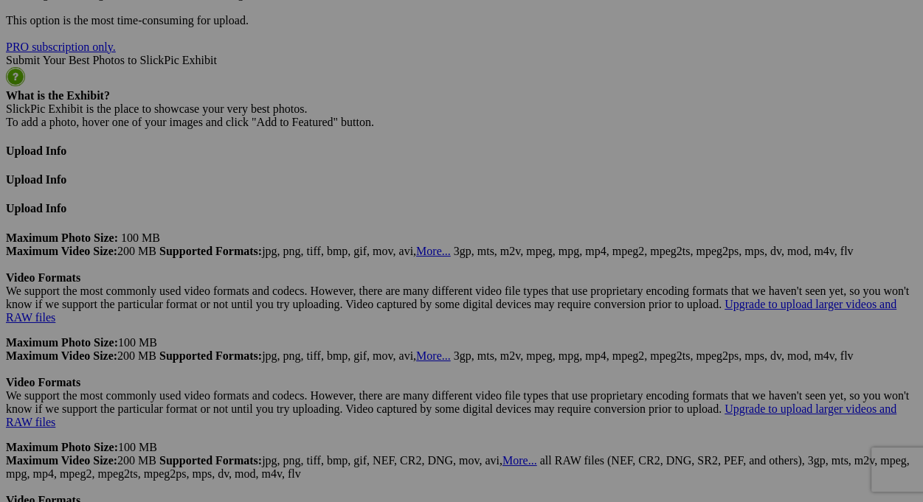
paste input "Feb. 1986"
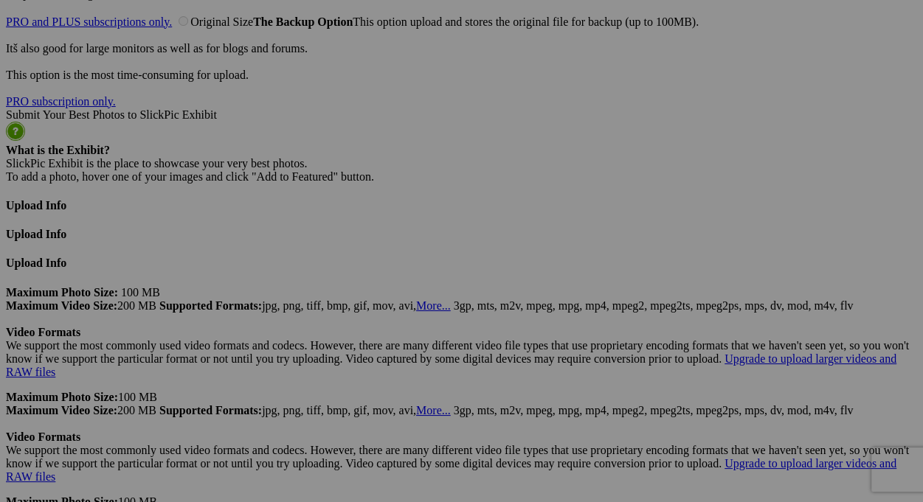
scroll to position [3910, 0]
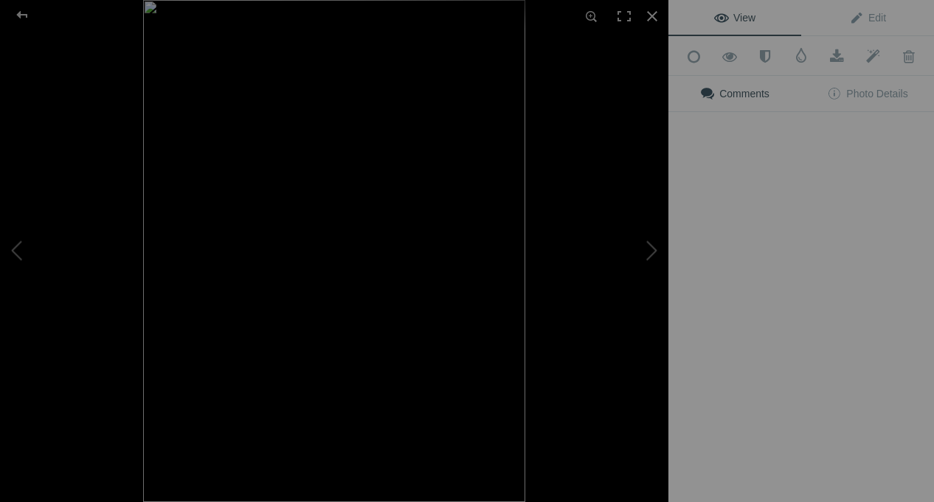
type input "Château de Chaumont (in restoration after destruction from fire in Feb. 1986)- …"
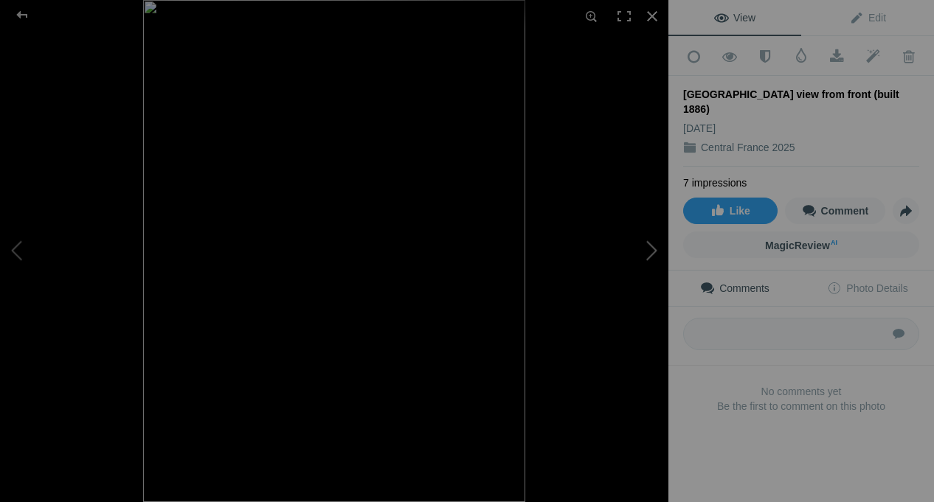
click at [652, 257] on button at bounding box center [613, 251] width 111 height 181
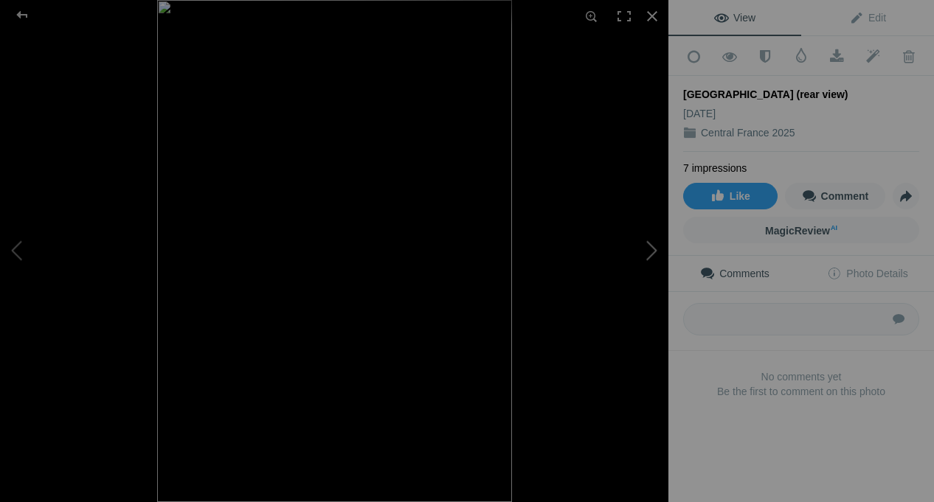
click at [650, 257] on button at bounding box center [613, 251] width 111 height 181
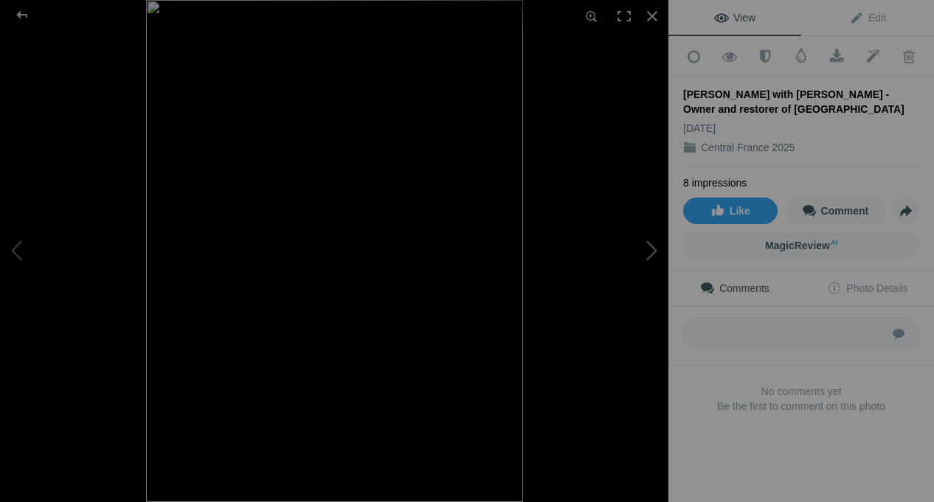
click at [646, 255] on button at bounding box center [613, 251] width 111 height 181
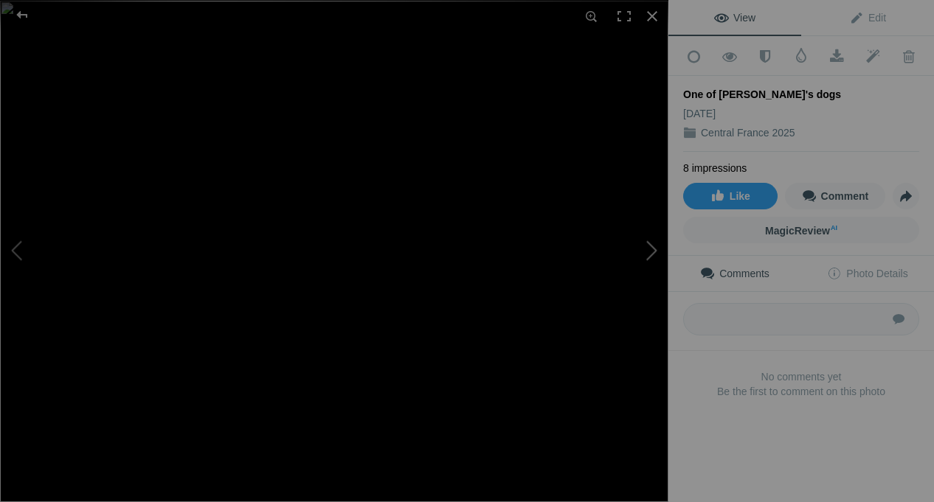
click at [646, 255] on button at bounding box center [613, 251] width 111 height 181
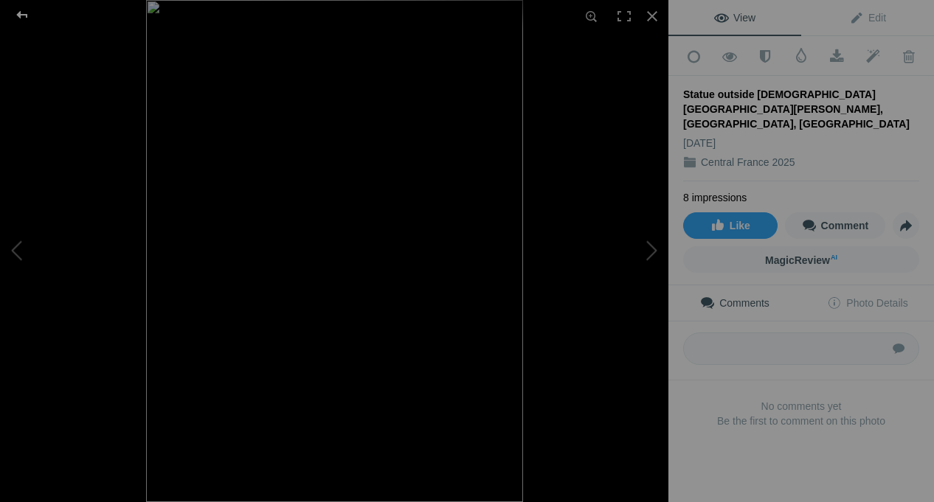
click at [20, 15] on div at bounding box center [22, 15] width 53 height 30
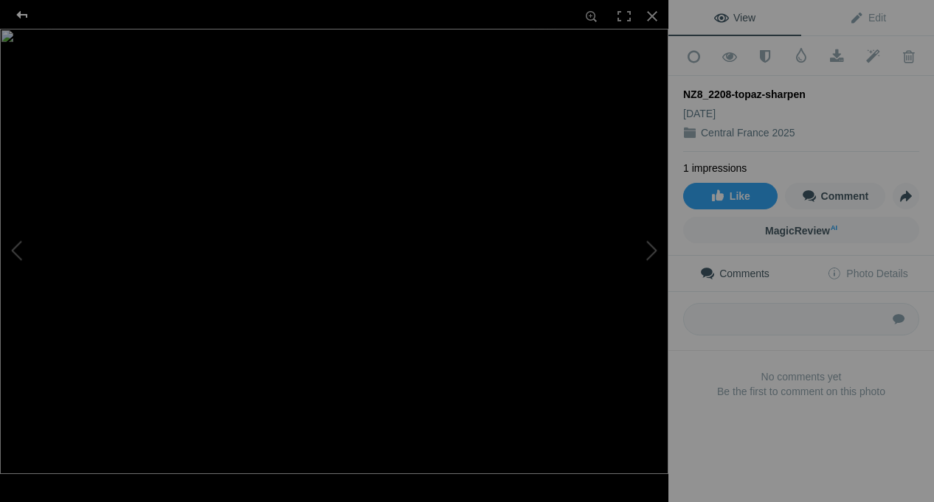
click at [24, 13] on div at bounding box center [22, 15] width 53 height 30
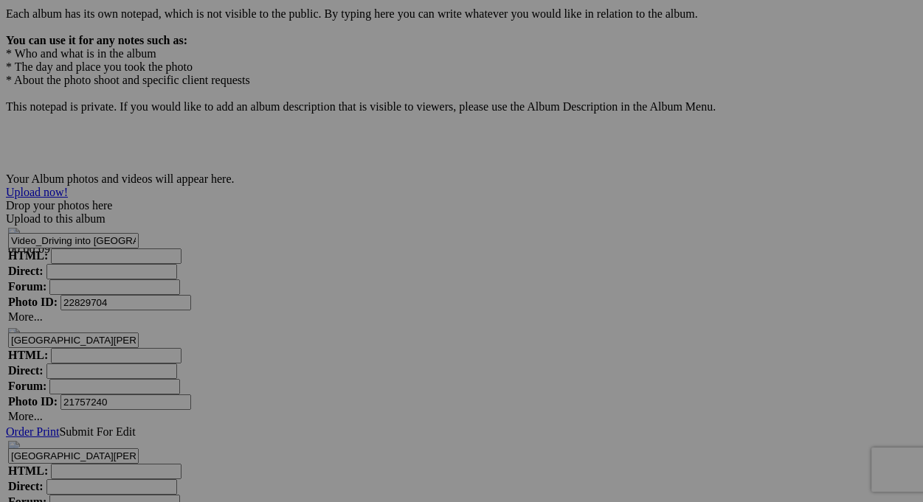
scroll to position [4780, 0]
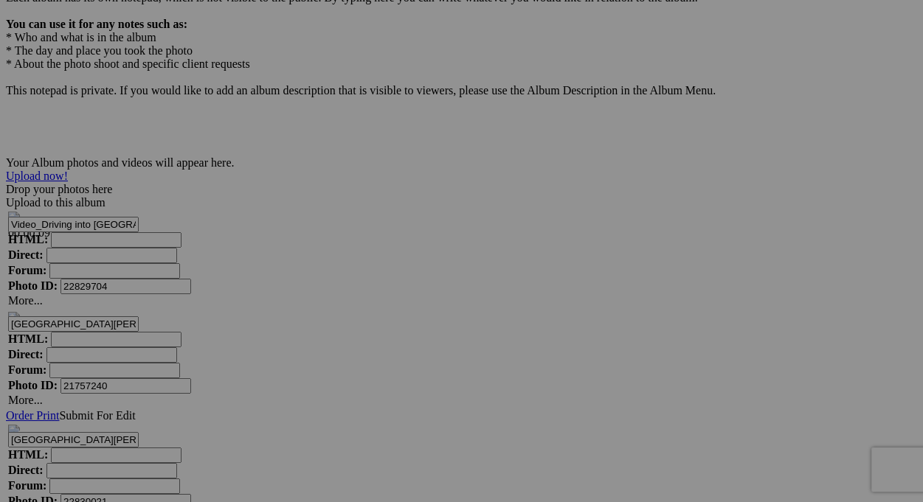
drag, startPoint x: 516, startPoint y: 378, endPoint x: 636, endPoint y: 381, distance: 120.3
drag, startPoint x: 376, startPoint y: 381, endPoint x: 502, endPoint y: 381, distance: 125.4
paste input "Sunflower field (rear view)"
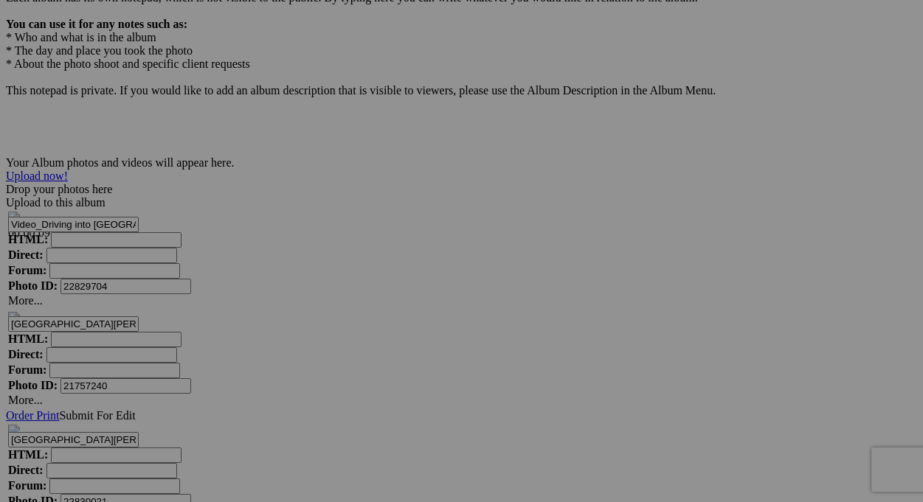
drag, startPoint x: 437, startPoint y: 386, endPoint x: 451, endPoint y: 386, distance: 14.0
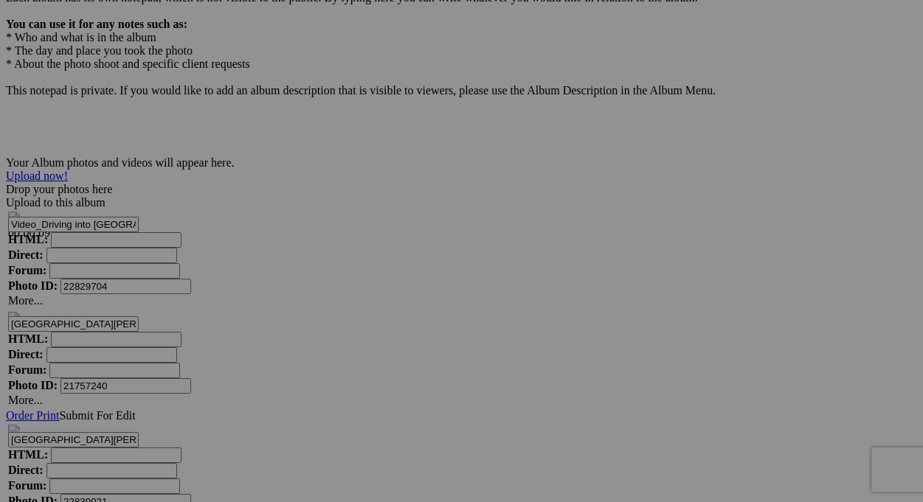
drag, startPoint x: 415, startPoint y: 384, endPoint x: 481, endPoint y: 387, distance: 65.7
type input "Sunflowers field (mature sunflowers face east)"
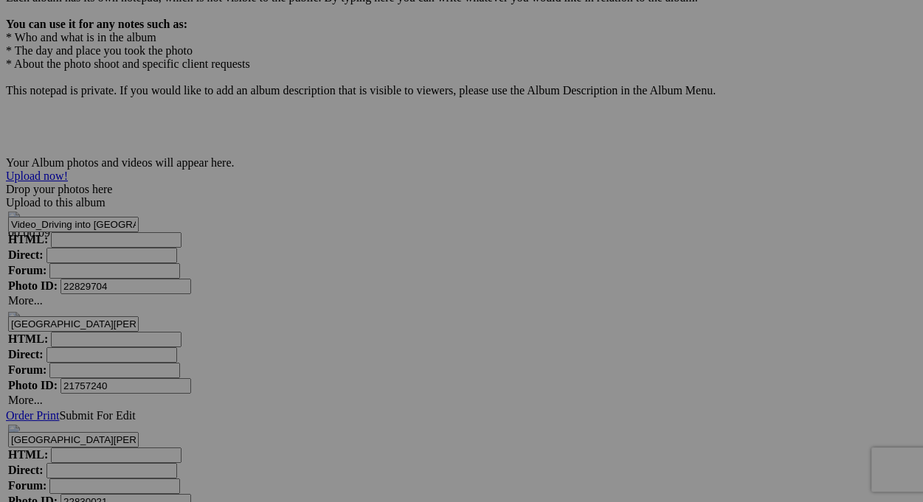
drag, startPoint x: 577, startPoint y: 379, endPoint x: 609, endPoint y: 384, distance: 32.8
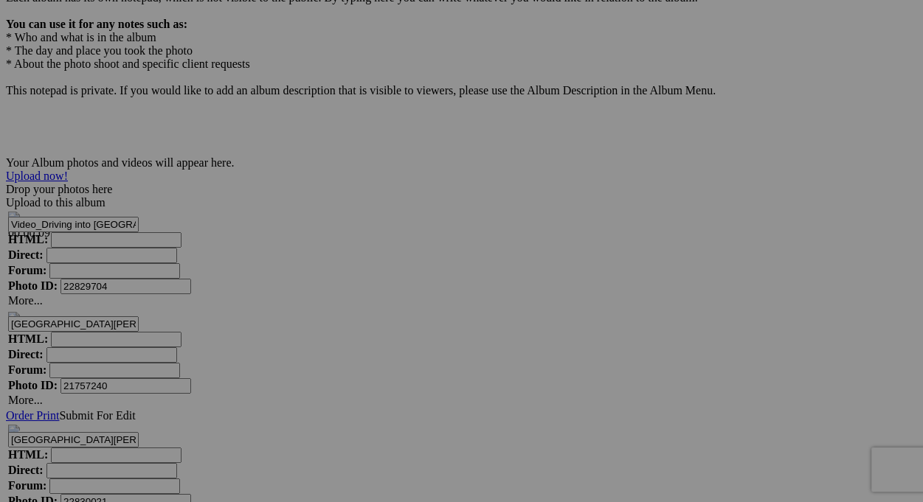
type input "Rear view of sunflower field (young sunflowers track the sun throughout the day…"
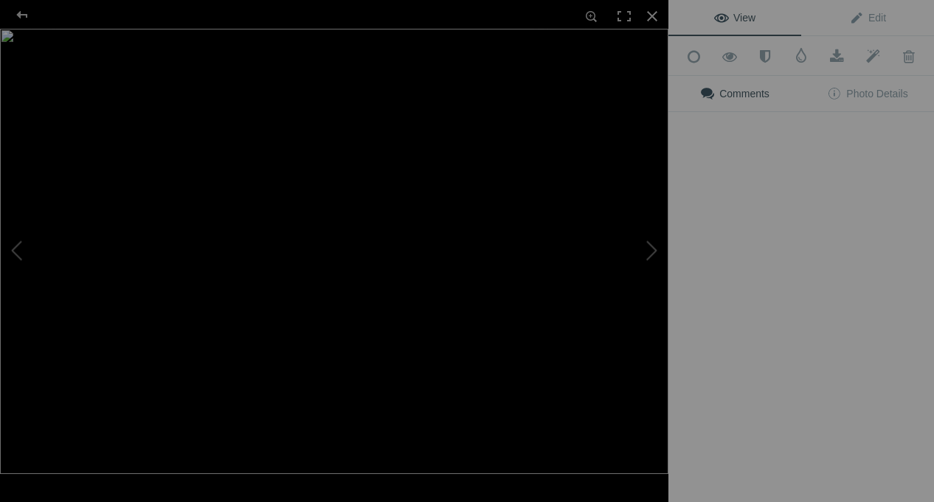
type input "Front view of sunflower field (mature sunflowers face east)"
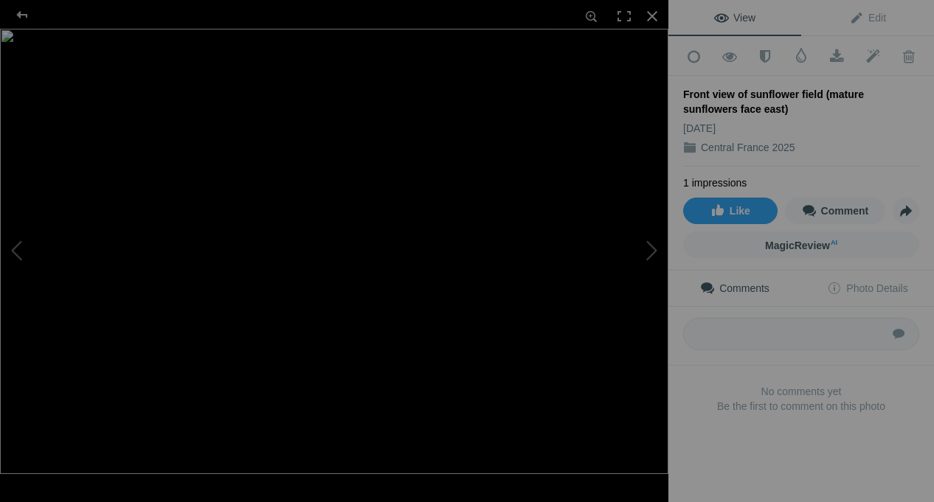
click at [683, 107] on div "Front view of sunflower field (mature sunflowers face east)" at bounding box center [801, 102] width 236 height 30
click at [683, 105] on div "Front view of sunflower field (mature sunflowers face east)" at bounding box center [801, 102] width 236 height 30
click at [869, 15] on span "Edit" at bounding box center [867, 18] width 37 height 12
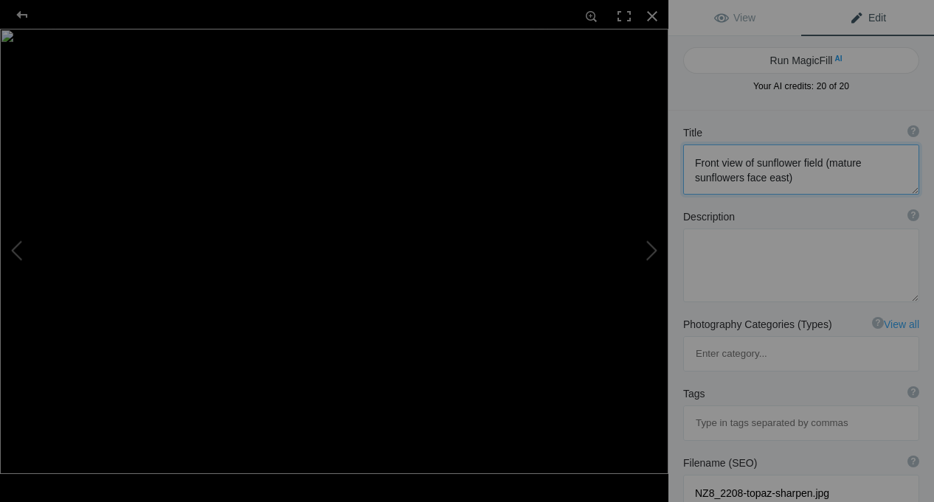
click at [694, 178] on textarea at bounding box center [801, 170] width 236 height 50
click at [742, 179] on textarea at bounding box center [801, 170] width 236 height 50
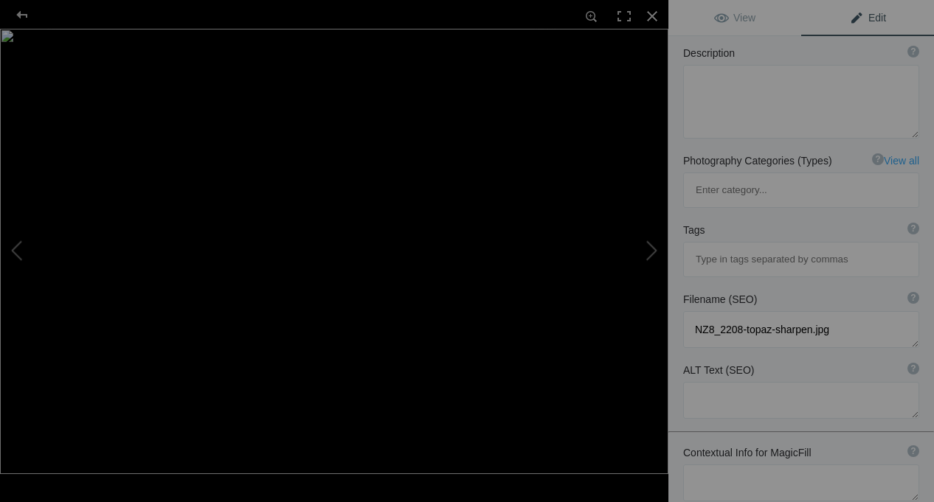
scroll to position [154, 0]
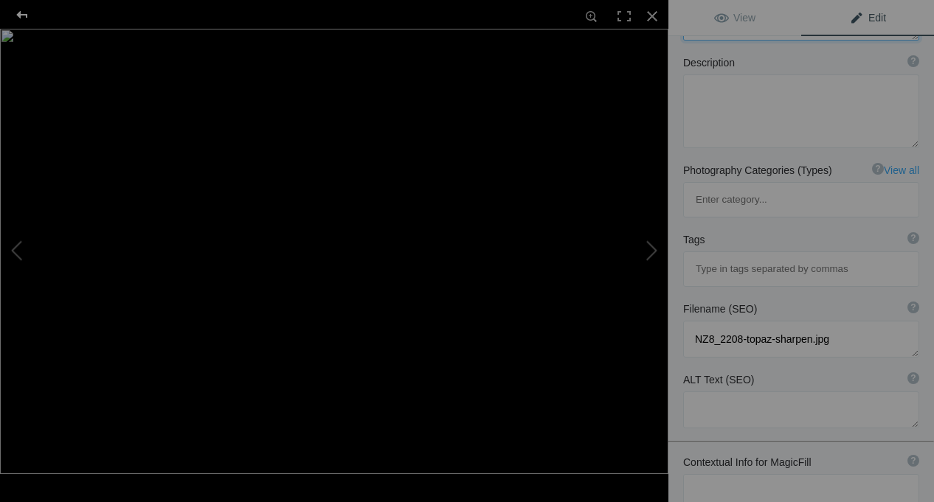
click at [18, 11] on div at bounding box center [22, 15] width 53 height 30
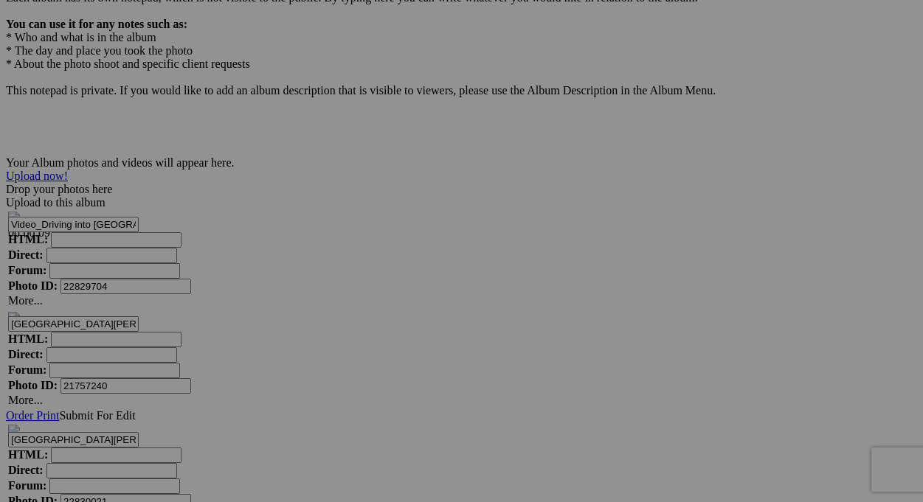
type textarea "Front view of sunflower field (mature sunflowers generally face east)"
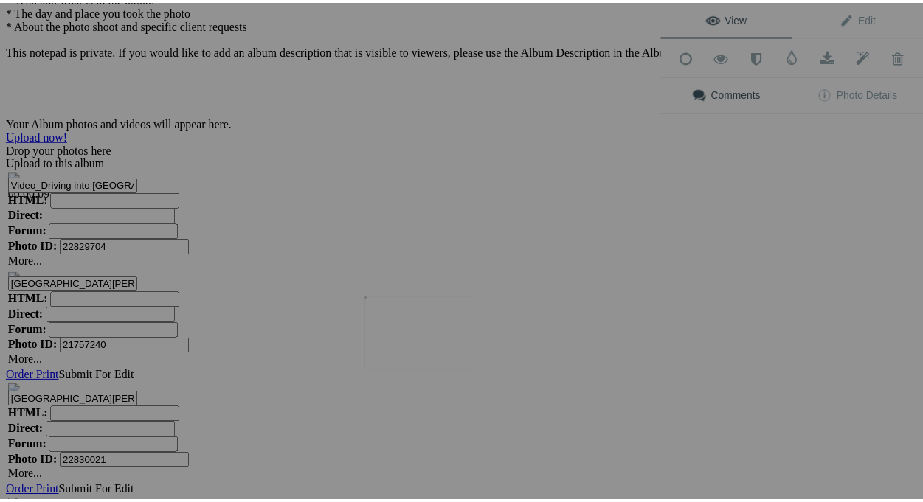
scroll to position [0, 0]
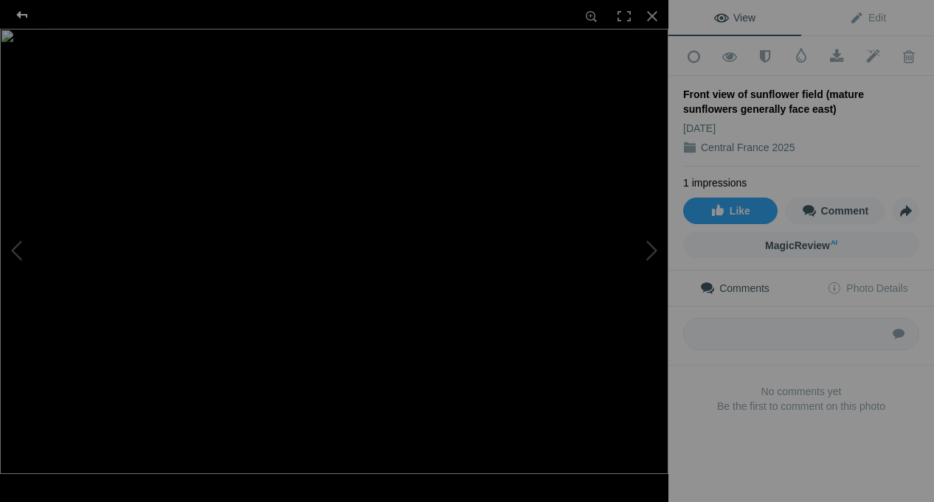
click at [18, 13] on div at bounding box center [22, 15] width 53 height 30
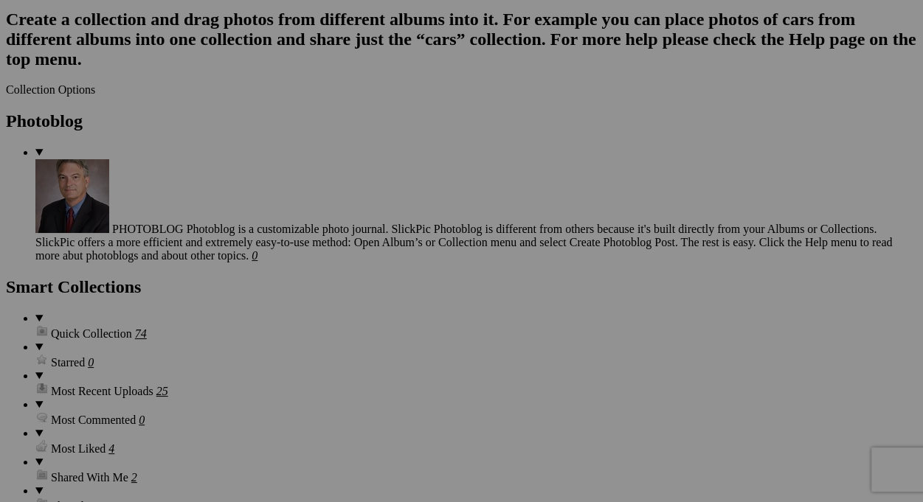
scroll to position [1829, 0]
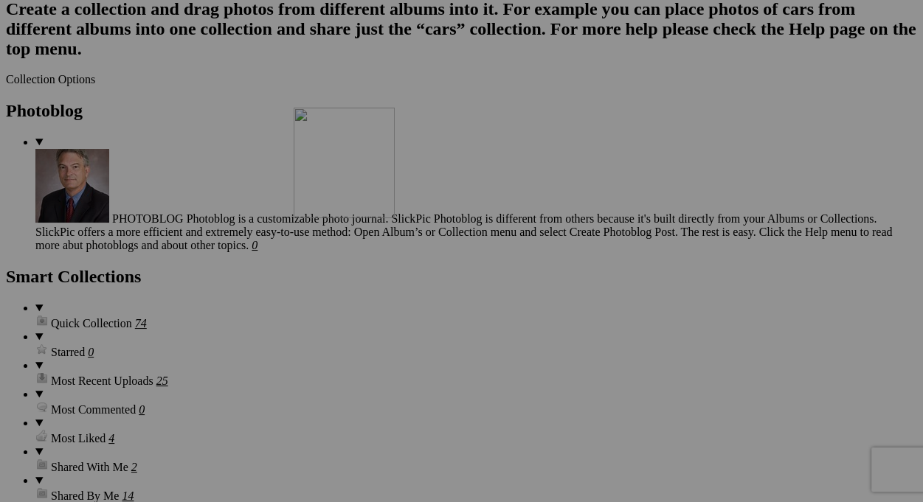
drag, startPoint x: 839, startPoint y: 263, endPoint x: 534, endPoint y: 242, distance: 305.4
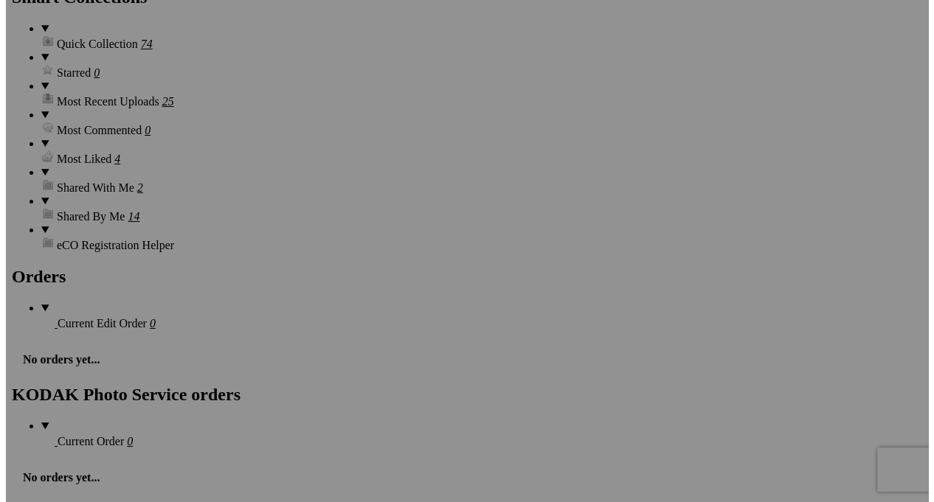
scroll to position [2051, 0]
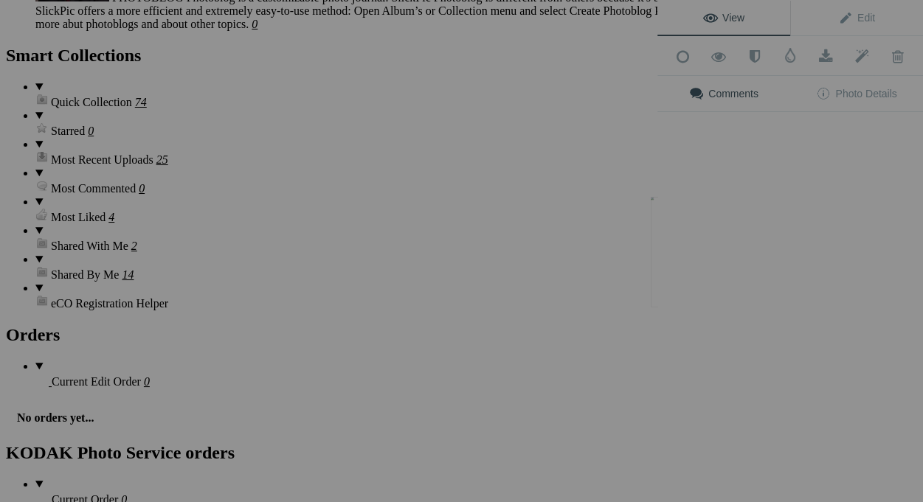
type input "Rear view of sunflower field (young sunflowers track the sun throughout the day)"
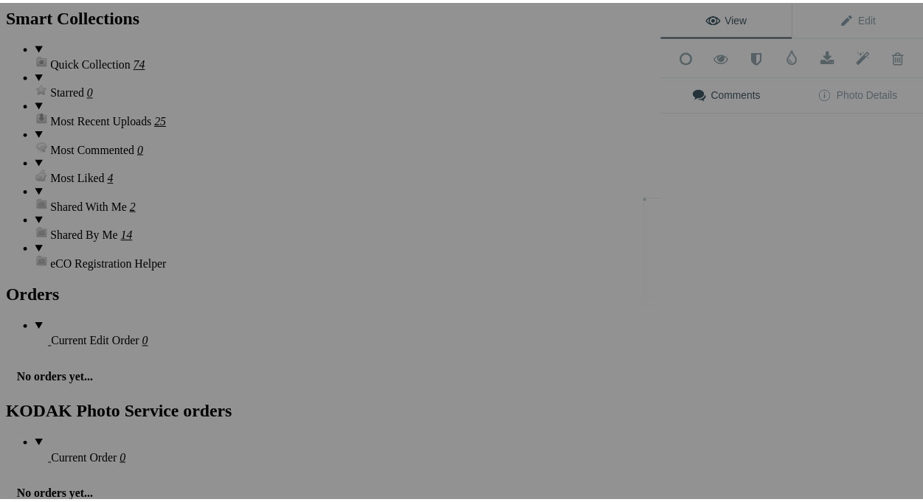
scroll to position [0, 0]
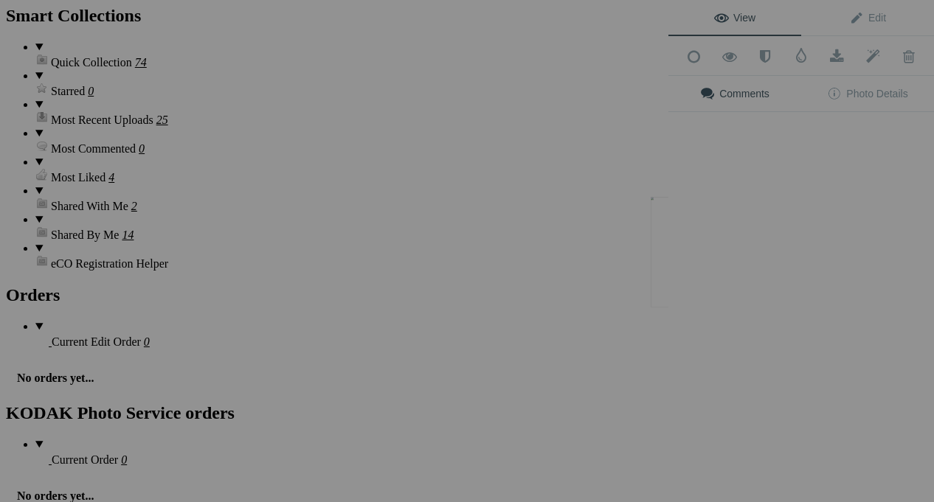
click at [698, 250] on div "View Edit Add to Quick Collection Remove from Quick Collection Hide from Public…" at bounding box center [801, 251] width 266 height 502
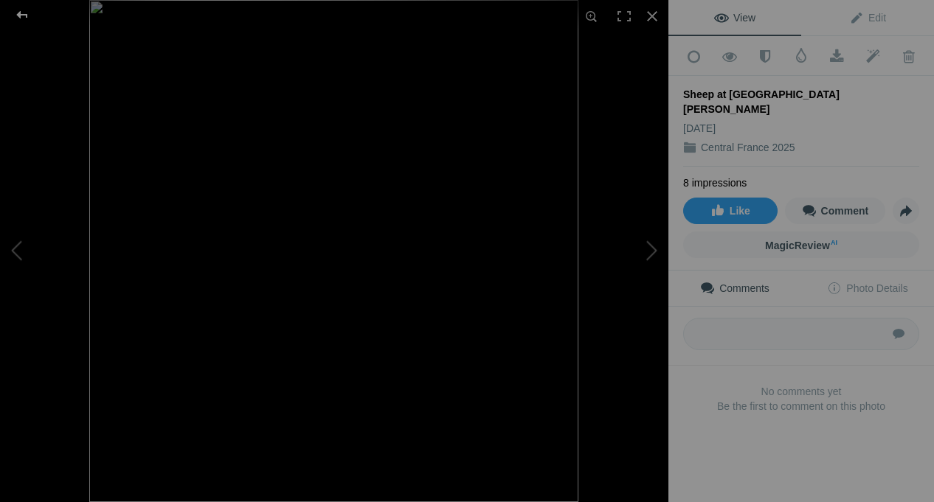
click at [22, 18] on div at bounding box center [22, 15] width 53 height 30
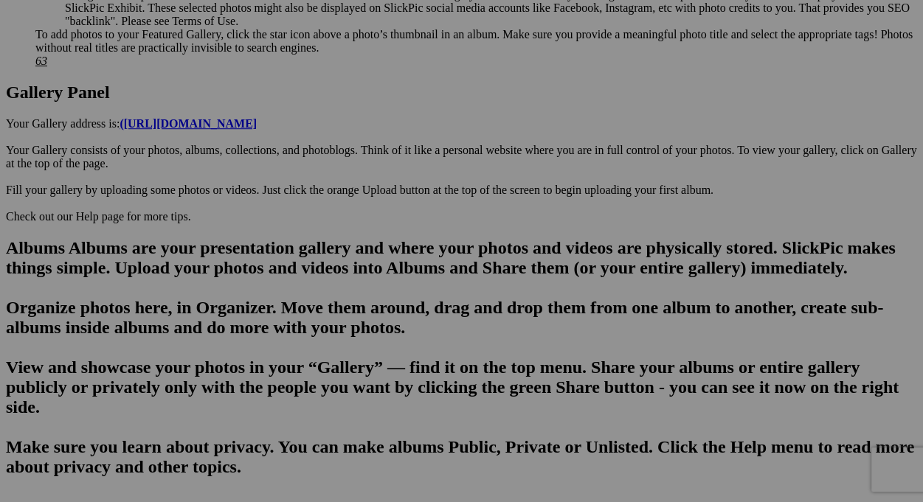
scroll to position [723, 0]
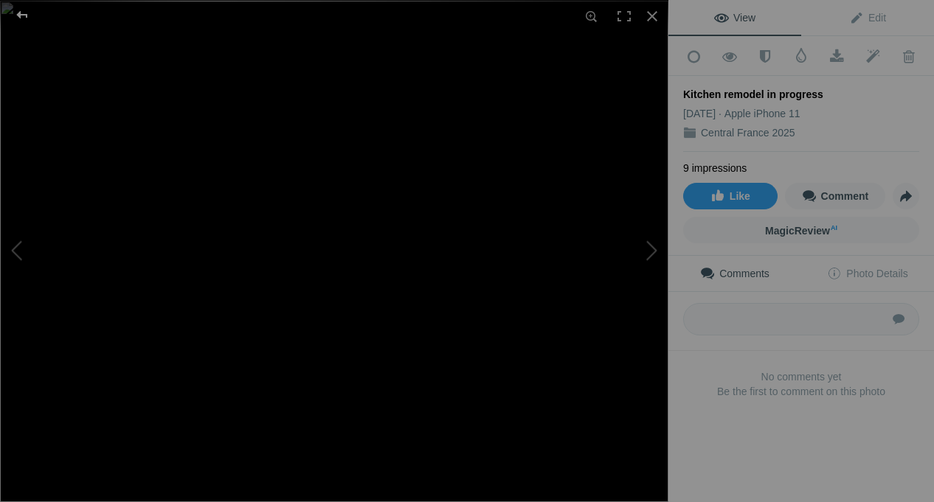
click at [20, 18] on div at bounding box center [22, 15] width 53 height 30
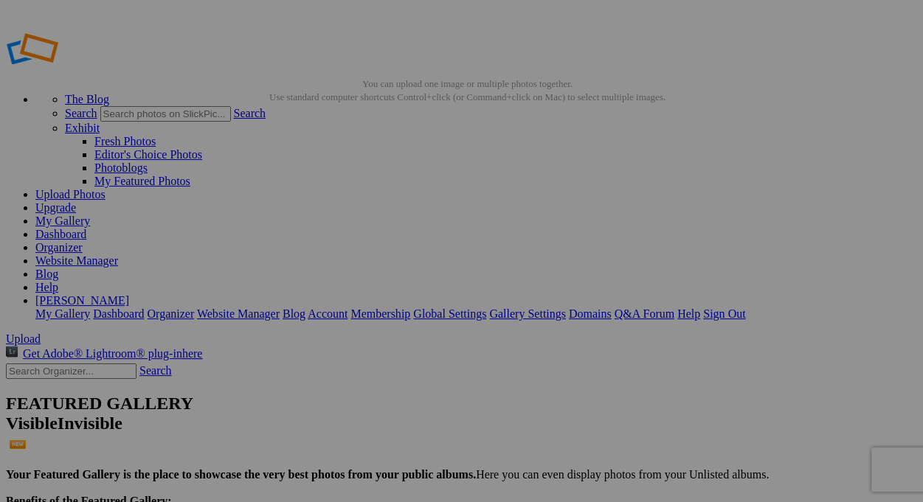
click at [90, 215] on link "My Gallery" at bounding box center [62, 221] width 55 height 13
